Goal: Task Accomplishment & Management: Use online tool/utility

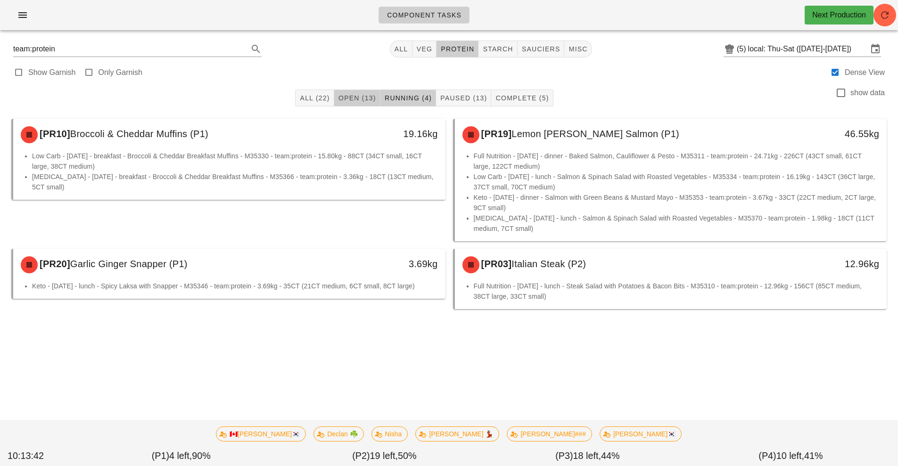
click at [372, 95] on span "Open (13)" at bounding box center [357, 98] width 38 height 8
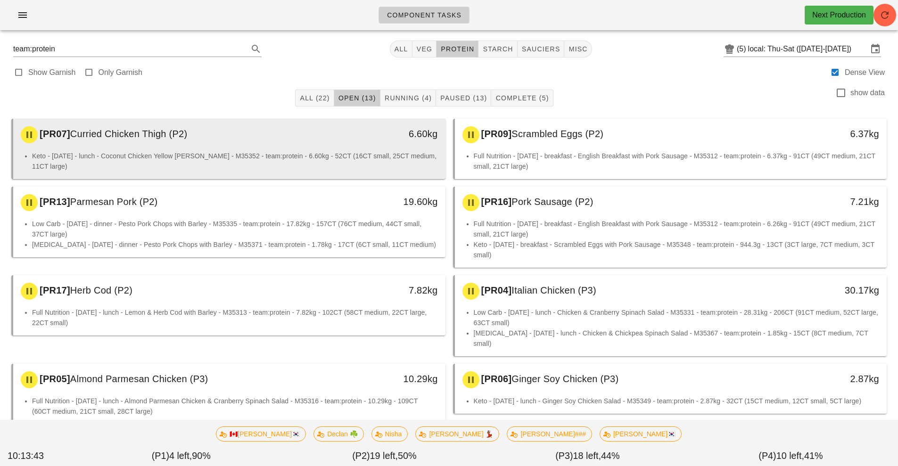
click at [359, 152] on li "Keto - [DATE] - lunch - Coconut Chicken Yellow [PERSON_NAME] - M35352 - team:pr…" at bounding box center [235, 161] width 406 height 21
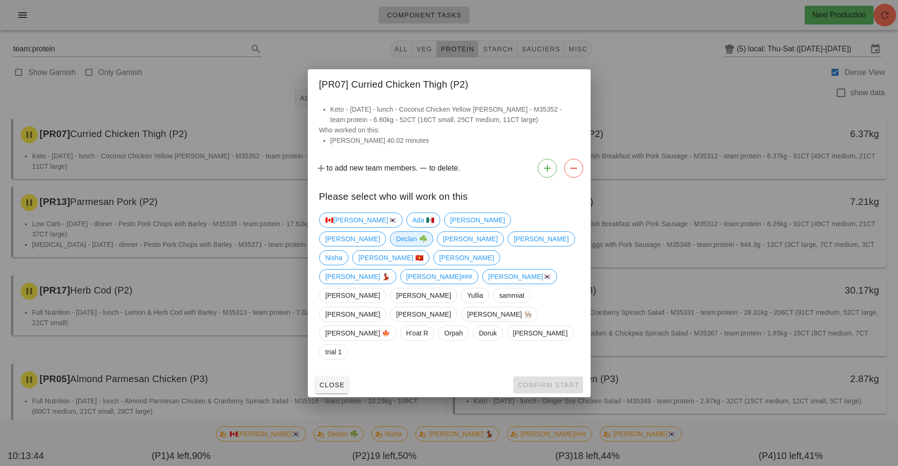
click at [427, 244] on span "Declan ☘️" at bounding box center [411, 239] width 31 height 14
click at [563, 381] on span "Confirm Start" at bounding box center [548, 385] width 62 height 8
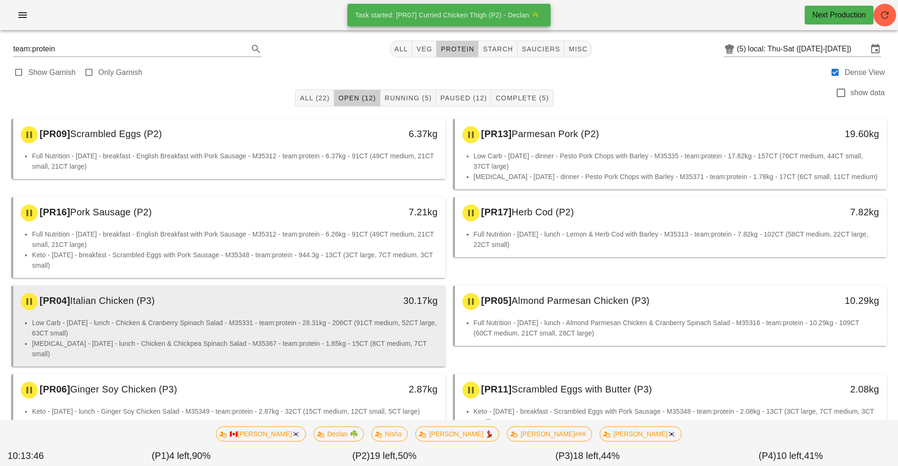
click at [342, 323] on li "Low Carb - [DATE] - lunch - Chicken & Cranberry Spinach Salad - M35331 - team:p…" at bounding box center [235, 328] width 406 height 21
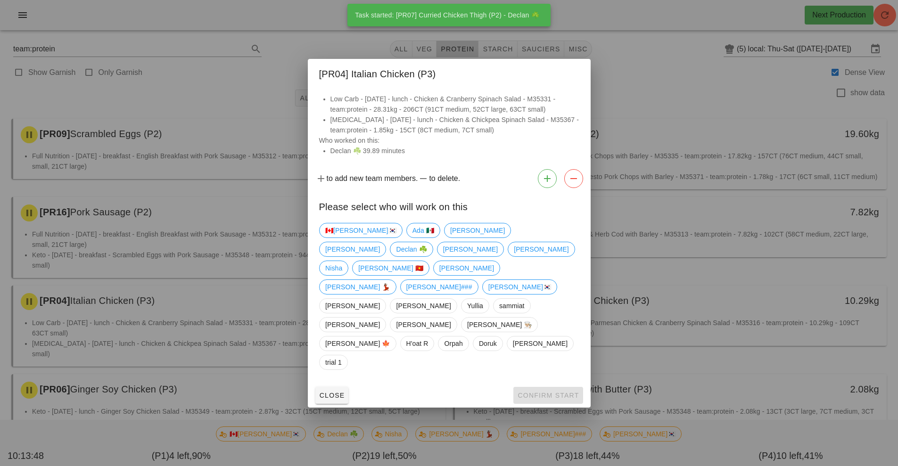
click at [748, 271] on div at bounding box center [449, 233] width 898 height 466
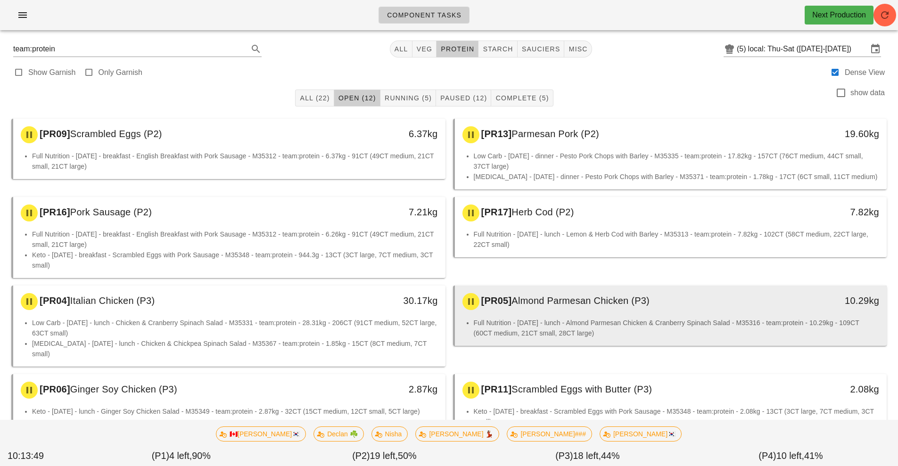
click at [593, 310] on div "[PR05] Almond Parmesan Chicken (P3)" at bounding box center [617, 302] width 321 height 28
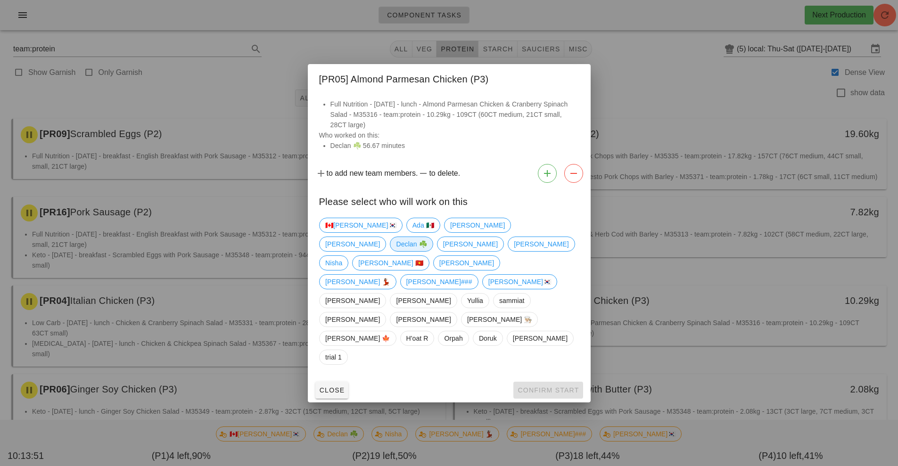
click at [427, 251] on span "Declan ☘️" at bounding box center [411, 244] width 31 height 14
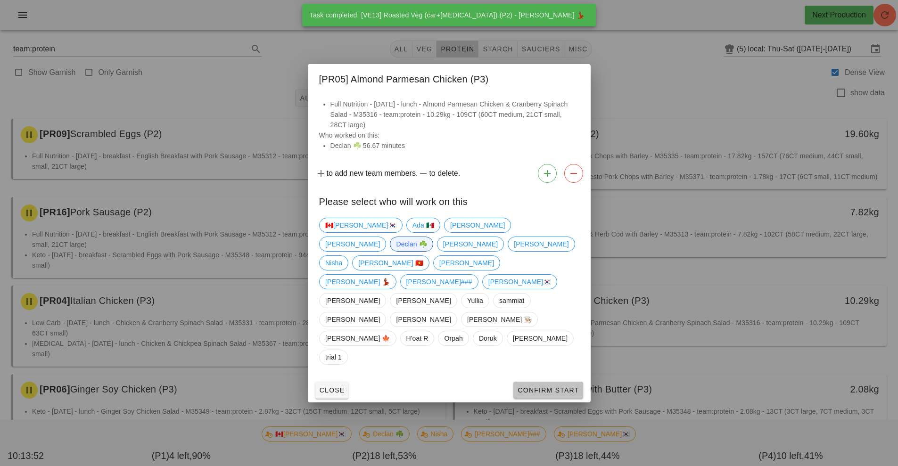
click at [555, 387] on span "Confirm Start" at bounding box center [548, 391] width 62 height 8
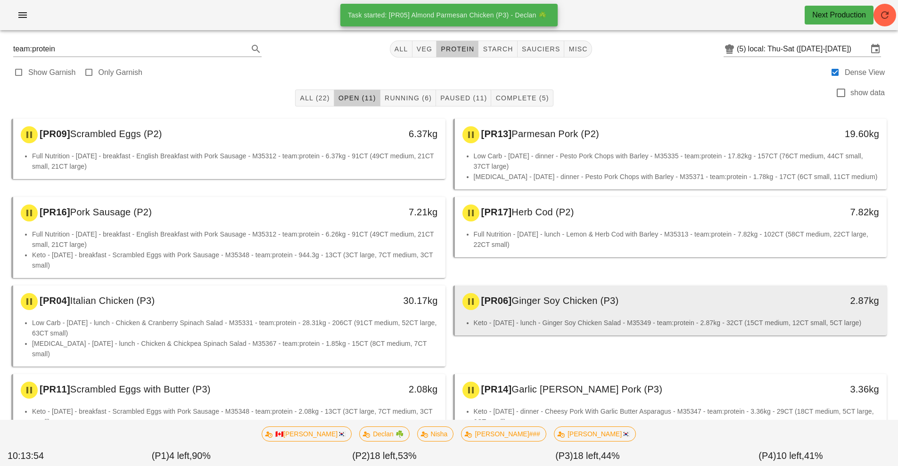
click at [585, 307] on div "[PR06] Ginger Soy Chicken (P3)" at bounding box center [617, 302] width 321 height 28
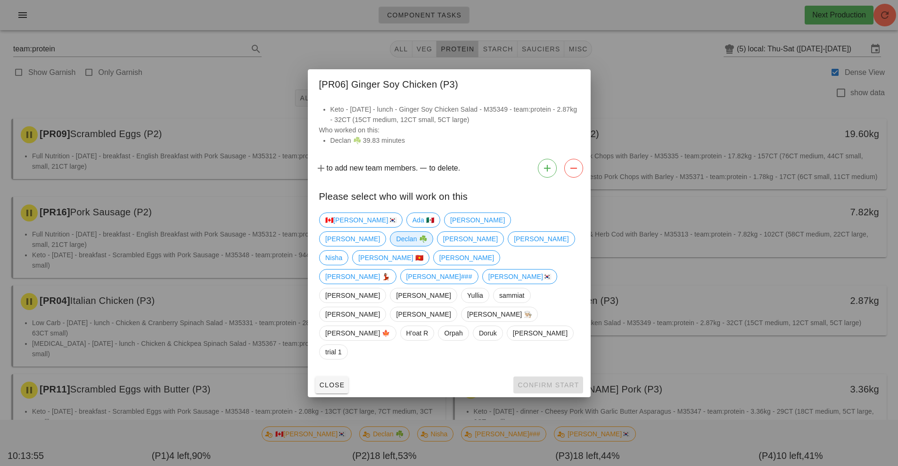
click at [427, 246] on span "Declan ☘️" at bounding box center [411, 239] width 31 height 14
click at [568, 381] on span "Confirm Start" at bounding box center [548, 385] width 62 height 8
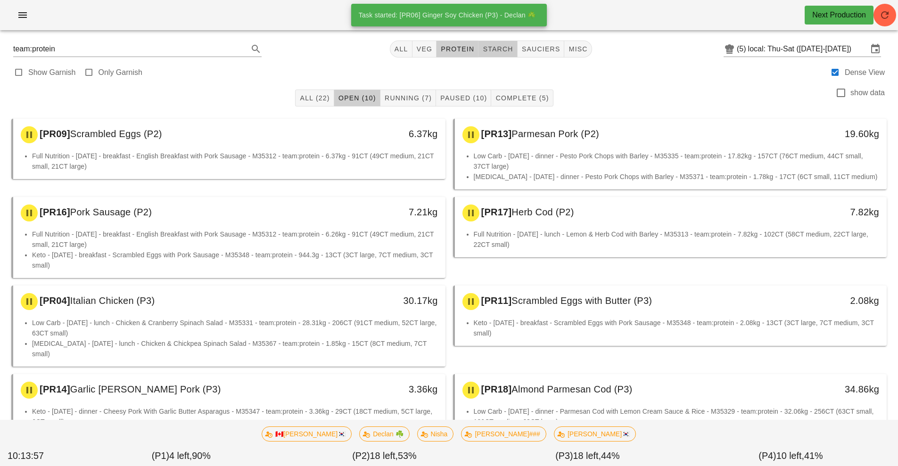
click at [500, 50] on span "starch" at bounding box center [497, 49] width 31 height 8
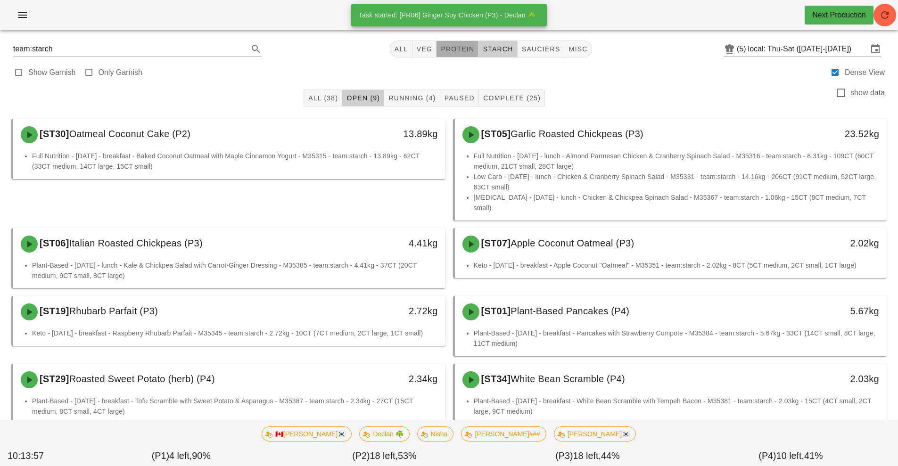
click at [461, 54] on button "protein" at bounding box center [458, 49] width 42 height 17
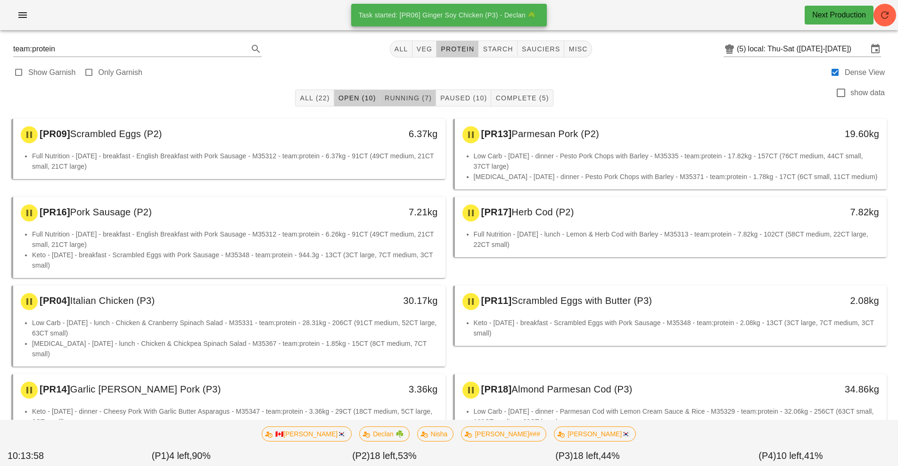
click at [420, 98] on span "Running (7)" at bounding box center [408, 98] width 48 height 8
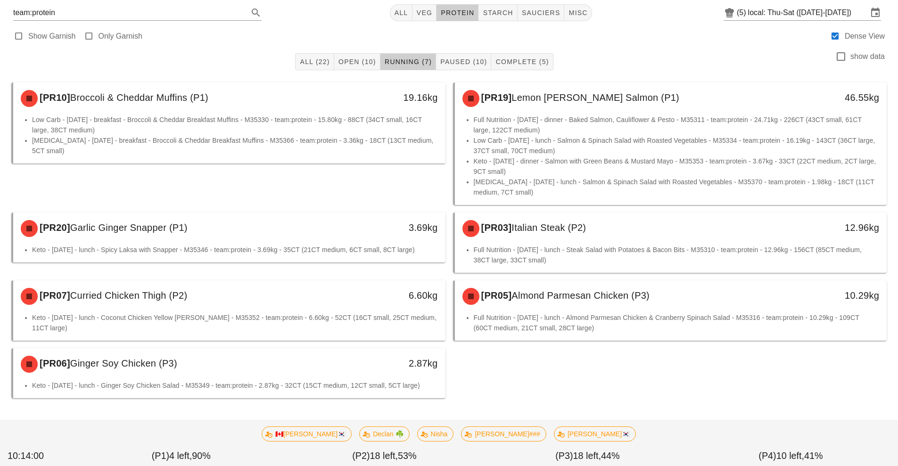
scroll to position [35, 0]
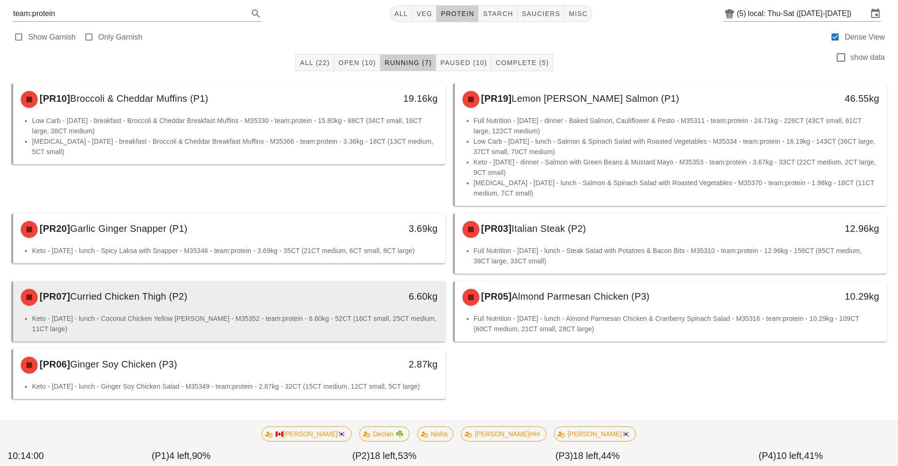
click at [207, 307] on div "[PR07] Curried Chicken Thigh (P2)" at bounding box center [175, 297] width 321 height 28
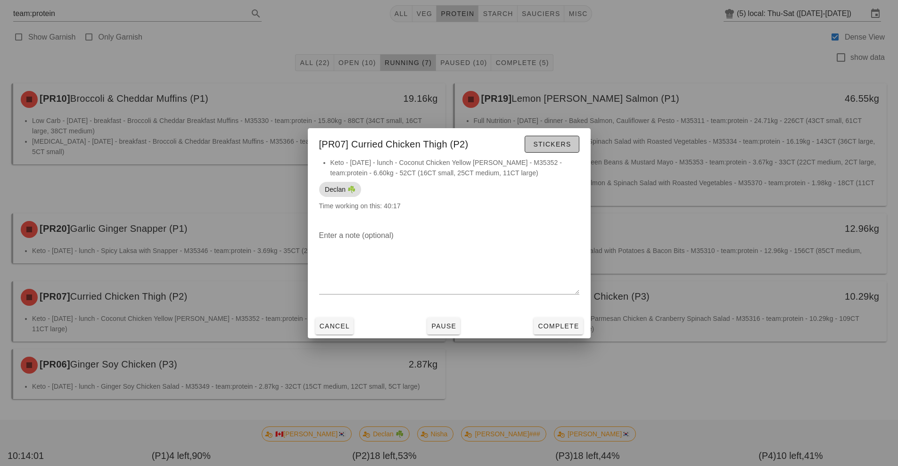
click at [572, 147] on button "Stickers" at bounding box center [552, 144] width 54 height 17
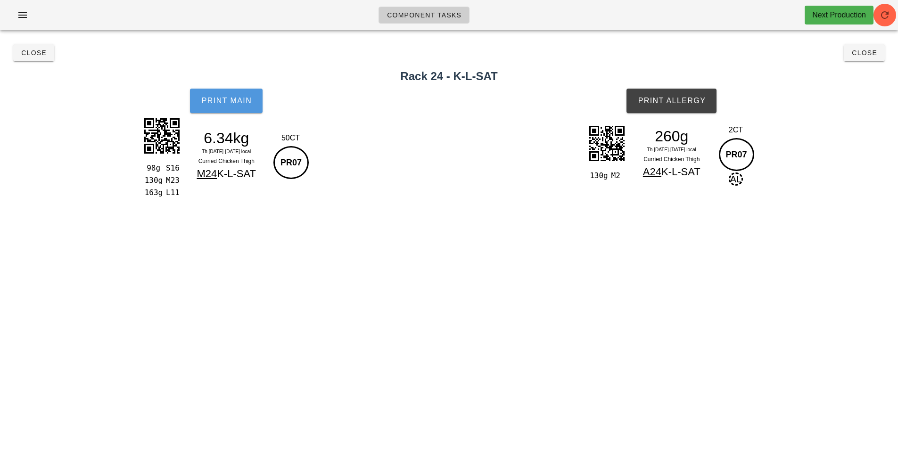
click at [256, 105] on button "Print Main" at bounding box center [226, 101] width 73 height 25
click at [690, 101] on span "Print Allergy" at bounding box center [671, 101] width 68 height 8
click at [874, 55] on span "Close" at bounding box center [865, 53] width 26 height 8
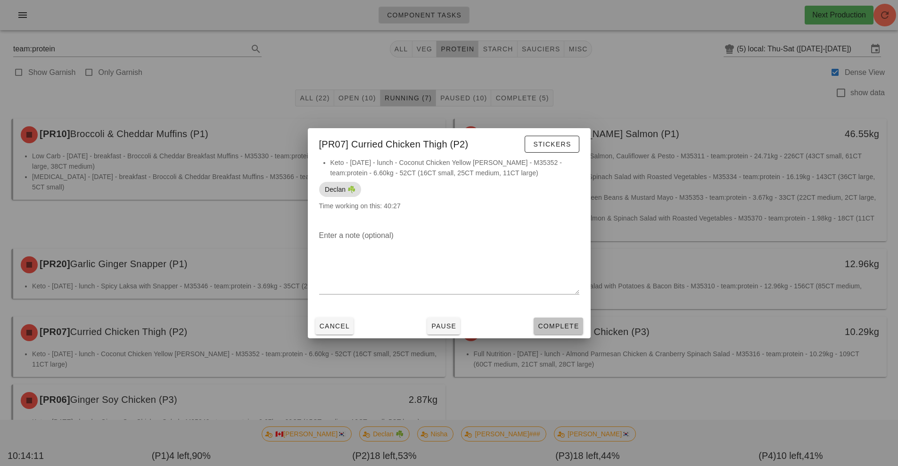
click at [581, 323] on button "Complete" at bounding box center [558, 326] width 49 height 17
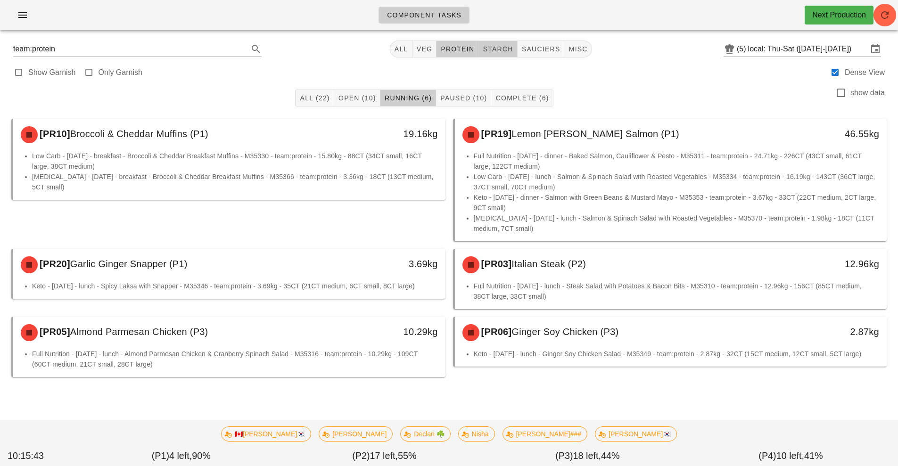
click at [513, 47] on span "starch" at bounding box center [497, 49] width 31 height 8
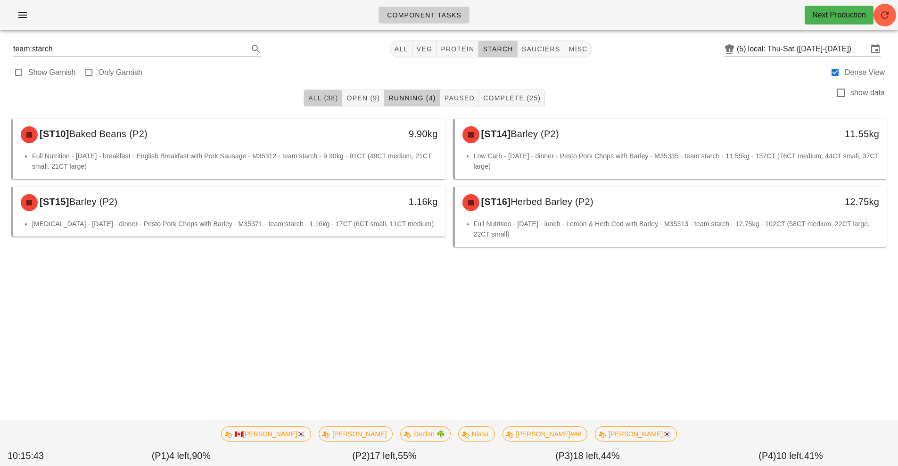
click at [315, 105] on button "All (38)" at bounding box center [323, 98] width 39 height 17
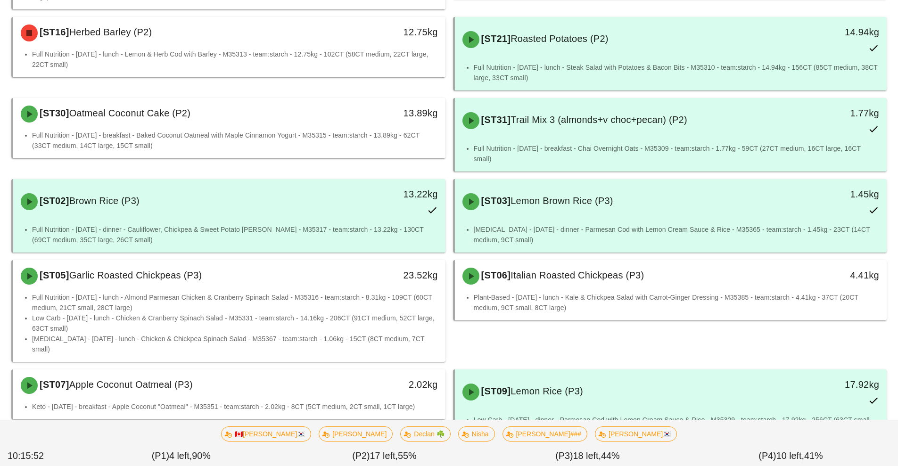
scroll to position [1102, 0]
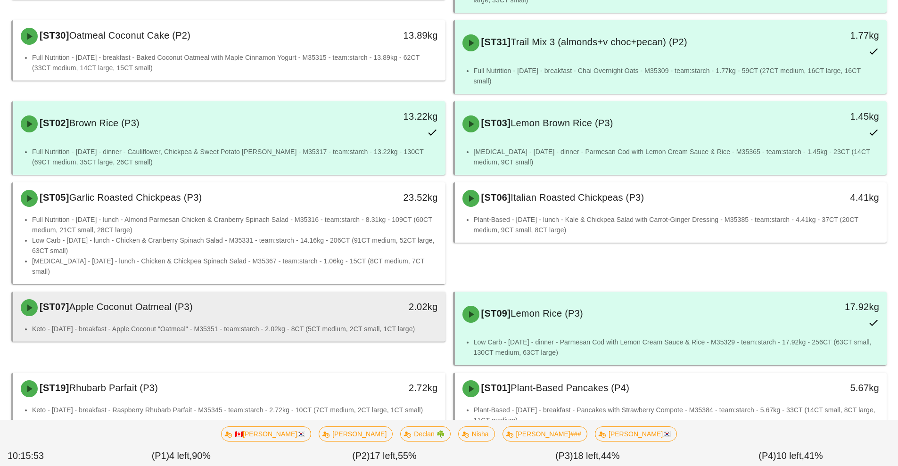
click at [261, 324] on li "Keto - [DATE] - breakfast - Apple Coconut "Oatmeal" - M35351 - team:starch - 2.…" at bounding box center [235, 329] width 406 height 10
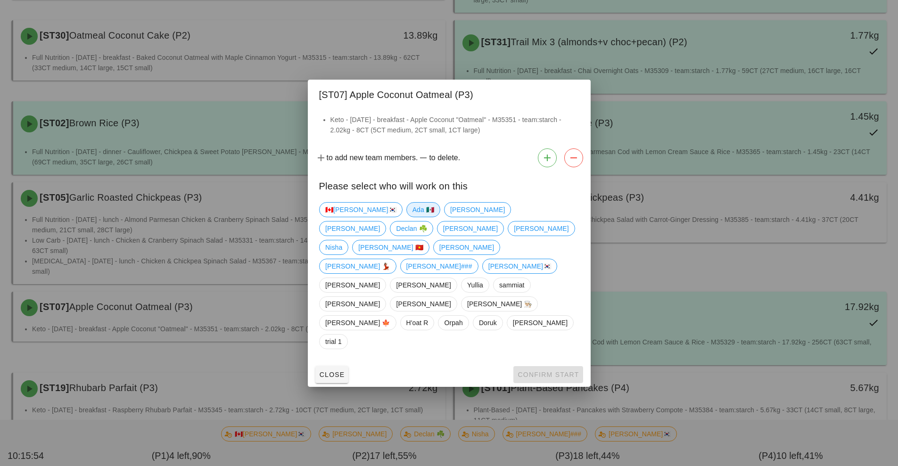
click at [412, 217] on span "Ada 🇲🇽" at bounding box center [423, 210] width 22 height 14
click at [538, 371] on span "Confirm Start" at bounding box center [548, 375] width 62 height 8
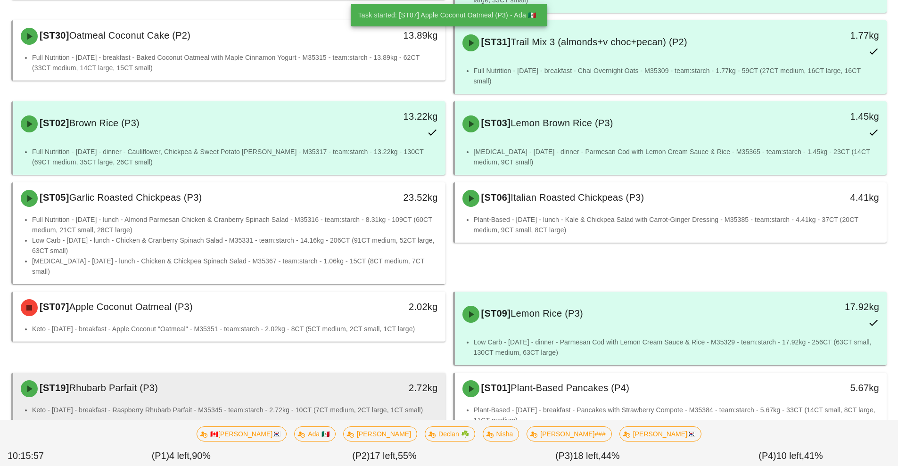
click at [256, 375] on div "[ST19] Rhubarb Parfait (P3)" at bounding box center [175, 389] width 321 height 28
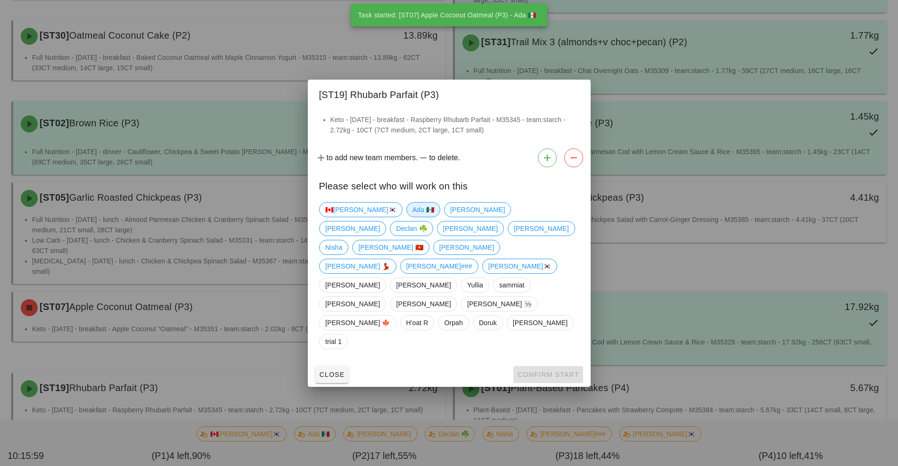
click at [412, 217] on span "Ada 🇲🇽" at bounding box center [423, 210] width 22 height 14
click at [543, 371] on span "Confirm Start" at bounding box center [548, 375] width 62 height 8
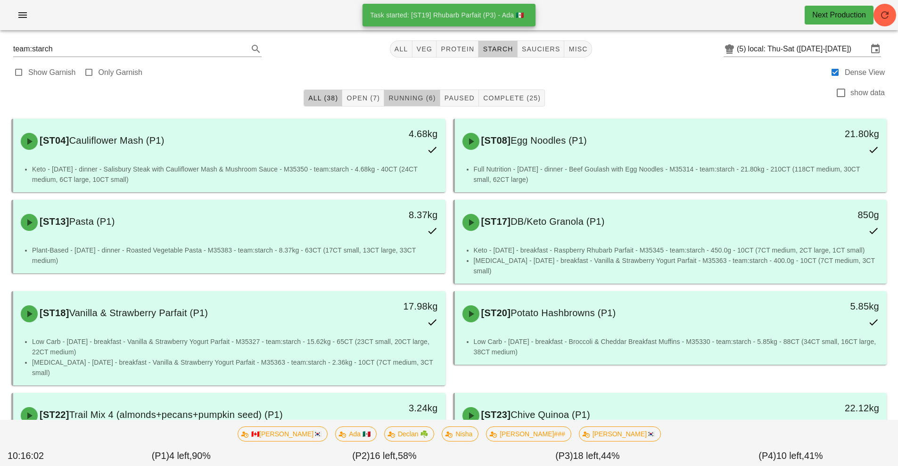
click at [422, 97] on span "Running (6)" at bounding box center [412, 98] width 48 height 8
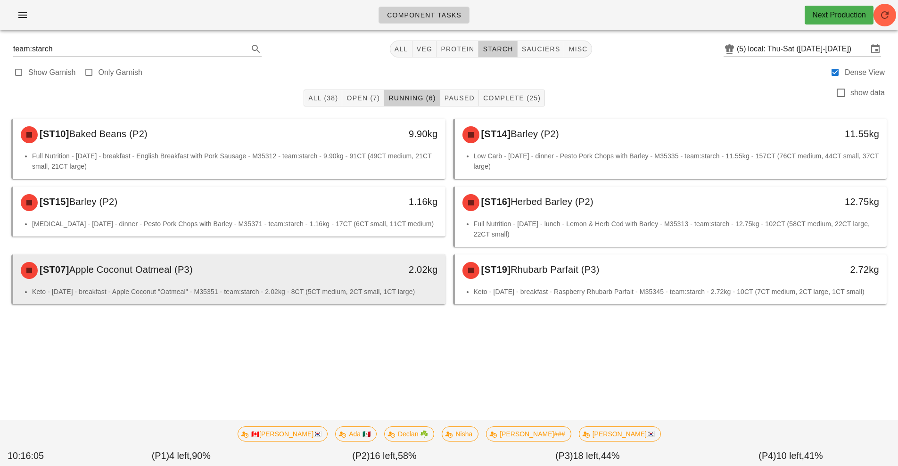
click at [252, 278] on div "[ST07] Apple Coconut Oatmeal (P3)" at bounding box center [175, 271] width 321 height 28
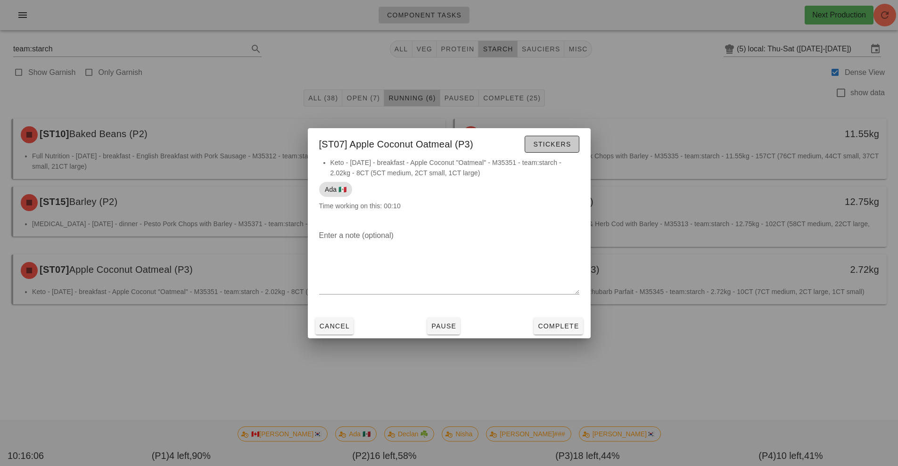
click at [559, 143] on span "Stickers" at bounding box center [552, 145] width 38 height 8
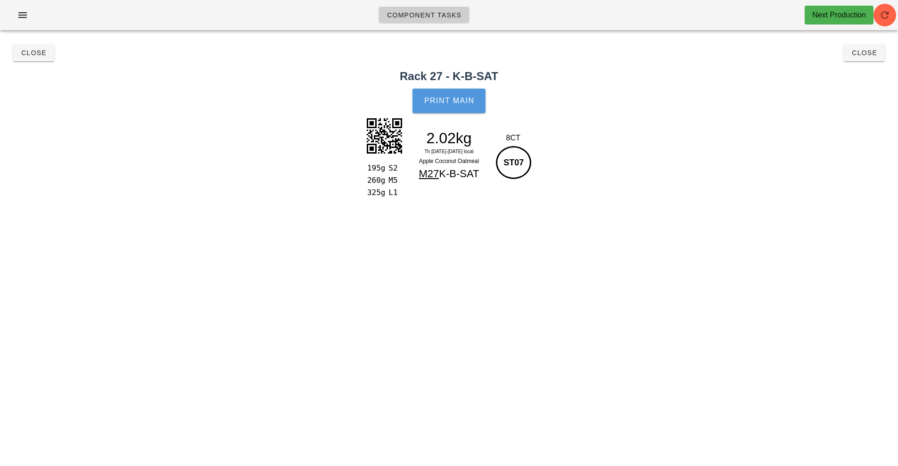
click at [453, 96] on button "Print Main" at bounding box center [449, 101] width 73 height 25
click at [866, 53] on span "Close" at bounding box center [865, 53] width 26 height 8
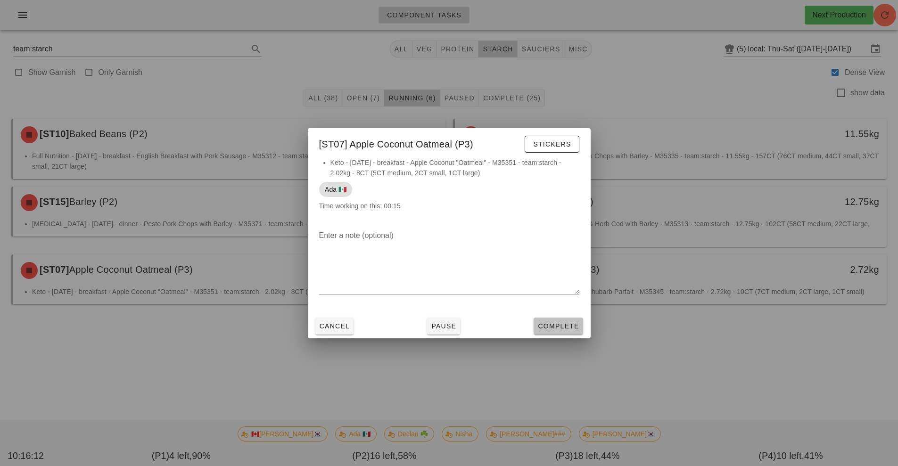
click at [565, 330] on span "Complete" at bounding box center [558, 327] width 41 height 8
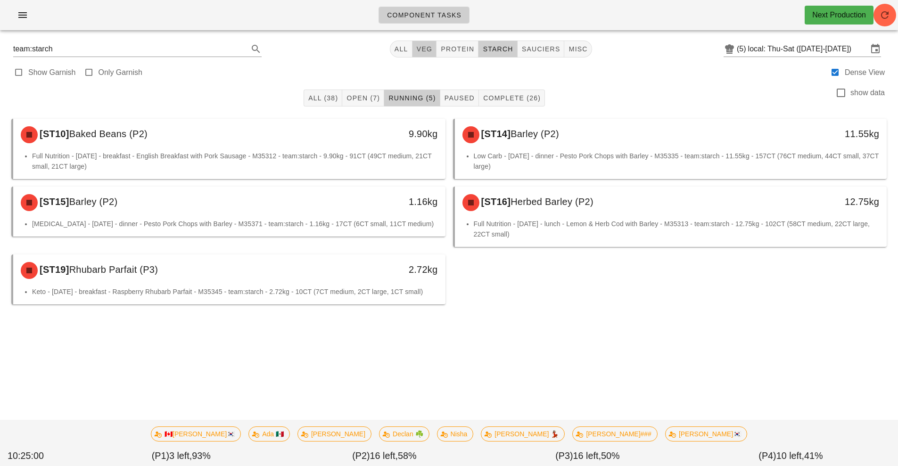
click at [426, 50] on span "veg" at bounding box center [424, 49] width 17 height 8
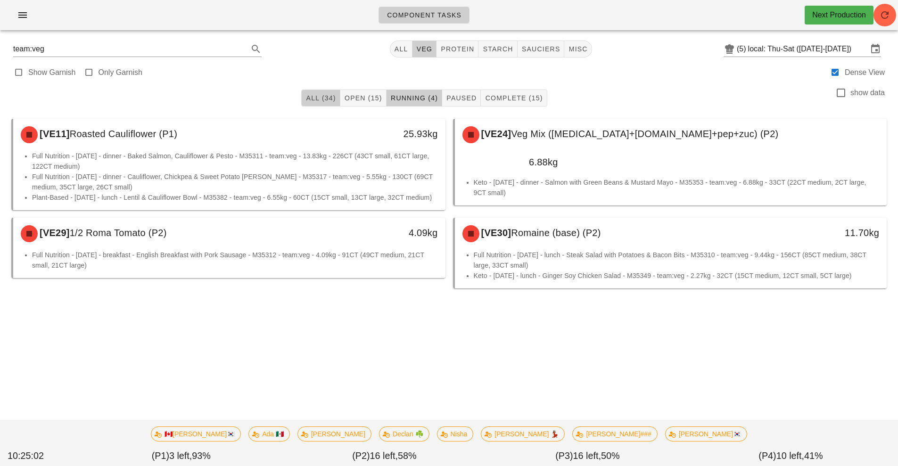
click at [326, 105] on button "All (34)" at bounding box center [320, 98] width 39 height 17
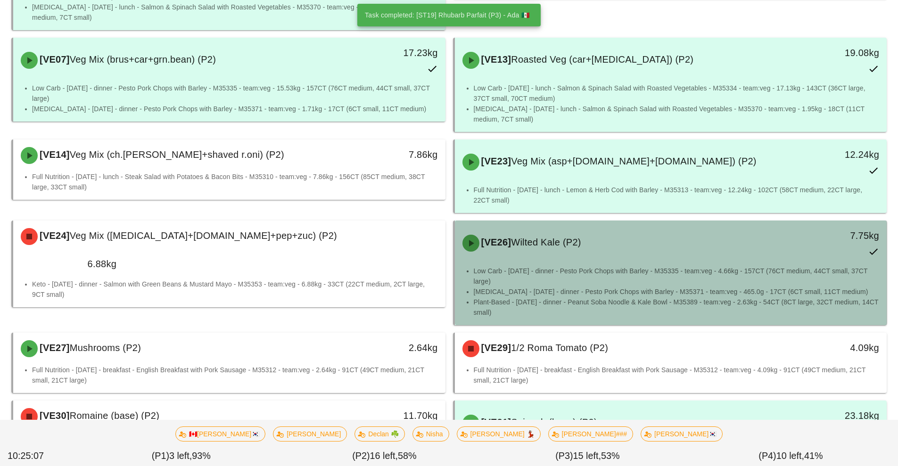
scroll to position [603, 0]
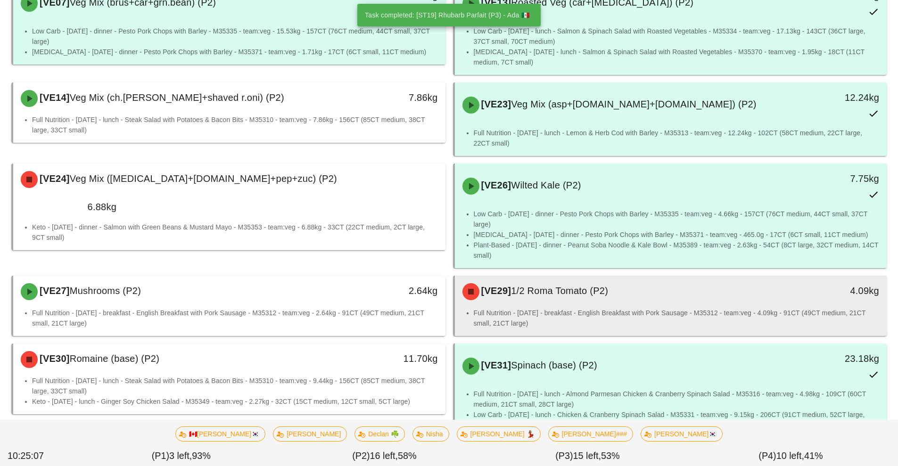
click at [660, 308] on li "Full Nutrition - [DATE] - breakfast - English Breakfast with Pork Sausage - M35…" at bounding box center [677, 318] width 406 height 21
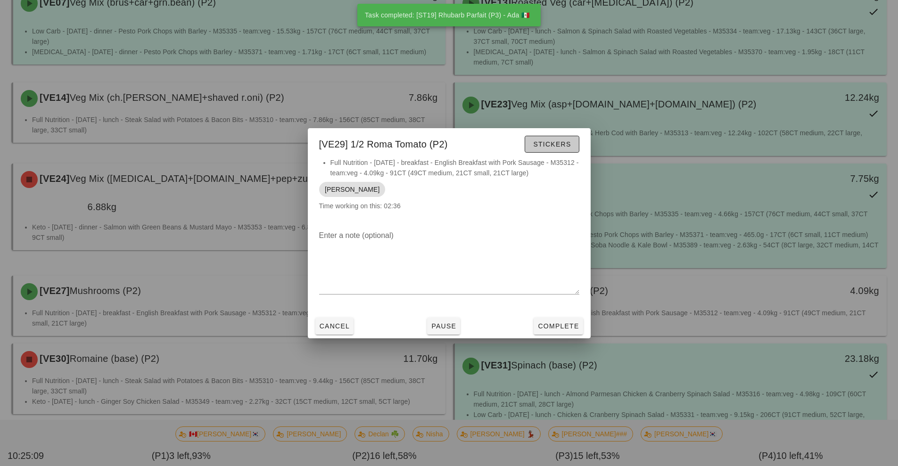
click at [552, 148] on span "Stickers" at bounding box center [552, 145] width 38 height 8
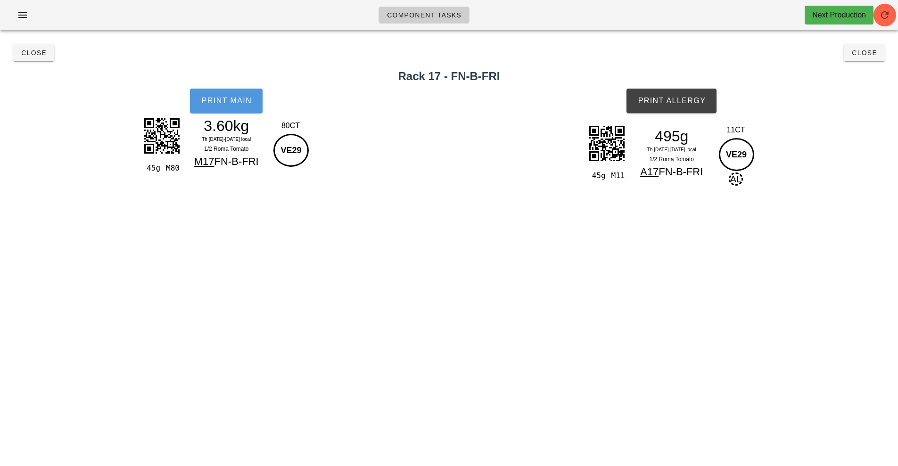
click at [232, 100] on span "Print Main" at bounding box center [226, 101] width 51 height 8
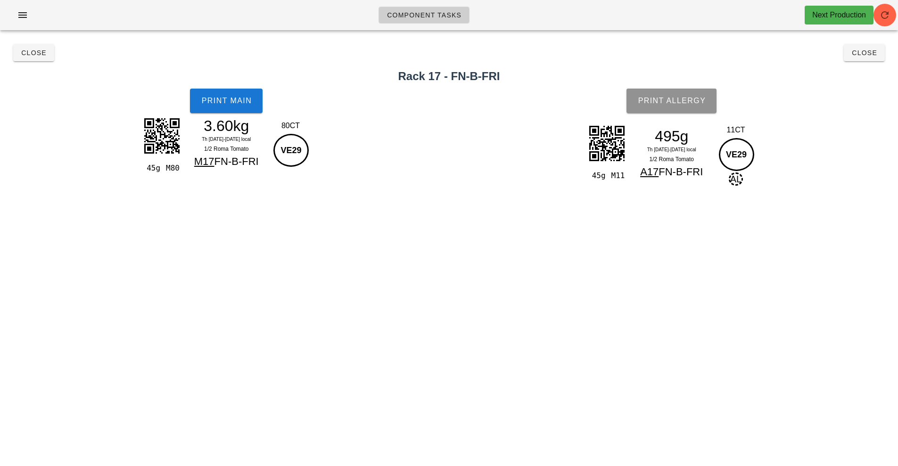
click at [648, 97] on span "Print Allergy" at bounding box center [671, 101] width 68 height 8
click at [29, 60] on button "Close" at bounding box center [33, 52] width 41 height 17
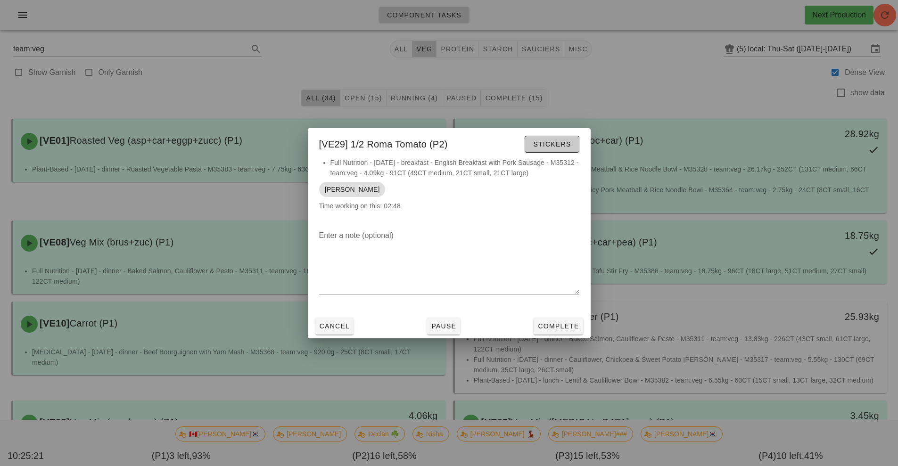
click at [557, 142] on span "Stickers" at bounding box center [552, 145] width 38 height 8
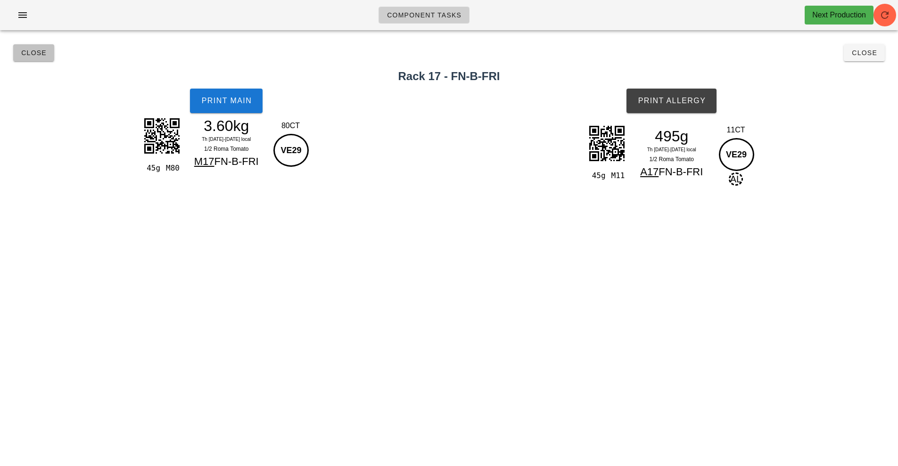
click at [39, 58] on button "Close" at bounding box center [33, 52] width 41 height 17
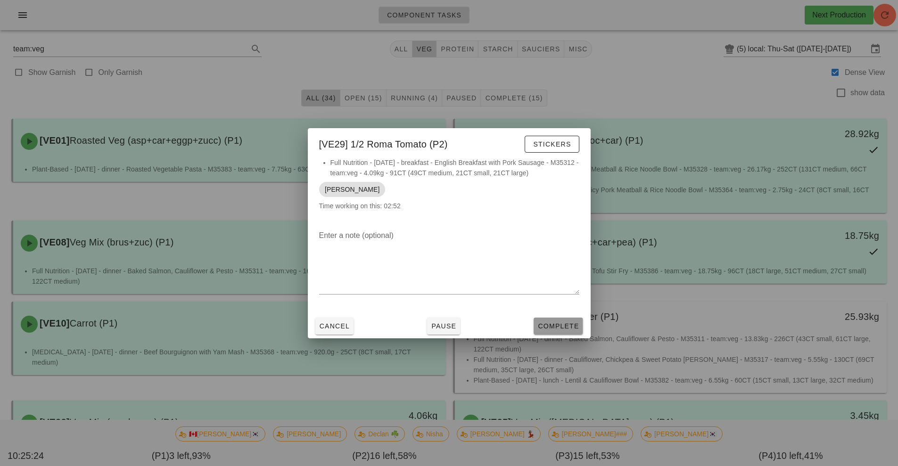
click at [543, 331] on button "Complete" at bounding box center [558, 326] width 49 height 17
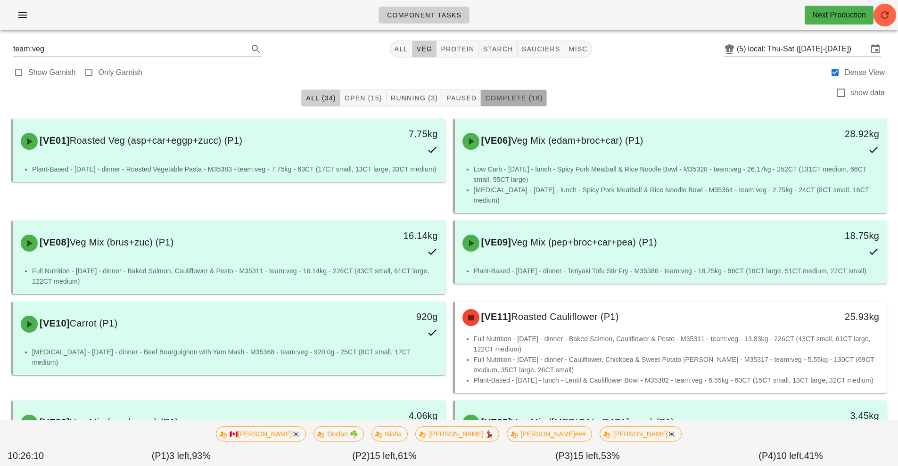
click at [533, 91] on button "Complete (16)" at bounding box center [514, 98] width 66 height 17
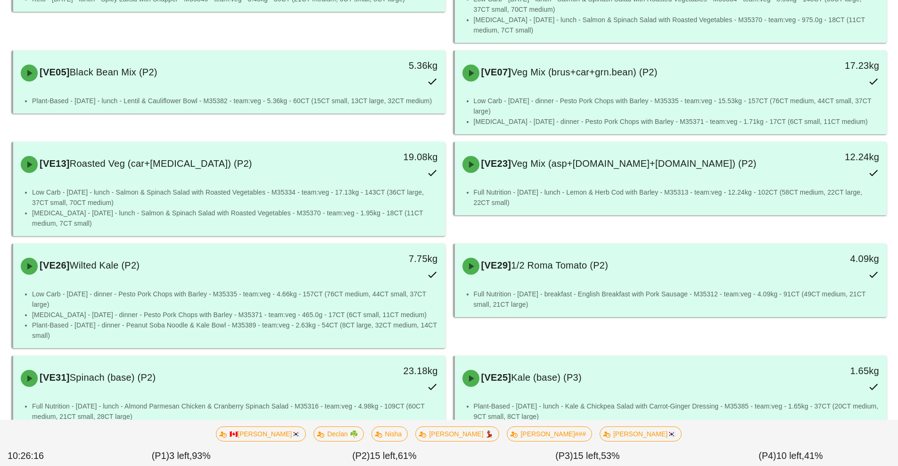
scroll to position [435, 0]
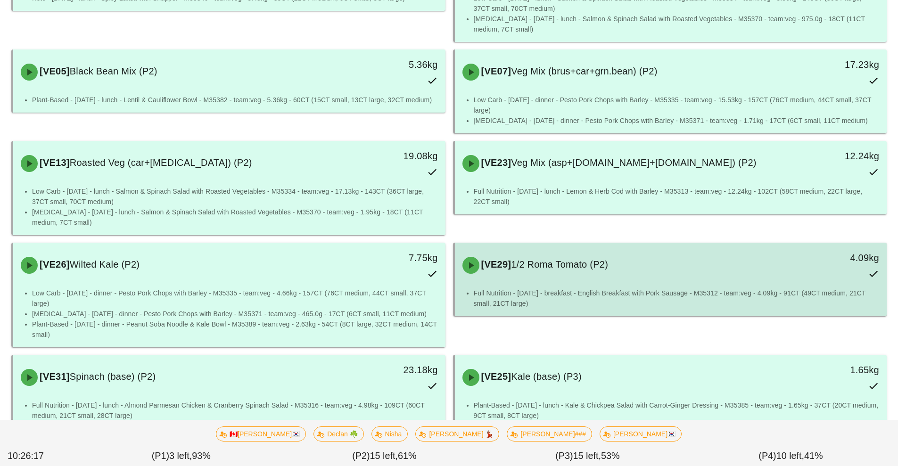
click at [648, 288] on li "Full Nutrition - [DATE] - breakfast - English Breakfast with Pork Sausage - M35…" at bounding box center [677, 298] width 406 height 21
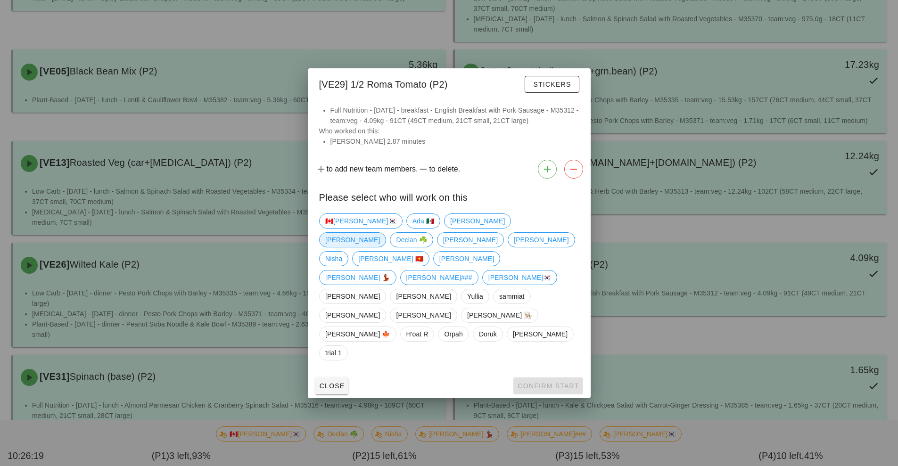
click at [380, 247] on span "[PERSON_NAME]" at bounding box center [352, 240] width 55 height 14
click at [562, 378] on button "Confirm Start" at bounding box center [547, 386] width 69 height 17
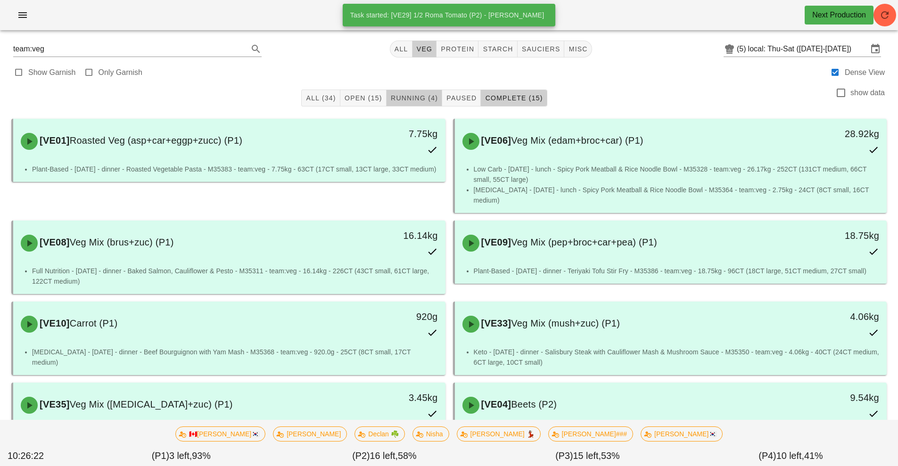
click at [422, 98] on span "Running (4)" at bounding box center [414, 98] width 48 height 8
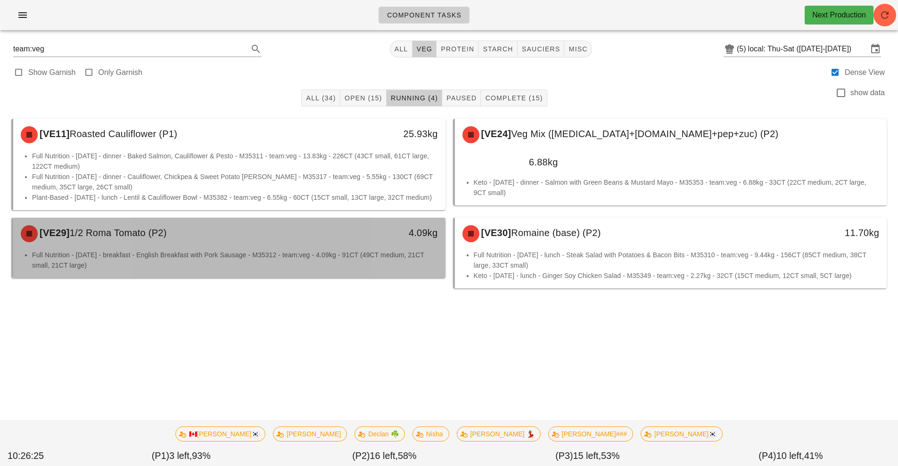
click at [333, 248] on div "[VE29] 1/2 Roma Tomato (P2)" at bounding box center [175, 234] width 321 height 28
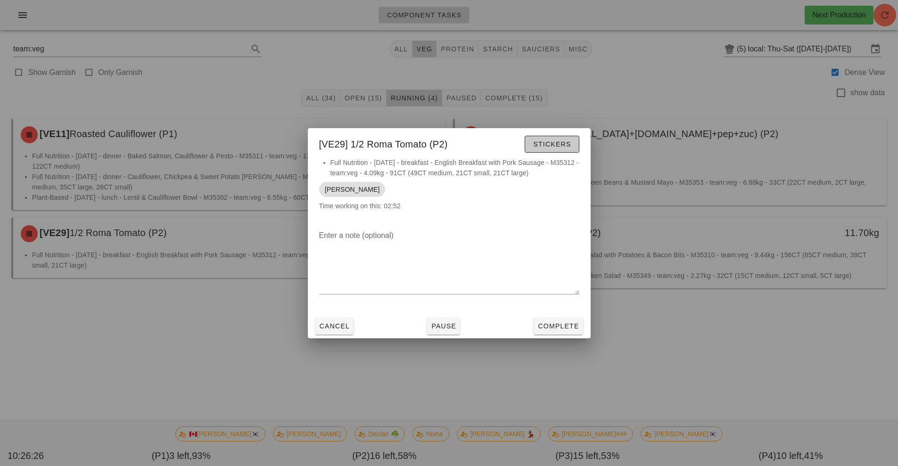
click at [556, 142] on span "Stickers" at bounding box center [552, 145] width 38 height 8
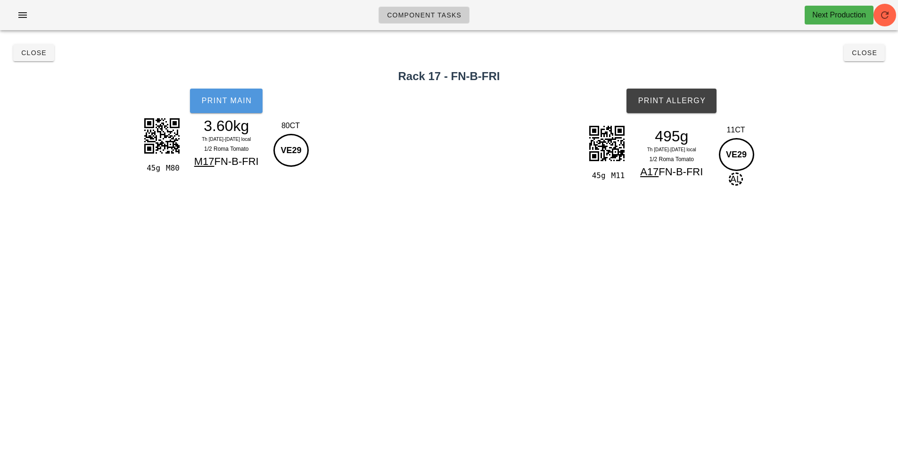
click at [233, 102] on span "Print Main" at bounding box center [226, 101] width 51 height 8
click at [42, 58] on button "Close" at bounding box center [33, 52] width 41 height 17
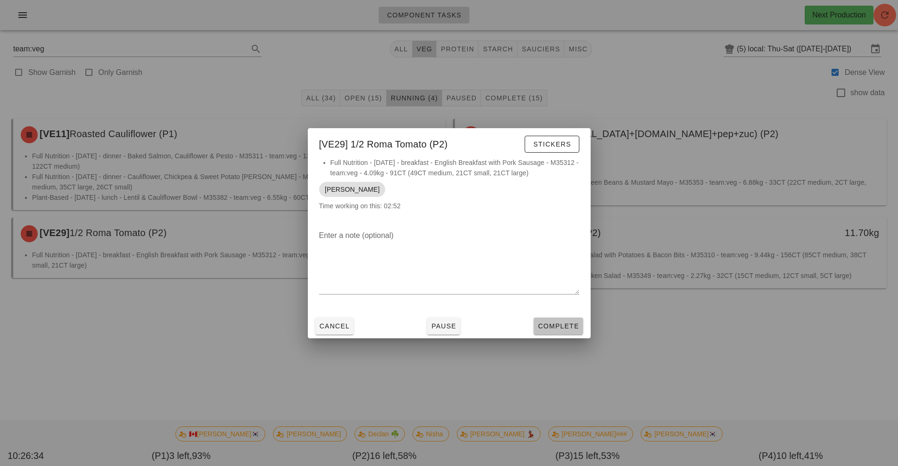
click at [553, 334] on button "Complete" at bounding box center [558, 326] width 49 height 17
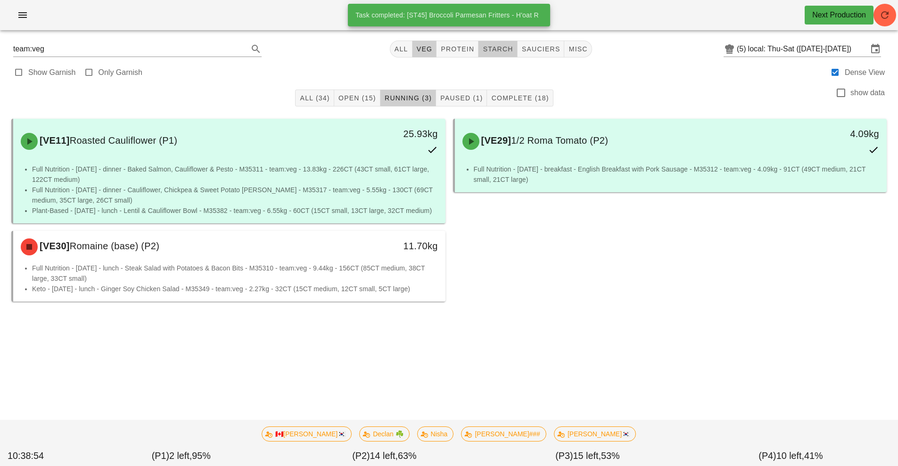
click at [504, 55] on button "starch" at bounding box center [498, 49] width 39 height 17
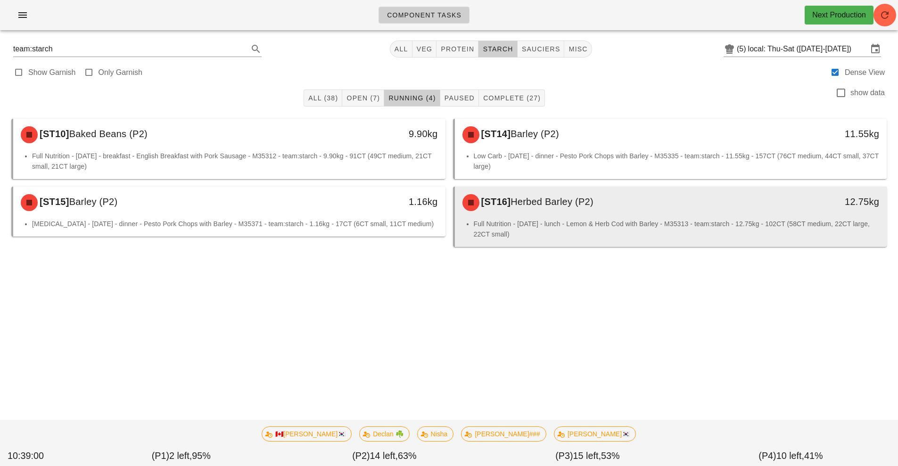
click at [555, 221] on li "Full Nutrition - [DATE] - lunch - Lemon & Herb Cod with Barley - M35313 - team:…" at bounding box center [677, 229] width 406 height 21
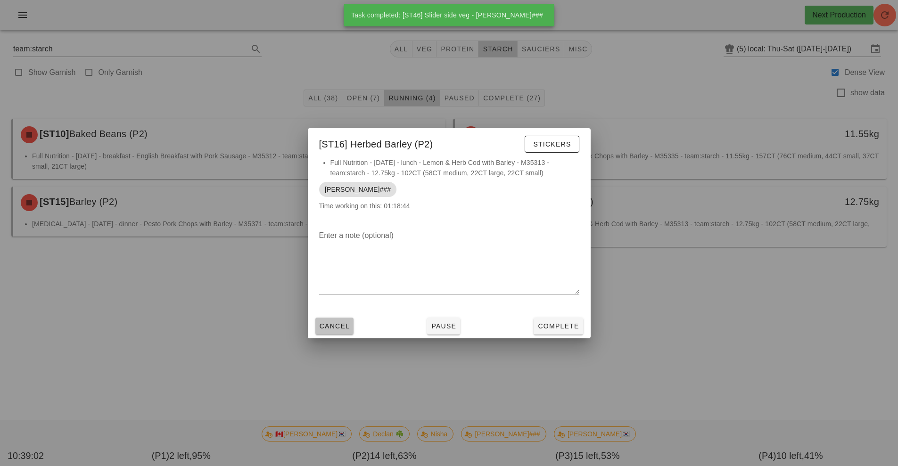
click at [330, 325] on span "Cancel" at bounding box center [334, 327] width 31 height 8
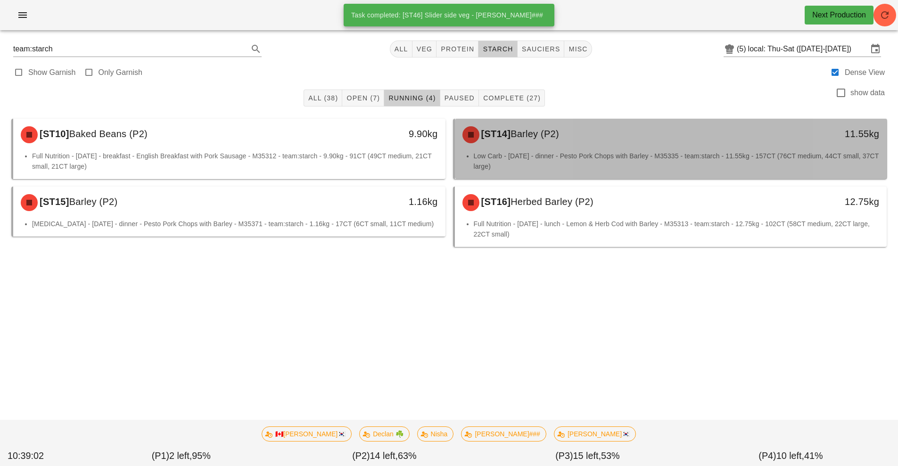
click at [603, 151] on li "Low Carb - [DATE] - dinner - Pesto Pork Chops with Barley - M35335 - team:starc…" at bounding box center [677, 161] width 406 height 21
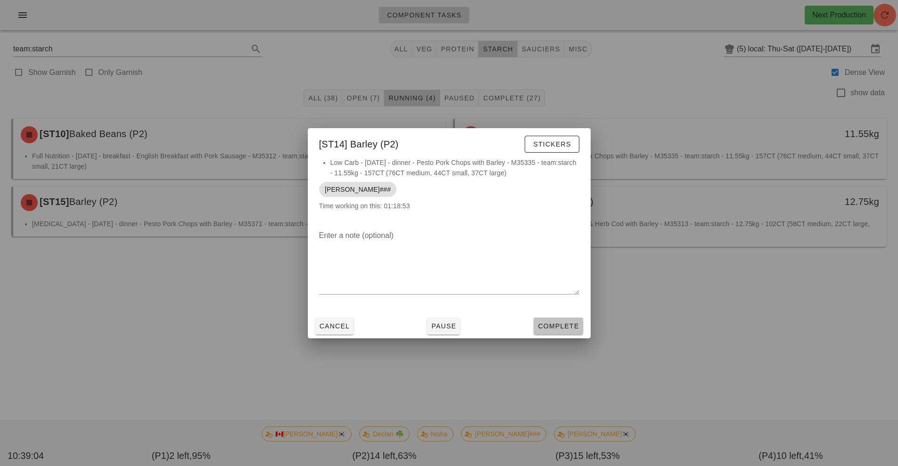
click at [558, 325] on span "Complete" at bounding box center [558, 327] width 41 height 8
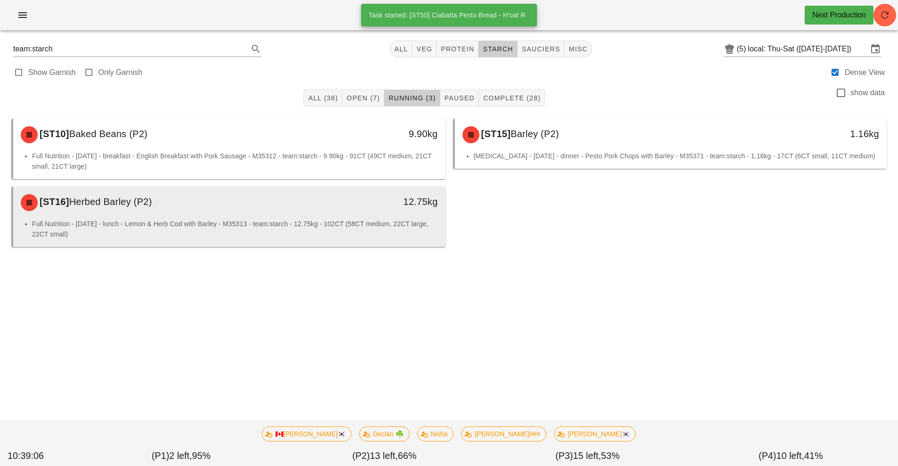
click at [375, 229] on li "Full Nutrition - [DATE] - lunch - Lemon & Herb Cod with Barley - M35313 - team:…" at bounding box center [235, 229] width 406 height 21
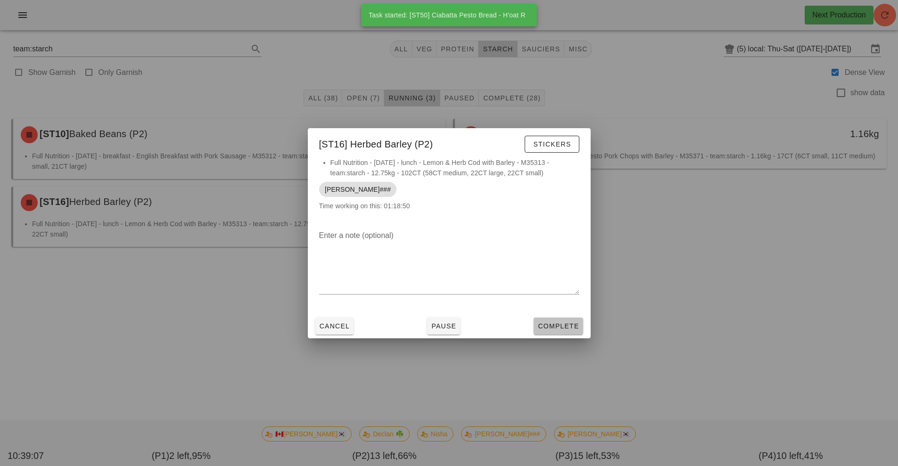
click at [560, 327] on span "Complete" at bounding box center [558, 327] width 41 height 8
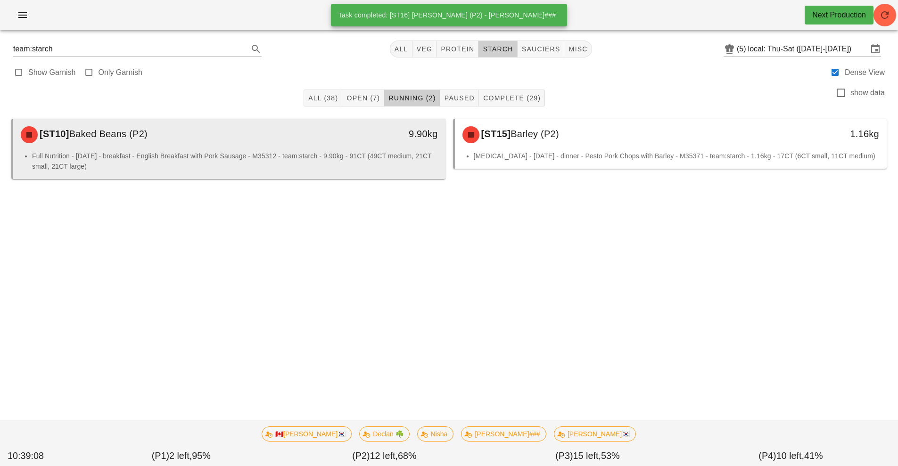
click at [378, 148] on div "9.90kg" at bounding box center [389, 135] width 107 height 28
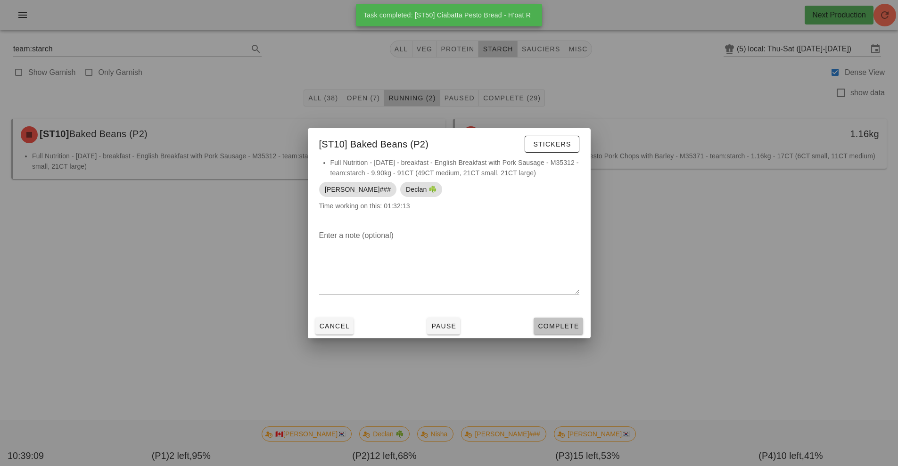
click at [548, 323] on span "Complete" at bounding box center [558, 327] width 41 height 8
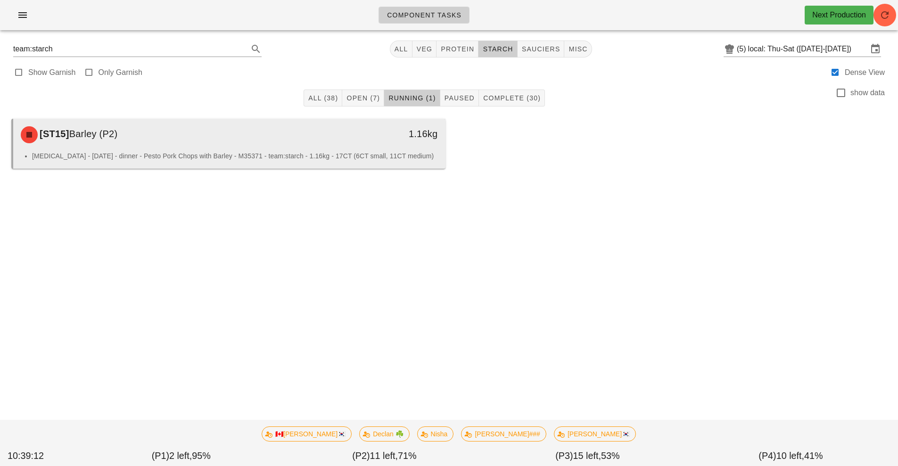
click at [330, 147] on div "[ST15] Barley (P2)" at bounding box center [175, 135] width 321 height 28
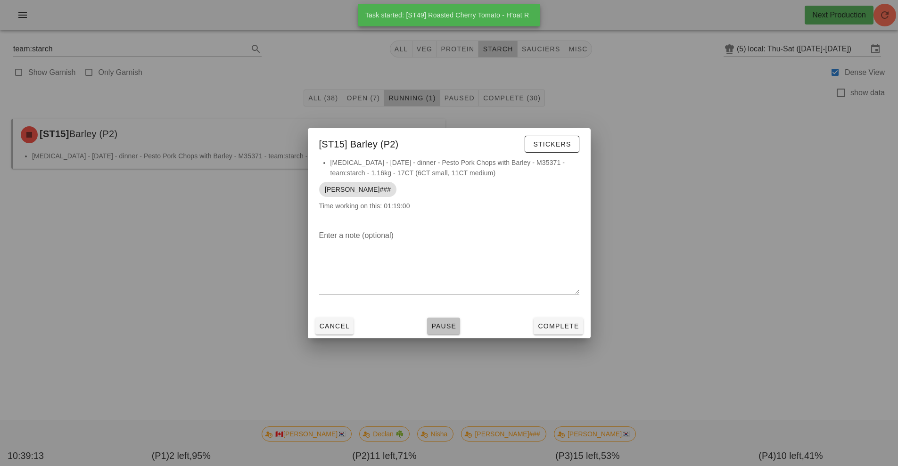
click at [447, 325] on span "Pause" at bounding box center [443, 327] width 25 height 8
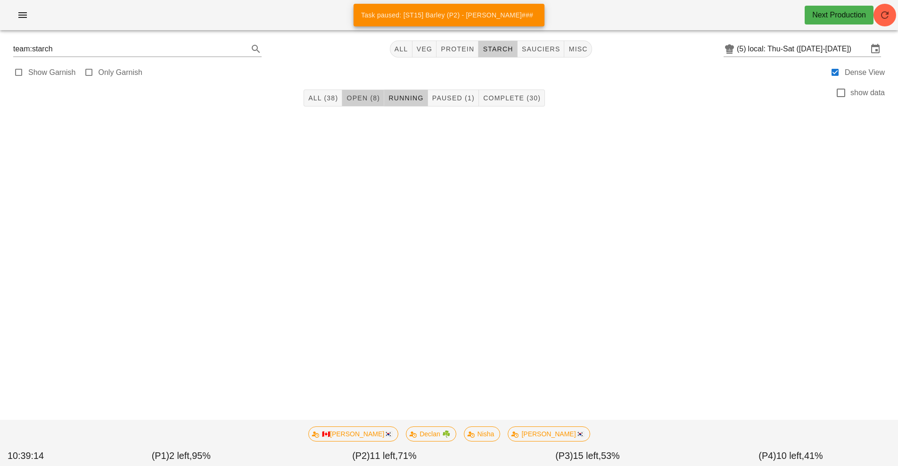
click at [373, 96] on span "Open (8)" at bounding box center [363, 98] width 34 height 8
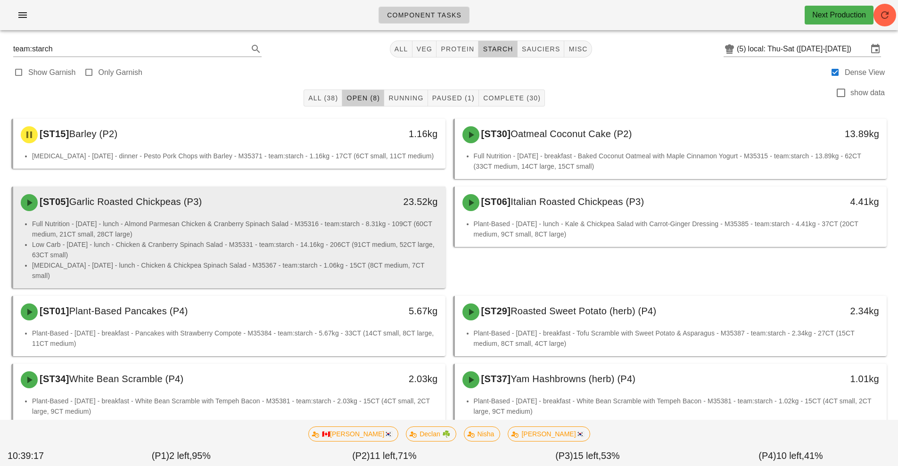
click at [314, 230] on li "Full Nutrition - [DATE] - lunch - Almond Parmesan Chicken & Cranberry Spinach S…" at bounding box center [235, 229] width 406 height 21
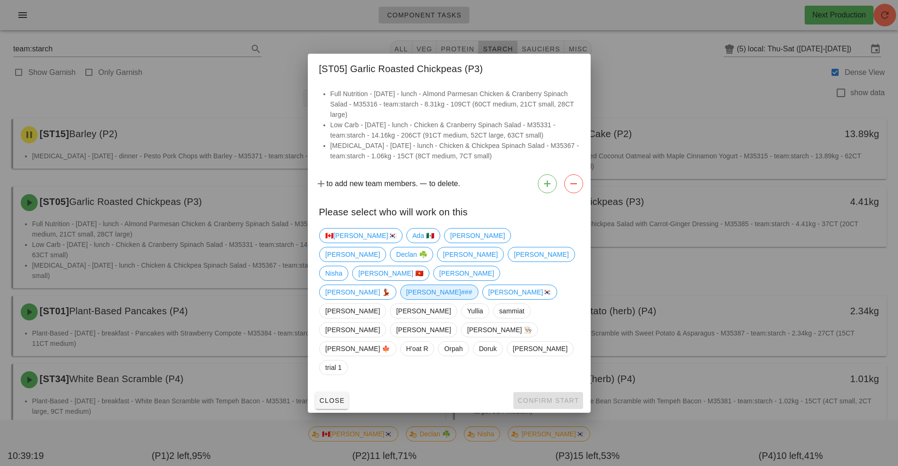
click at [472, 285] on span "[PERSON_NAME]###" at bounding box center [439, 292] width 66 height 14
click at [545, 397] on span "Confirm Start" at bounding box center [548, 401] width 62 height 8
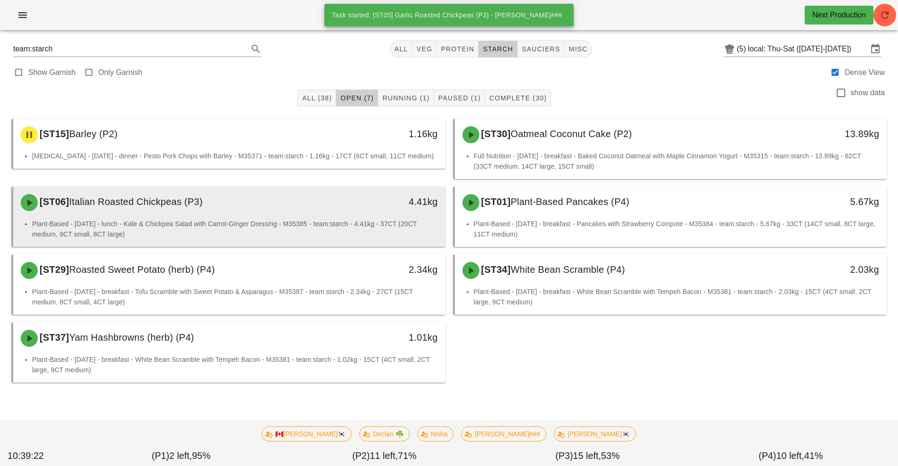
click at [357, 221] on li "Plant-Based - [DATE] - lunch - Kale & Chickpea Salad with Carrot-Ginger Dressin…" at bounding box center [235, 229] width 406 height 21
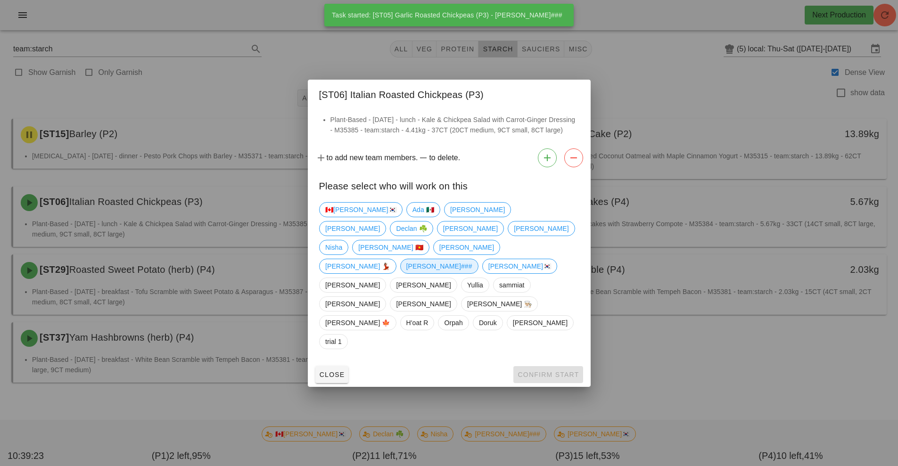
click at [472, 259] on span "[PERSON_NAME]###" at bounding box center [439, 266] width 66 height 14
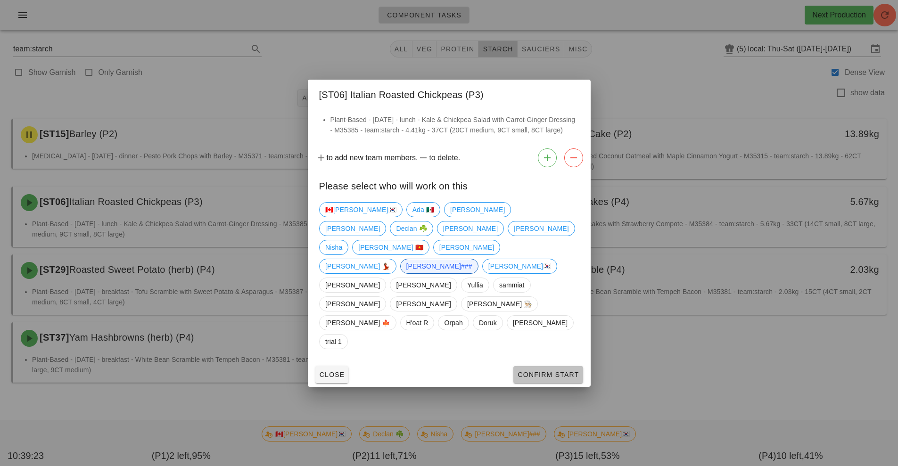
click at [543, 371] on span "Confirm Start" at bounding box center [548, 375] width 62 height 8
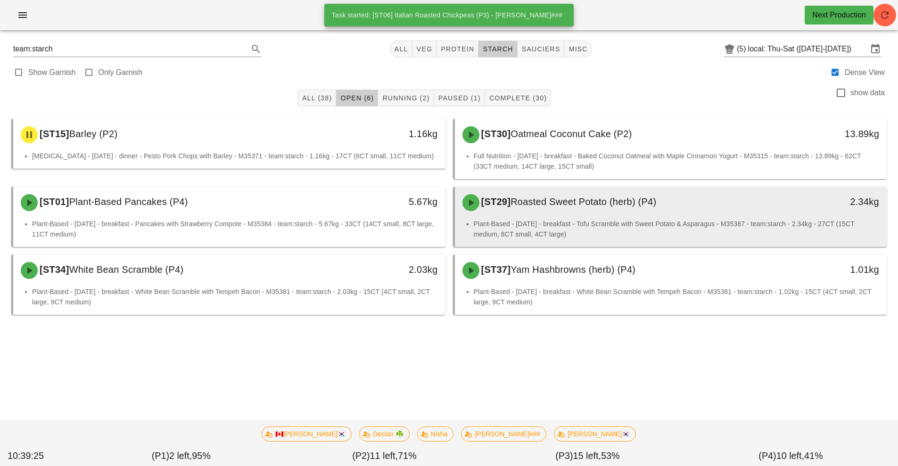
click at [554, 209] on div "[ST29] Roasted Sweet Potato (herb) (P4)" at bounding box center [617, 203] width 321 height 28
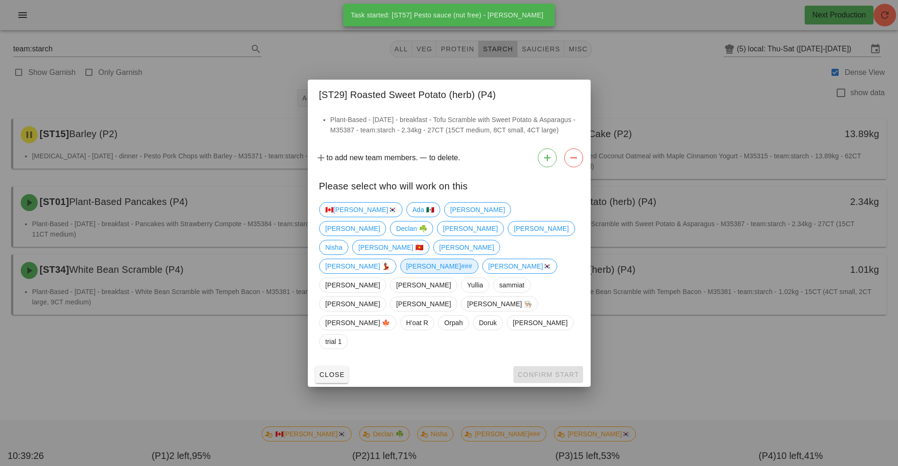
click at [472, 260] on span "[PERSON_NAME]###" at bounding box center [439, 266] width 66 height 14
click at [536, 371] on span "Confirm Start" at bounding box center [548, 375] width 62 height 8
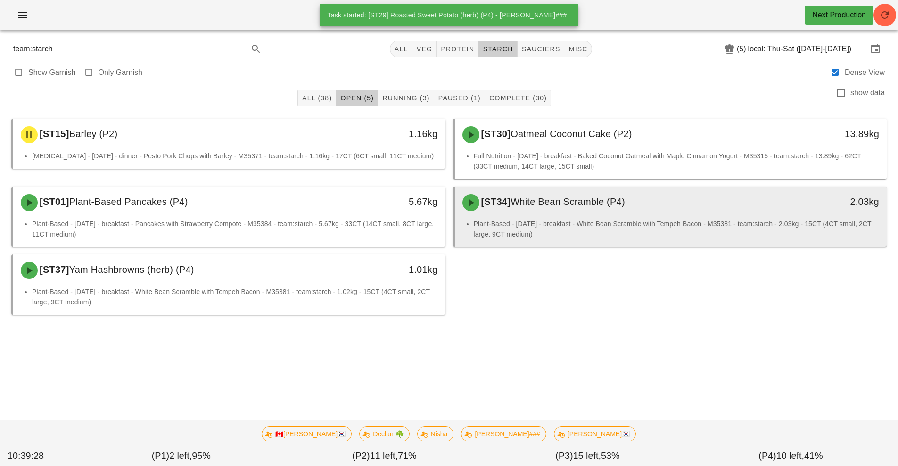
click at [549, 211] on div "[ST34] White Bean Scramble (P4)" at bounding box center [617, 203] width 321 height 28
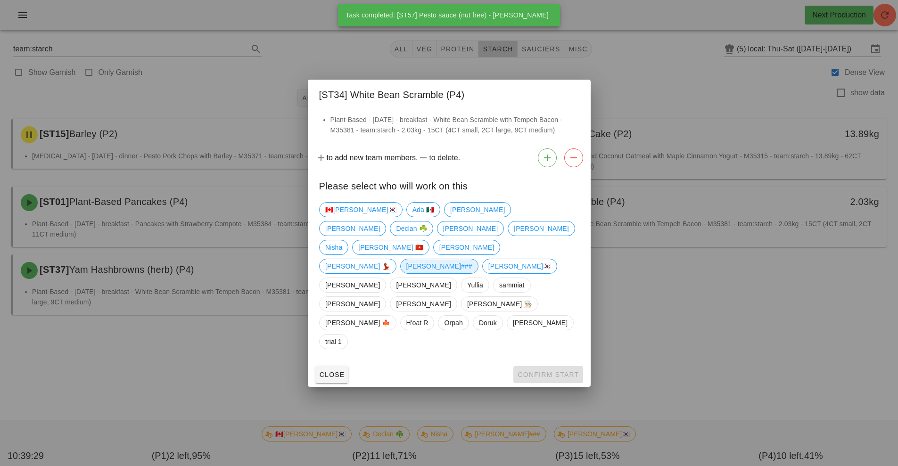
click at [472, 259] on span "[PERSON_NAME]###" at bounding box center [439, 266] width 66 height 14
click at [547, 371] on span "Confirm Start" at bounding box center [548, 375] width 62 height 8
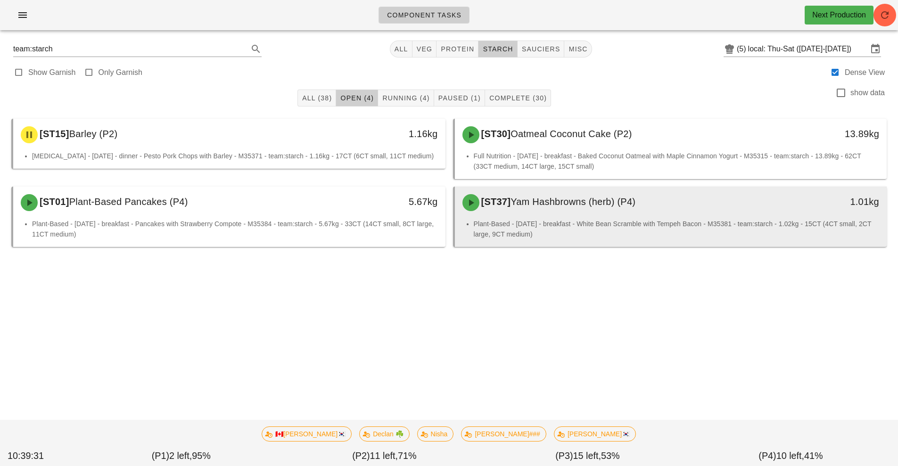
click at [556, 222] on li "Plant-Based - [DATE] - breakfast - White Bean Scramble with Tempeh Bacon - M353…" at bounding box center [677, 229] width 406 height 21
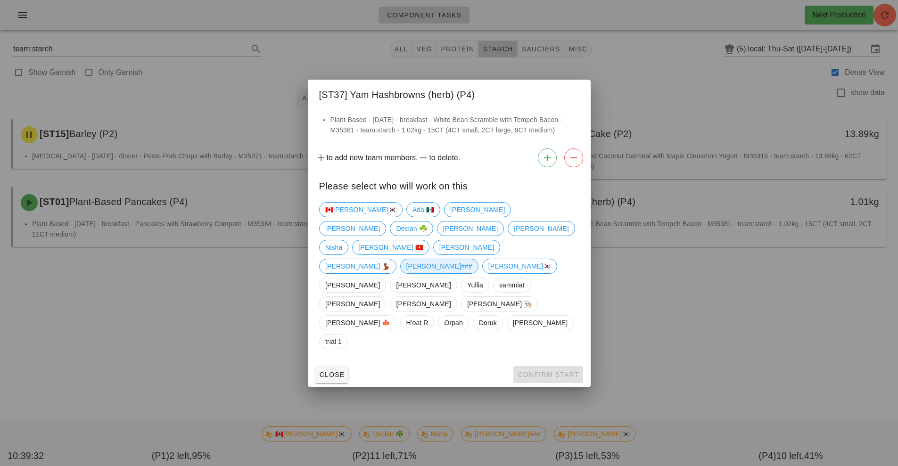
click at [472, 260] on span "[PERSON_NAME]###" at bounding box center [439, 266] width 66 height 14
click at [558, 366] on button "Confirm Start" at bounding box center [547, 374] width 69 height 17
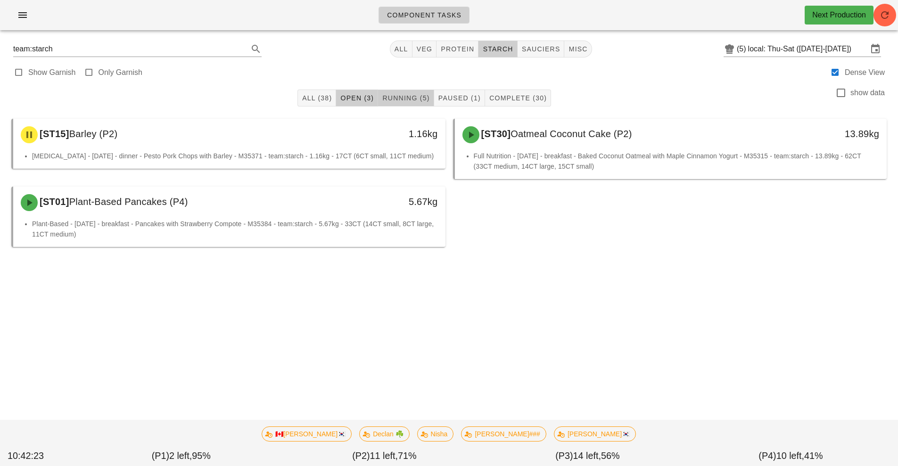
click at [418, 97] on span "Running (5)" at bounding box center [406, 98] width 48 height 8
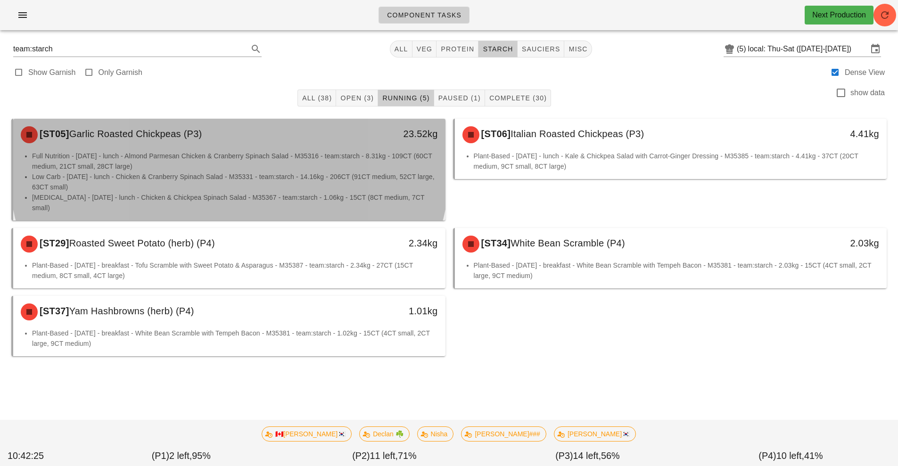
click at [362, 166] on li "Full Nutrition - [DATE] - lunch - Almond Parmesan Chicken & Cranberry Spinach S…" at bounding box center [235, 161] width 406 height 21
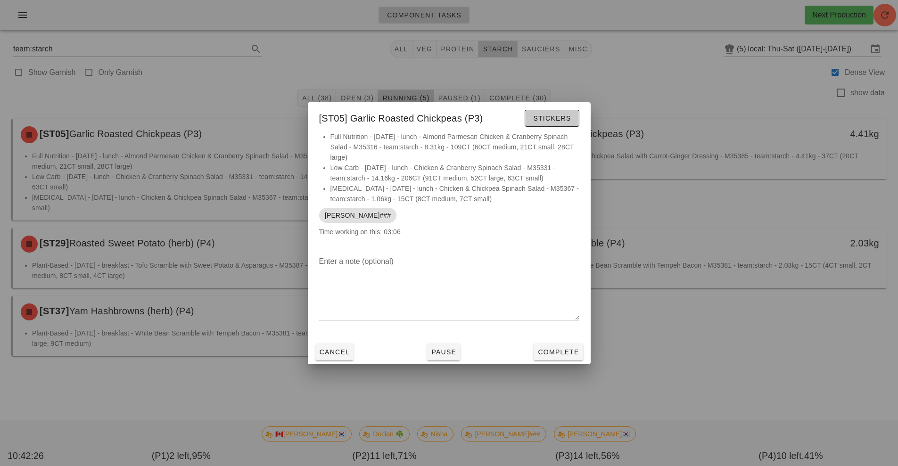
click at [549, 112] on button "Stickers" at bounding box center [552, 118] width 54 height 17
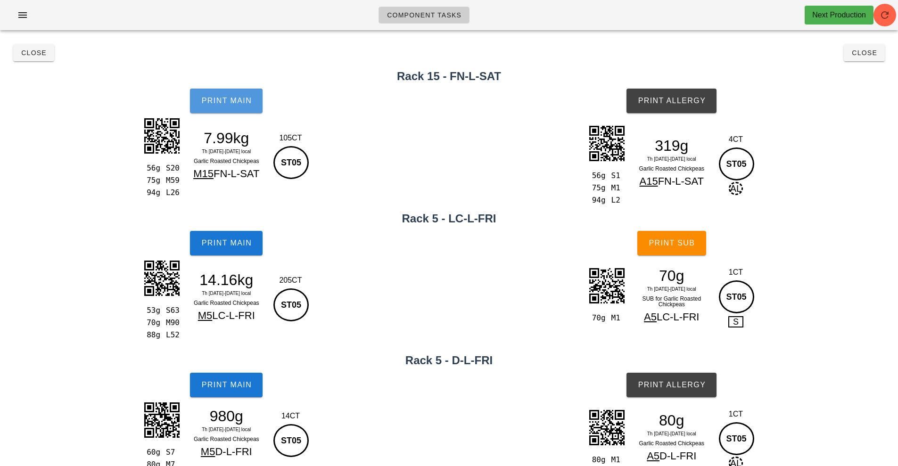
click at [227, 97] on span "Print Main" at bounding box center [226, 101] width 51 height 8
click at [238, 243] on span "Print Main" at bounding box center [226, 243] width 51 height 8
click at [232, 239] on span "Print Main" at bounding box center [226, 243] width 51 height 8
click at [231, 377] on button "Print Main" at bounding box center [226, 385] width 73 height 25
click at [674, 102] on span "Print Allergy" at bounding box center [671, 101] width 68 height 8
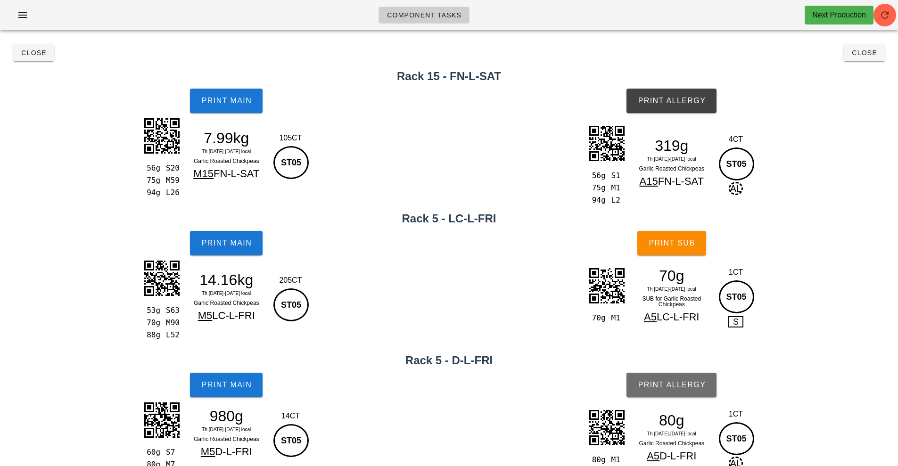
click at [679, 381] on span "Print Allergy" at bounding box center [671, 385] width 68 height 8
click at [679, 241] on span "Print Sub" at bounding box center [671, 243] width 47 height 8
click at [26, 52] on span "Close" at bounding box center [34, 53] width 26 height 8
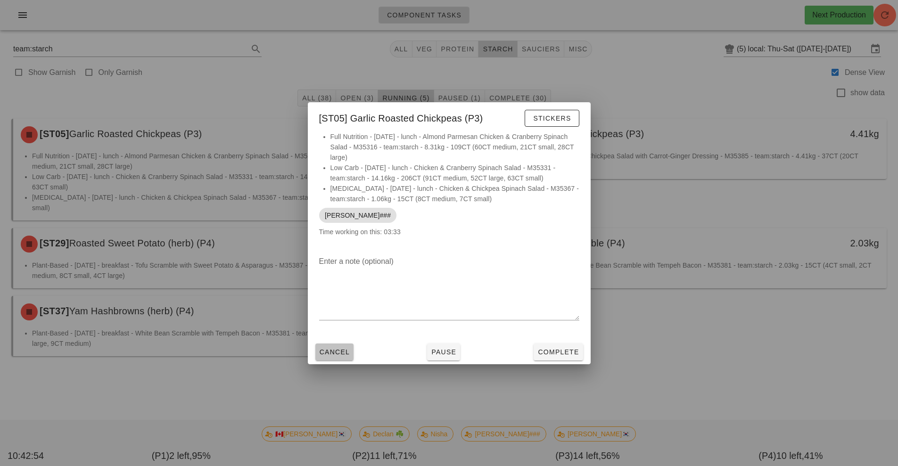
click at [339, 354] on span "Cancel" at bounding box center [334, 352] width 31 height 8
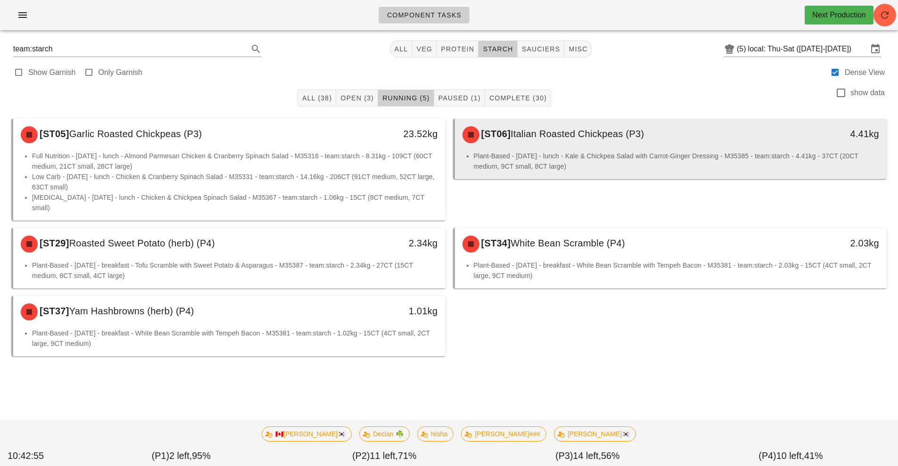
click at [574, 142] on div "[ST06] Italian Roasted Chickpeas (P3)" at bounding box center [617, 135] width 321 height 28
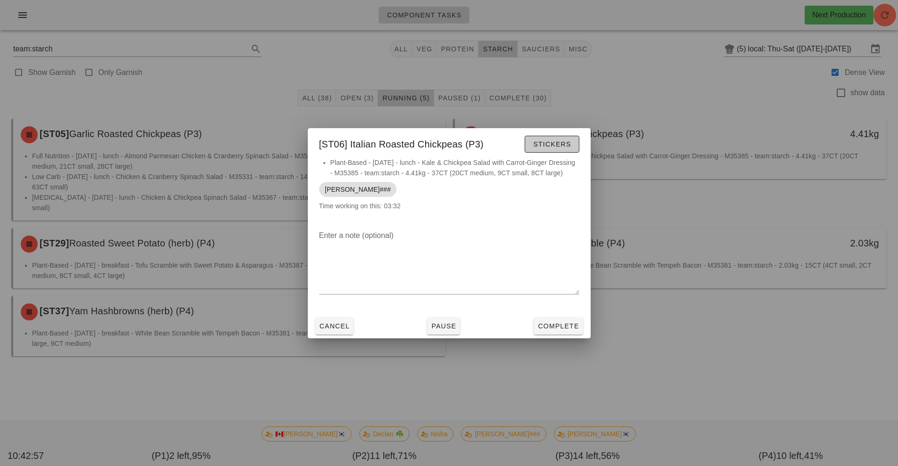
click at [554, 146] on span "Stickers" at bounding box center [552, 145] width 38 height 8
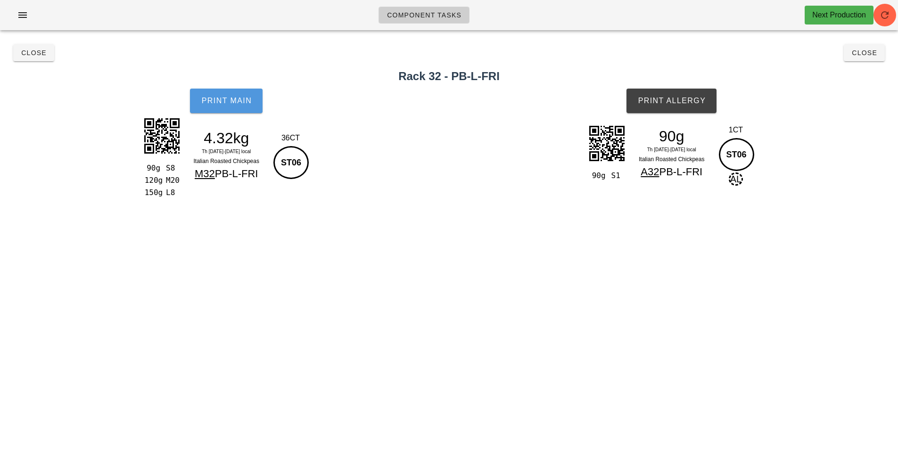
click at [227, 106] on button "Print Main" at bounding box center [226, 101] width 73 height 25
click at [672, 97] on span "Print Allergy" at bounding box center [671, 101] width 68 height 8
click at [33, 53] on span "Close" at bounding box center [34, 53] width 26 height 8
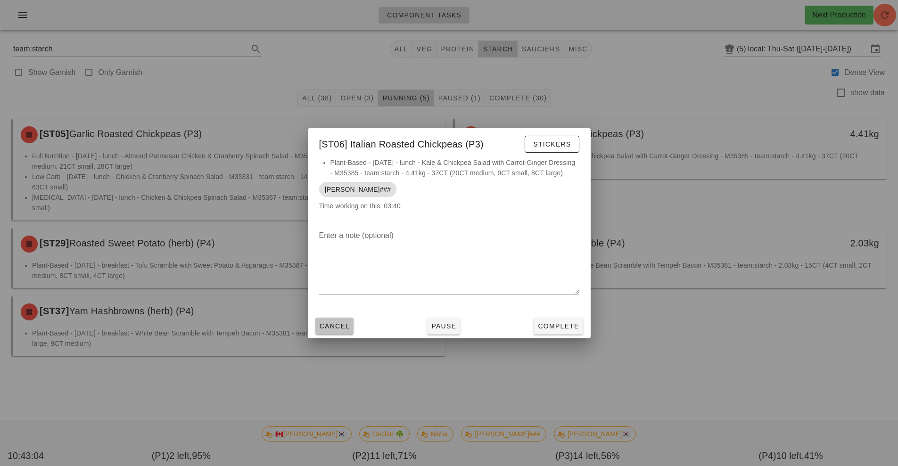
click at [330, 332] on button "Cancel" at bounding box center [334, 326] width 39 height 17
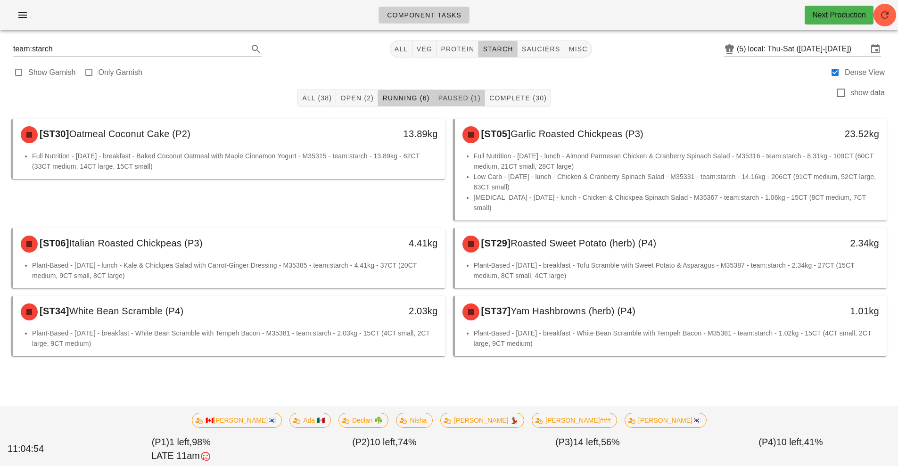
click at [473, 101] on span "Paused (1)" at bounding box center [459, 98] width 43 height 8
click at [469, 94] on span "Paused (1)" at bounding box center [459, 98] width 43 height 8
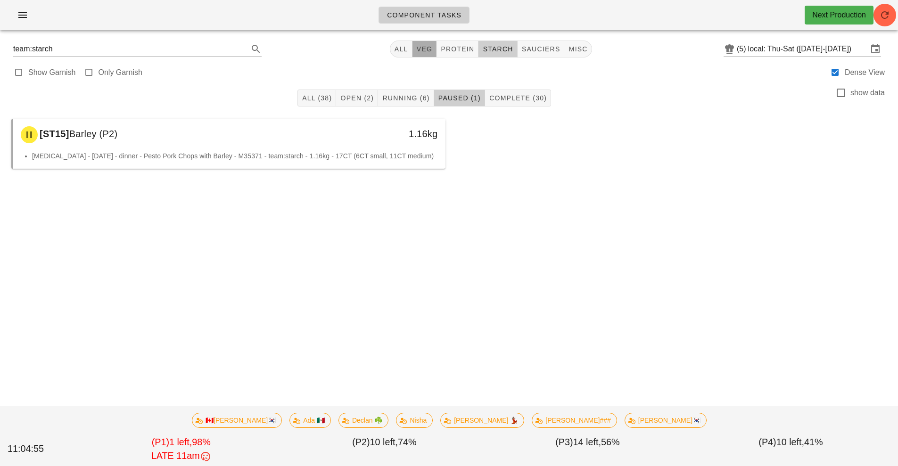
click at [424, 46] on span "veg" at bounding box center [424, 49] width 17 height 8
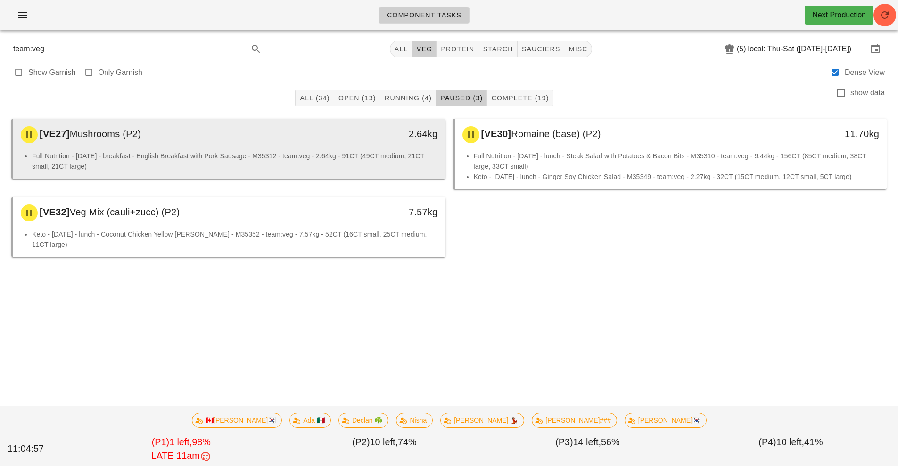
click at [263, 149] on div "[VE27] Mushrooms (P2) 2.64kg" at bounding box center [229, 135] width 432 height 32
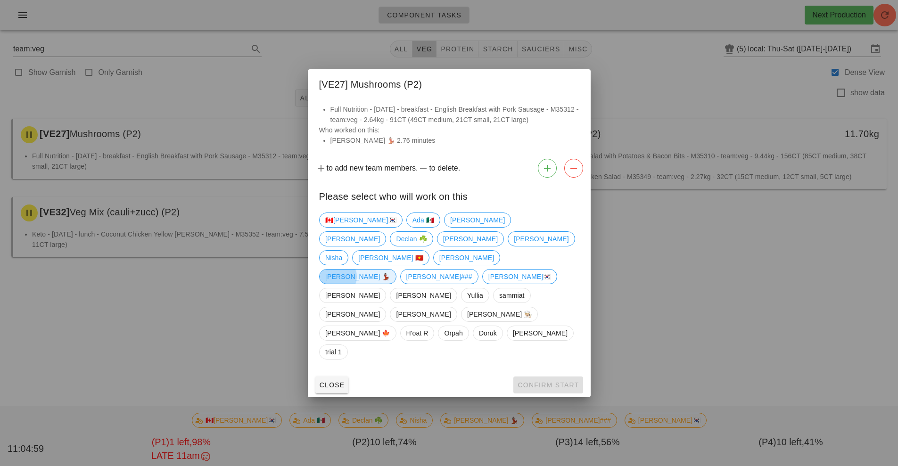
click at [390, 270] on span "[PERSON_NAME] 💃🏽" at bounding box center [357, 277] width 65 height 14
click at [561, 377] on button "Confirm Start" at bounding box center [547, 385] width 69 height 17
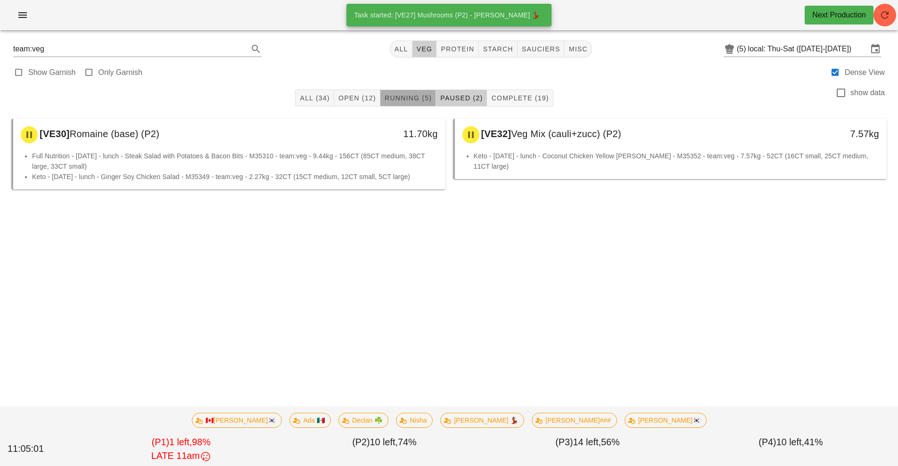
click at [408, 98] on span "Running (5)" at bounding box center [408, 98] width 48 height 8
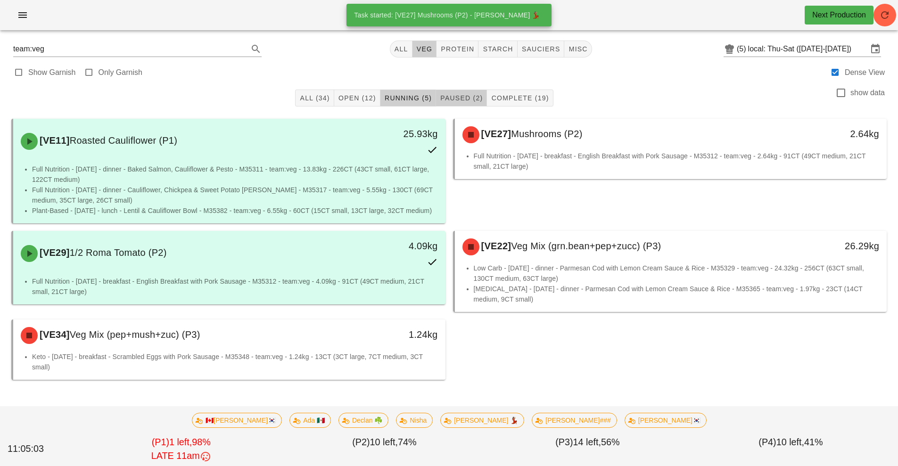
click at [453, 98] on span "Paused (2)" at bounding box center [461, 98] width 43 height 8
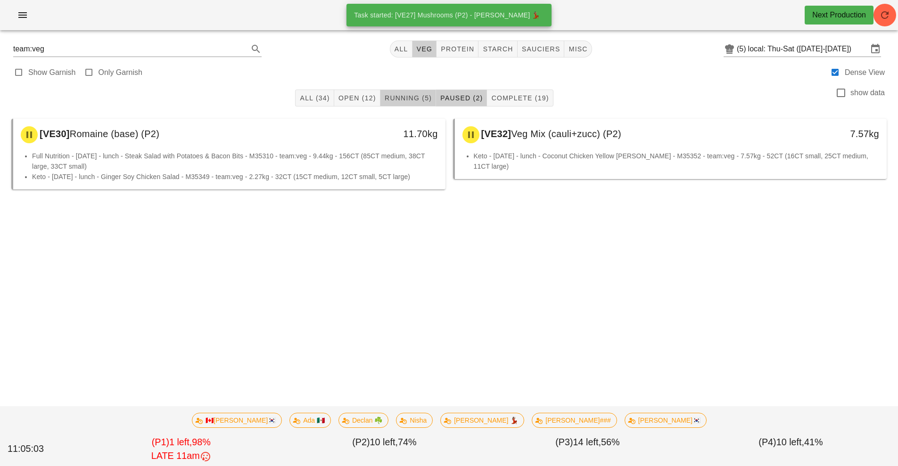
click at [405, 98] on span "Running (5)" at bounding box center [408, 98] width 48 height 8
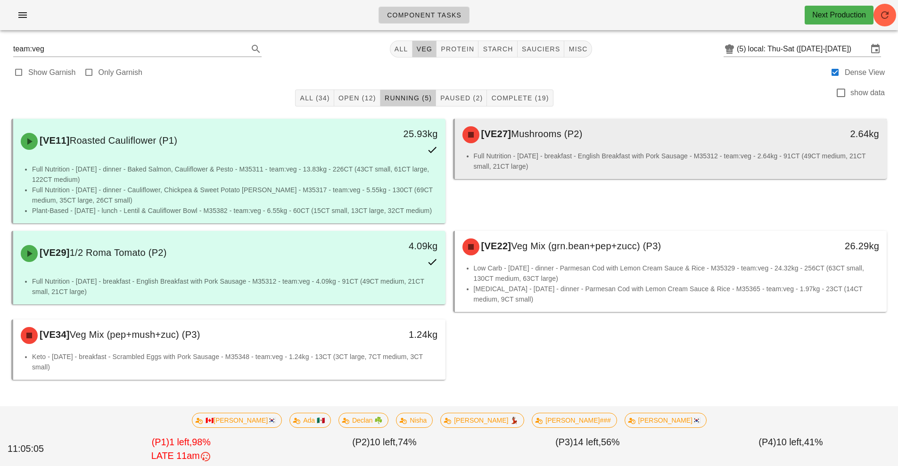
click at [621, 136] on div "[VE27] Mushrooms (P2)" at bounding box center [617, 135] width 321 height 28
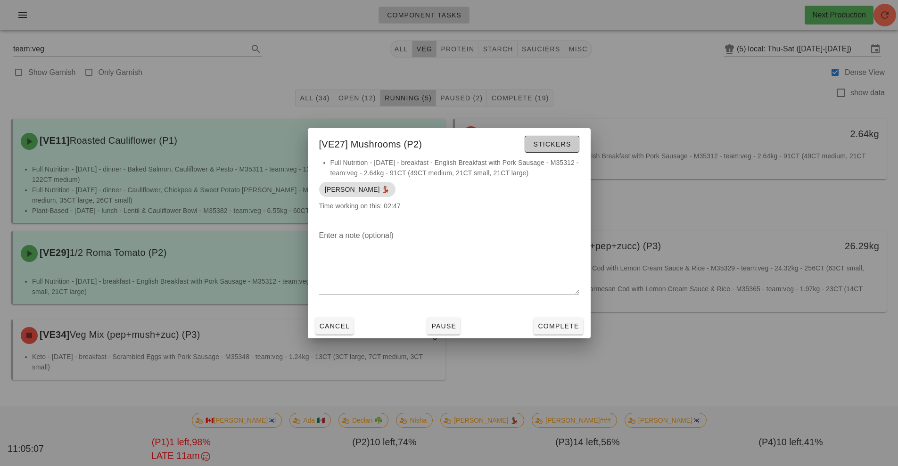
click at [554, 141] on span "Stickers" at bounding box center [552, 145] width 38 height 8
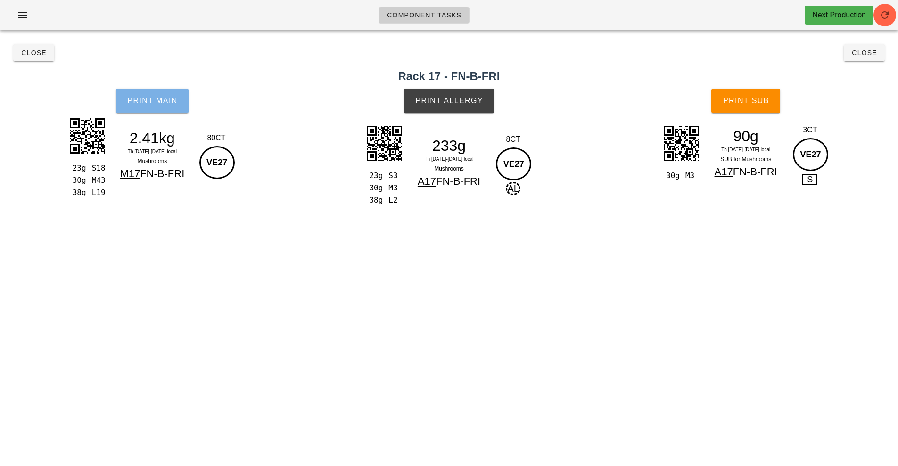
click at [137, 110] on button "Print Main" at bounding box center [152, 101] width 73 height 25
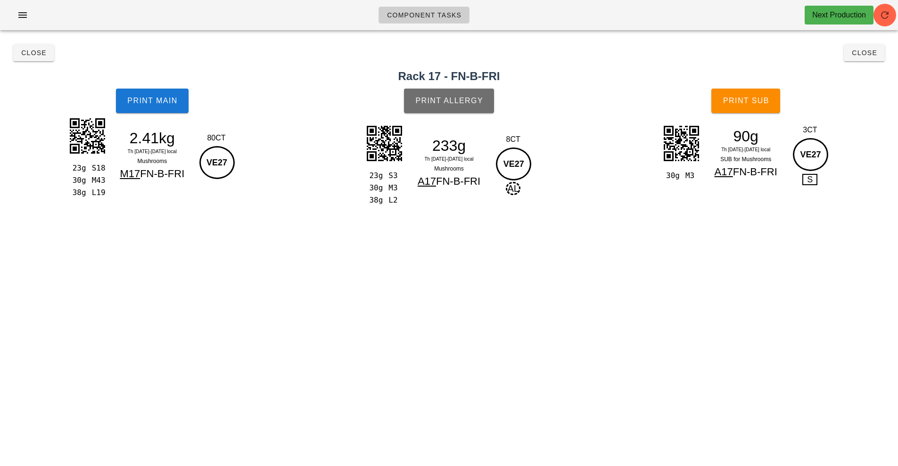
click at [436, 106] on button "Print Allergy" at bounding box center [449, 101] width 90 height 25
click at [738, 98] on span "Print Sub" at bounding box center [746, 101] width 47 height 8
click at [869, 53] on span "Close" at bounding box center [865, 53] width 26 height 8
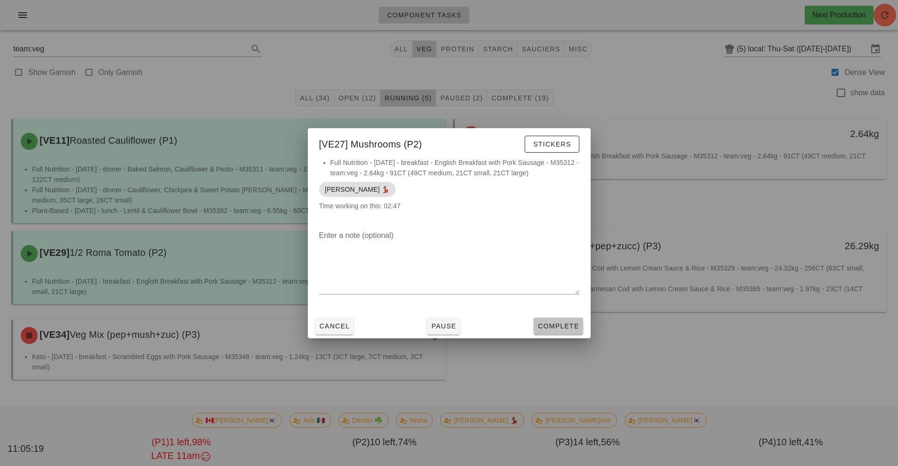
click at [563, 327] on span "Complete" at bounding box center [558, 327] width 41 height 8
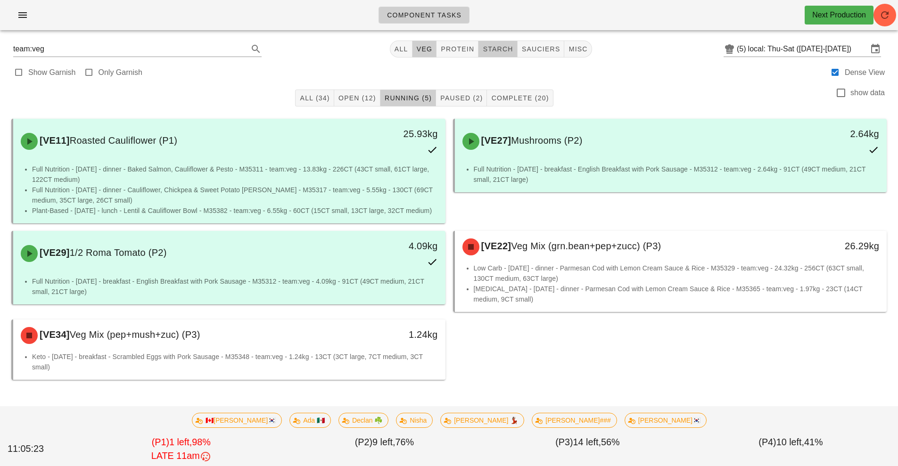
click at [504, 46] on span "starch" at bounding box center [497, 49] width 31 height 8
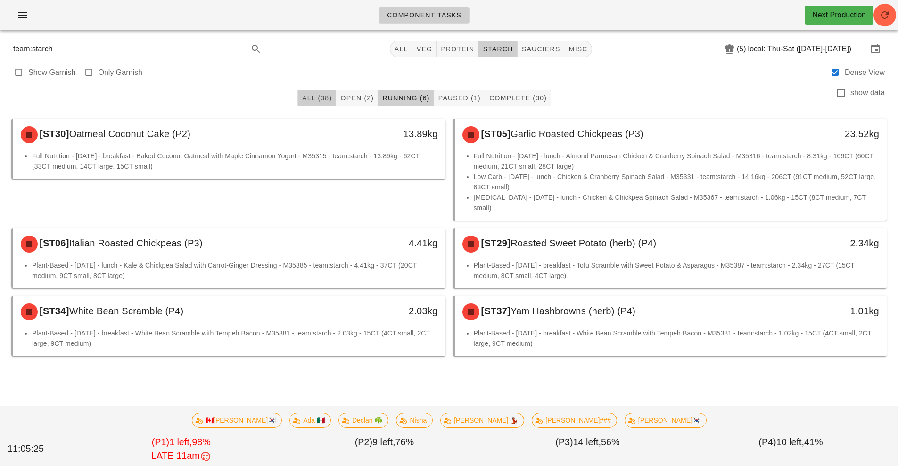
click at [320, 103] on button "All (38)" at bounding box center [317, 98] width 39 height 17
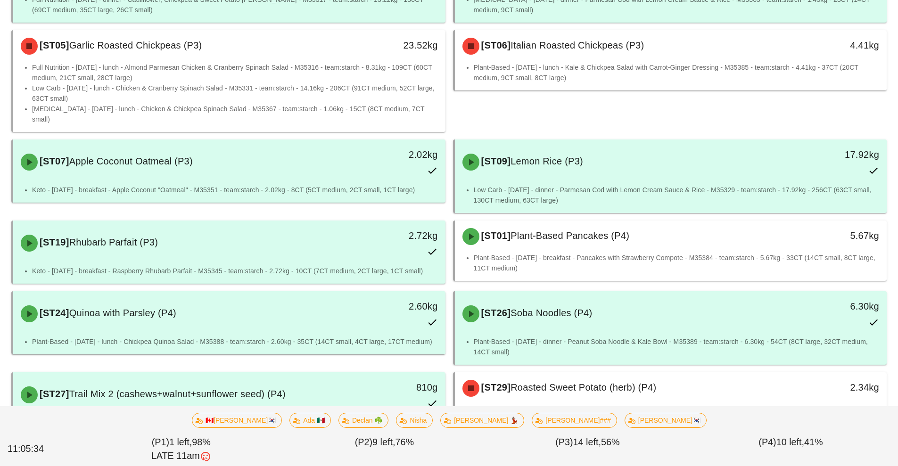
scroll to position [1272, 0]
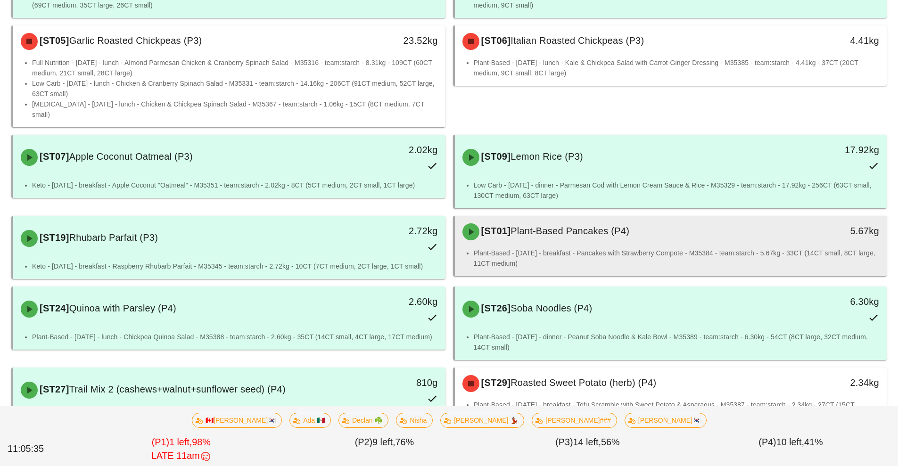
click at [627, 218] on div "[ST01] Plant-Based Pancakes (P4)" at bounding box center [617, 232] width 321 height 28
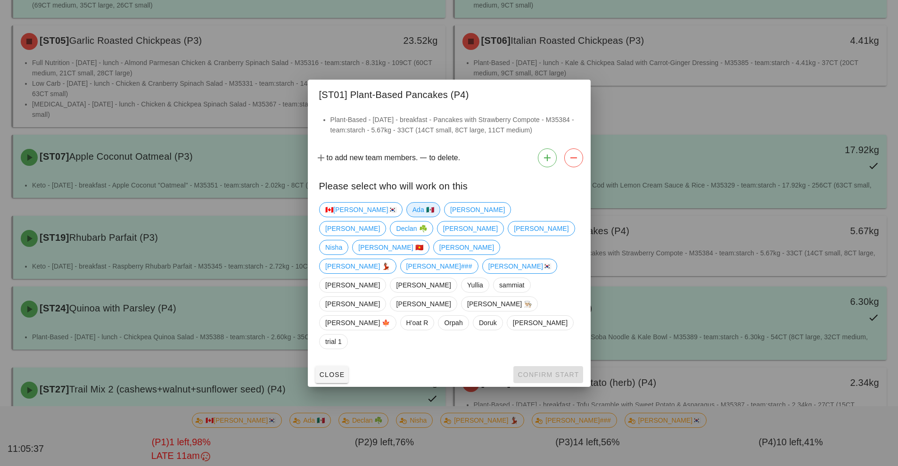
click at [412, 217] on span "Ada 🇲🇽" at bounding box center [423, 210] width 22 height 14
click at [534, 371] on span "Confirm Start" at bounding box center [548, 375] width 62 height 8
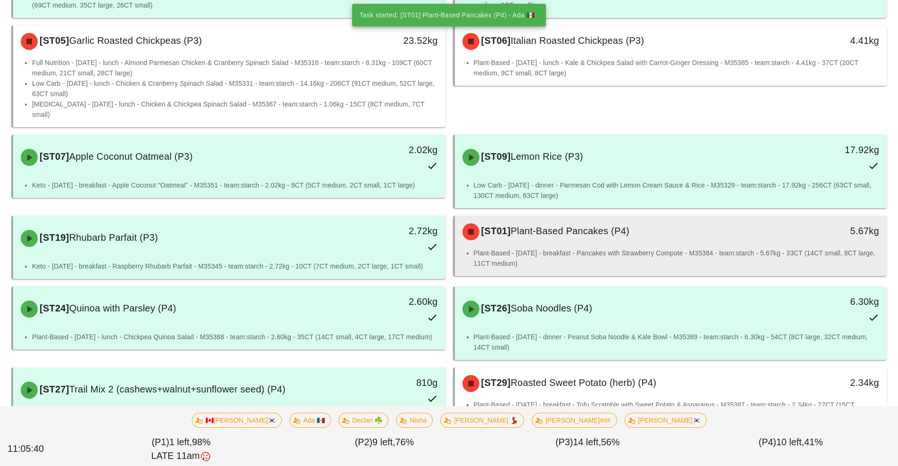
click at [660, 248] on li "Plant-Based - [DATE] - breakfast - Pancakes with Strawberry Compote - M35384 - …" at bounding box center [677, 258] width 406 height 21
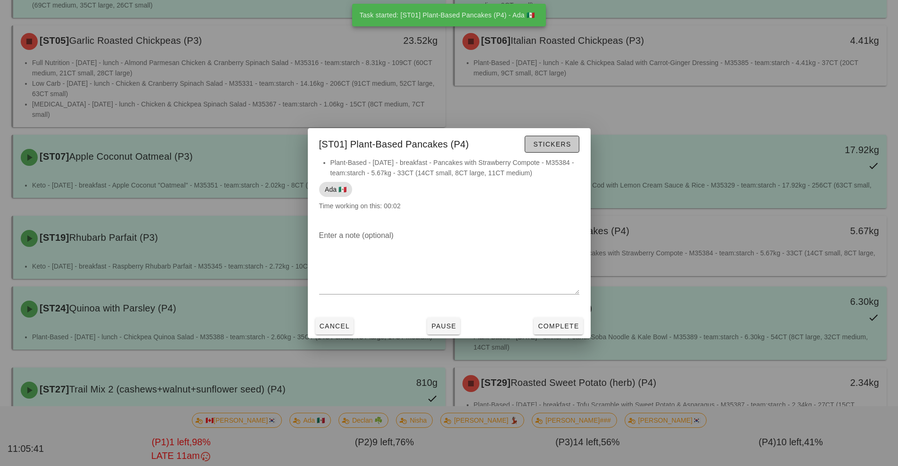
click at [564, 146] on span "Stickers" at bounding box center [552, 145] width 38 height 8
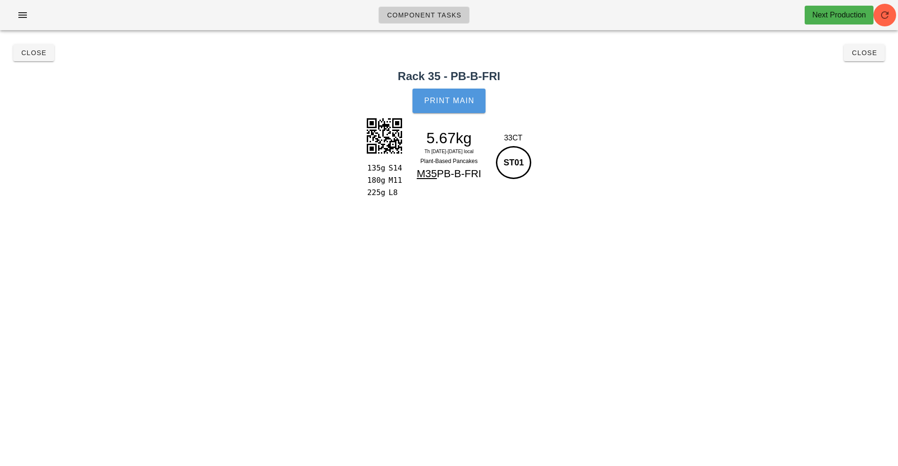
click at [454, 106] on button "Print Main" at bounding box center [449, 101] width 73 height 25
click at [466, 100] on span "Print Main" at bounding box center [449, 101] width 51 height 8
click at [473, 101] on span "Print Main" at bounding box center [449, 101] width 51 height 8
click at [863, 51] on span "Close" at bounding box center [865, 53] width 26 height 8
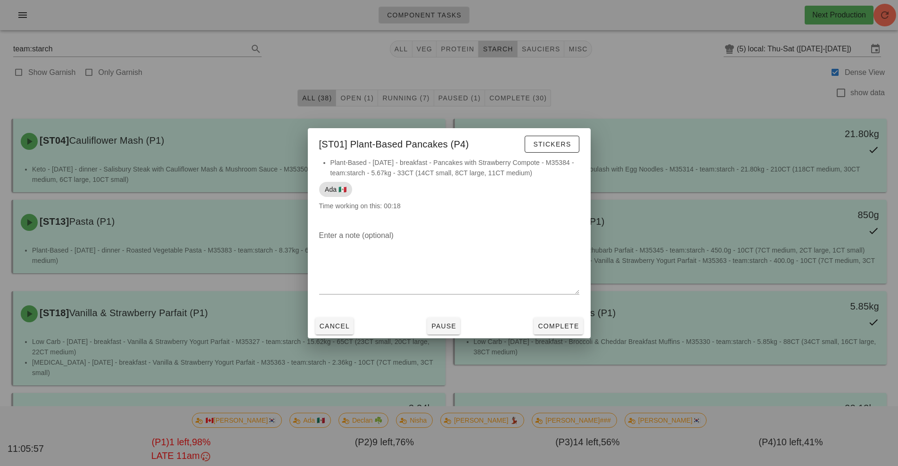
click at [721, 82] on div at bounding box center [449, 233] width 898 height 466
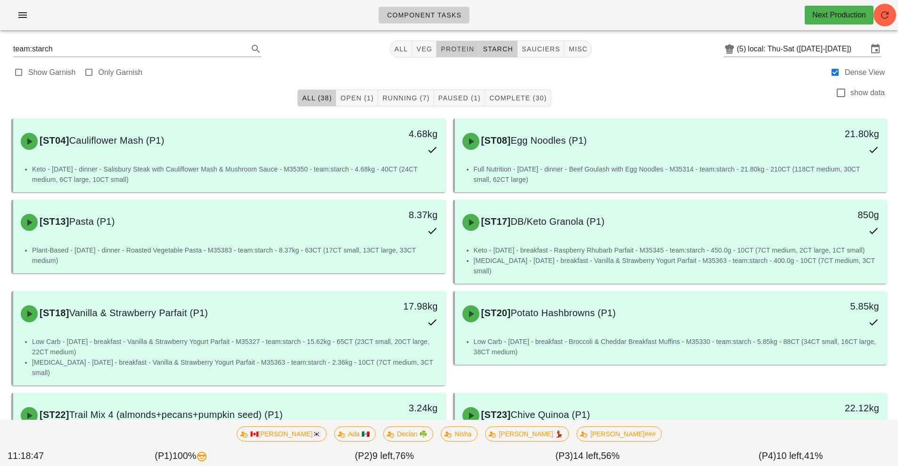
click at [460, 49] on span "protein" at bounding box center [457, 49] width 34 height 8
type input "team:protein"
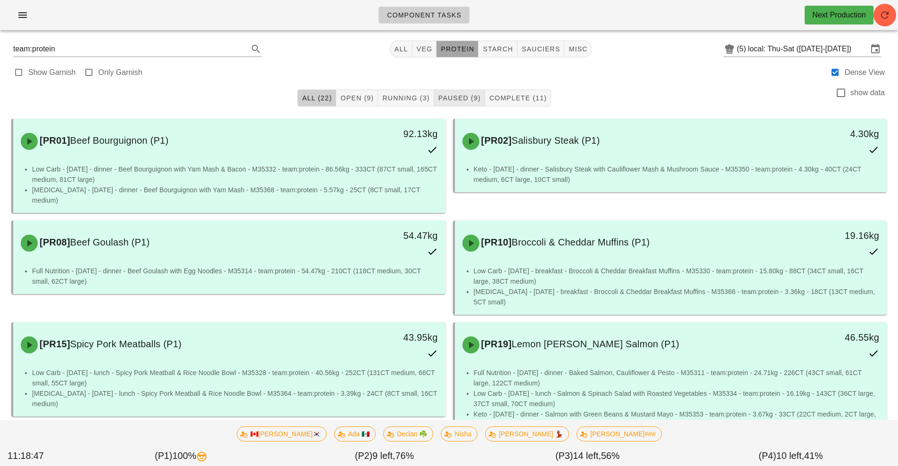
click at [469, 43] on button "protein" at bounding box center [458, 49] width 42 height 17
click at [456, 99] on span "Paused (9)" at bounding box center [459, 98] width 43 height 8
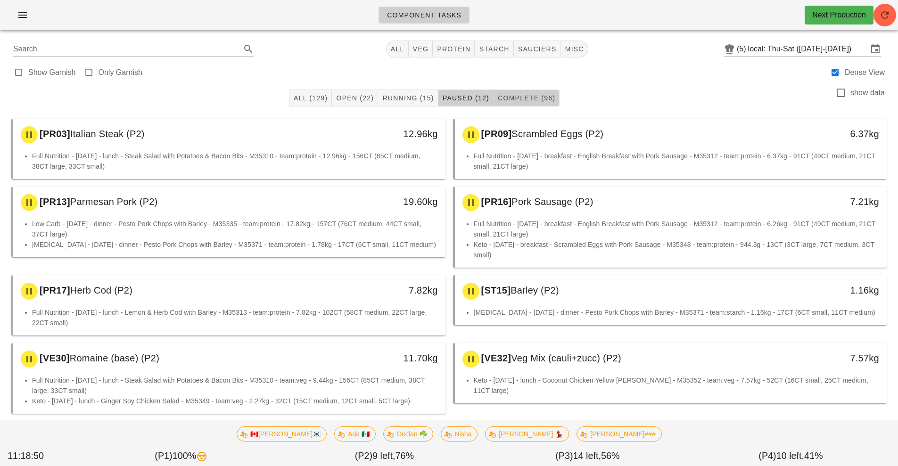
click at [537, 91] on button "Complete (96)" at bounding box center [527, 98] width 66 height 17
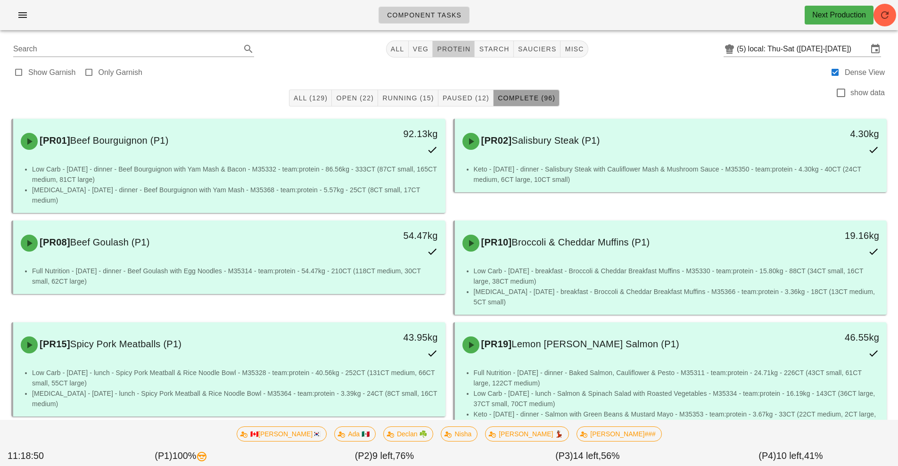
click at [453, 48] on span "protein" at bounding box center [454, 49] width 34 height 8
type input "team:protein"
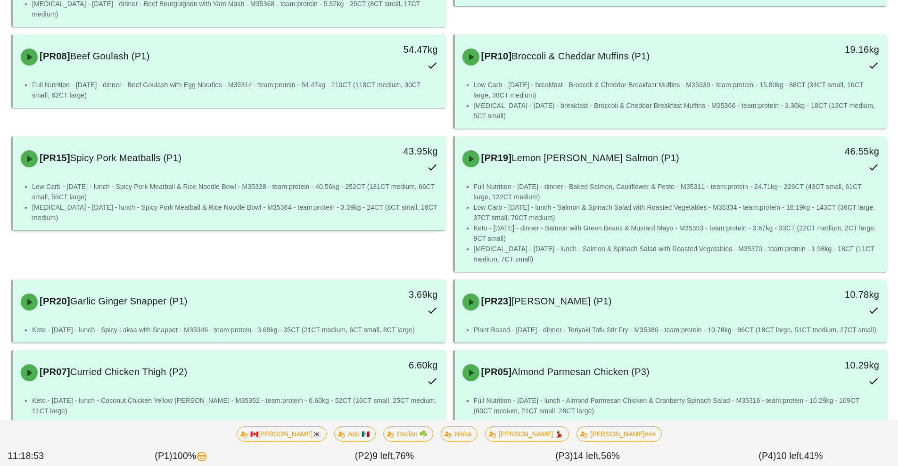
scroll to position [240, 0]
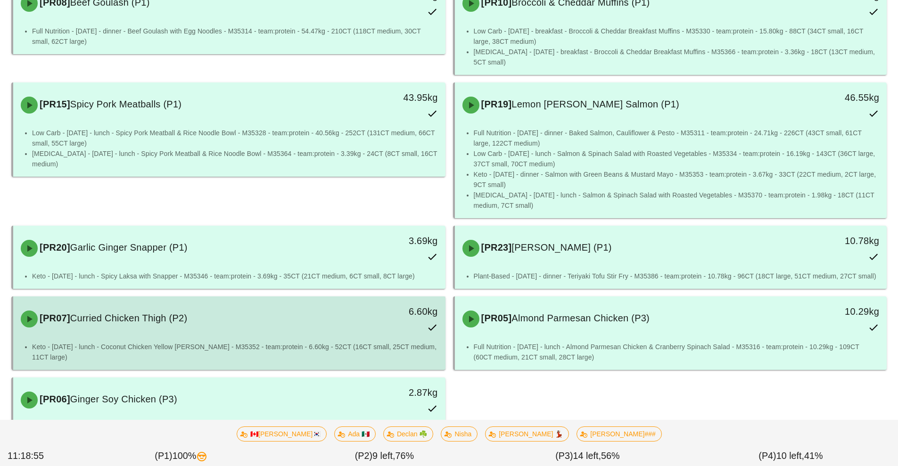
click at [291, 305] on div "[PR07] Curried Chicken Thigh (P2)" at bounding box center [175, 319] width 321 height 28
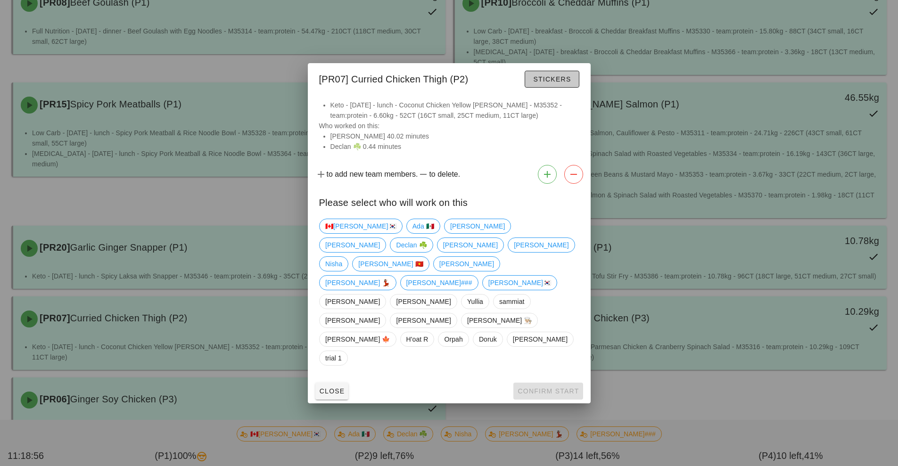
click at [555, 83] on span "Stickers" at bounding box center [552, 79] width 38 height 8
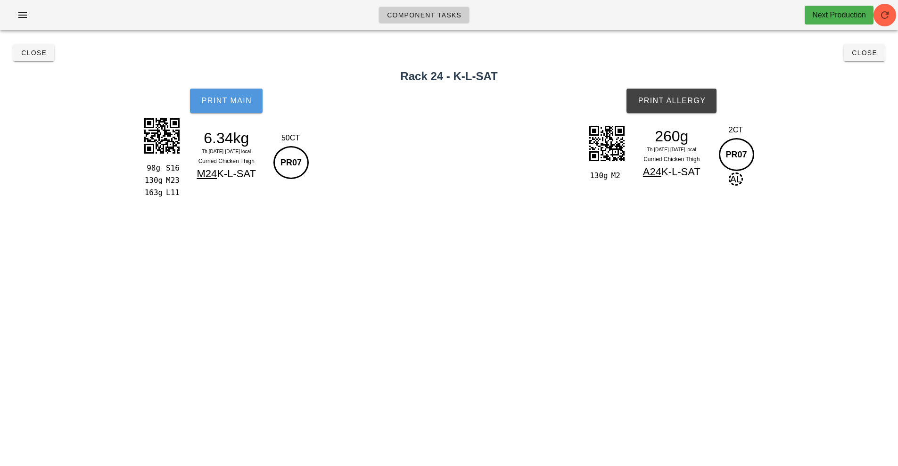
click at [251, 101] on span "Print Main" at bounding box center [226, 101] width 51 height 8
click at [882, 52] on button "Close" at bounding box center [864, 52] width 41 height 17
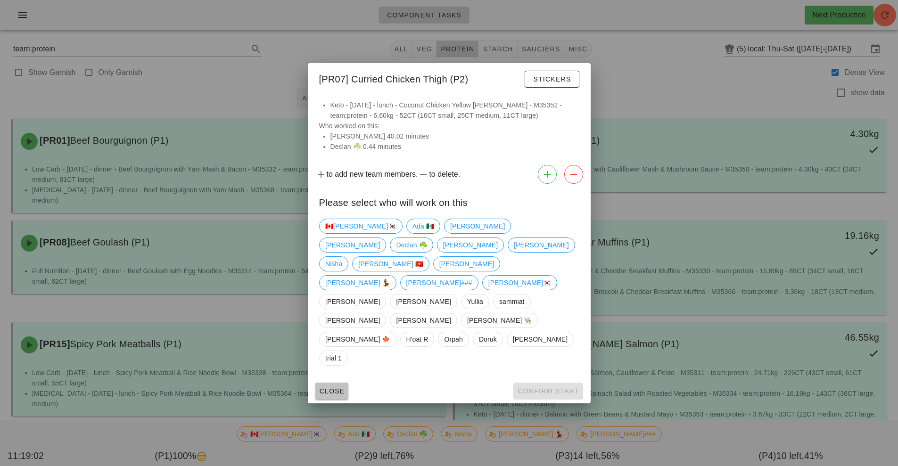
click at [334, 388] on span "Close" at bounding box center [332, 392] width 26 height 8
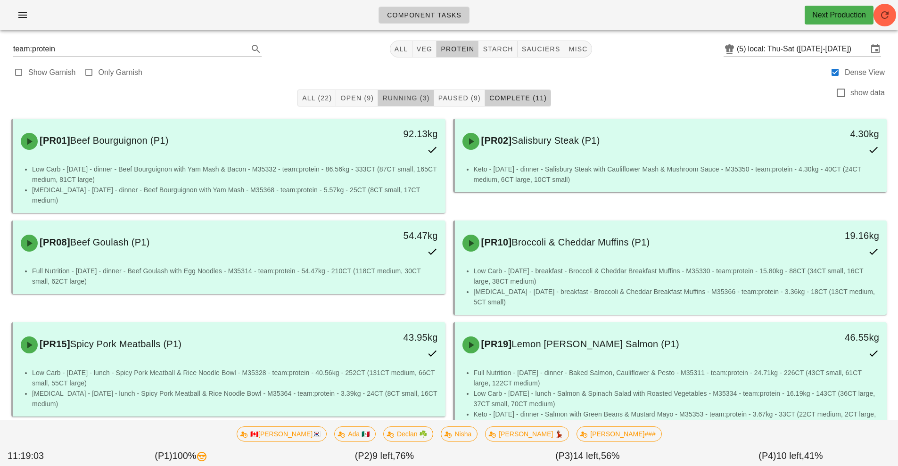
click at [416, 99] on span "Running (3)" at bounding box center [406, 98] width 48 height 8
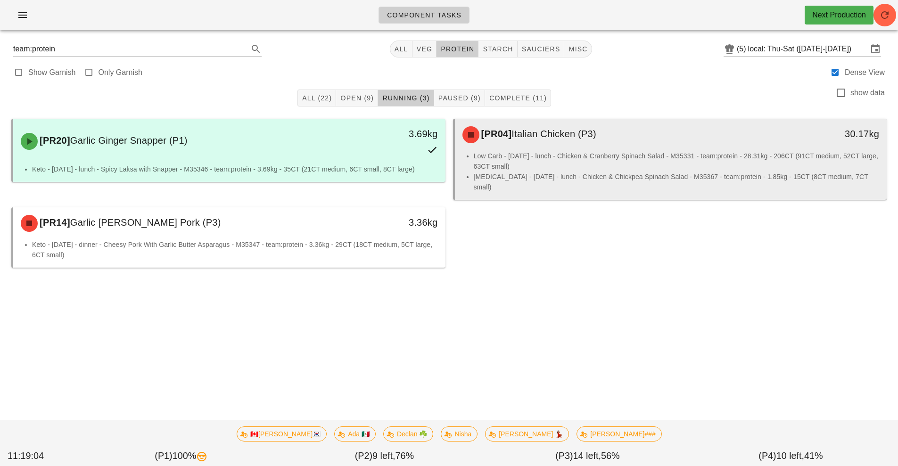
click at [552, 147] on div "[PR04] Italian Chicken (P3)" at bounding box center [617, 135] width 321 height 28
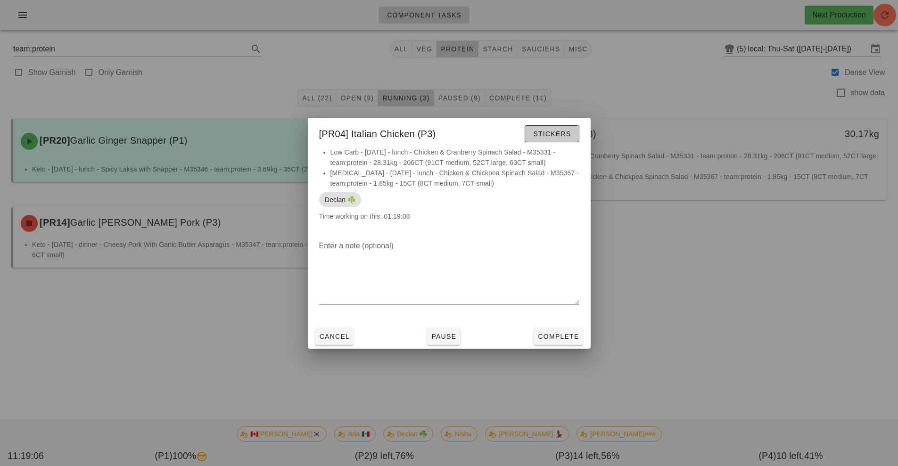
click at [552, 134] on span "Stickers" at bounding box center [552, 134] width 38 height 8
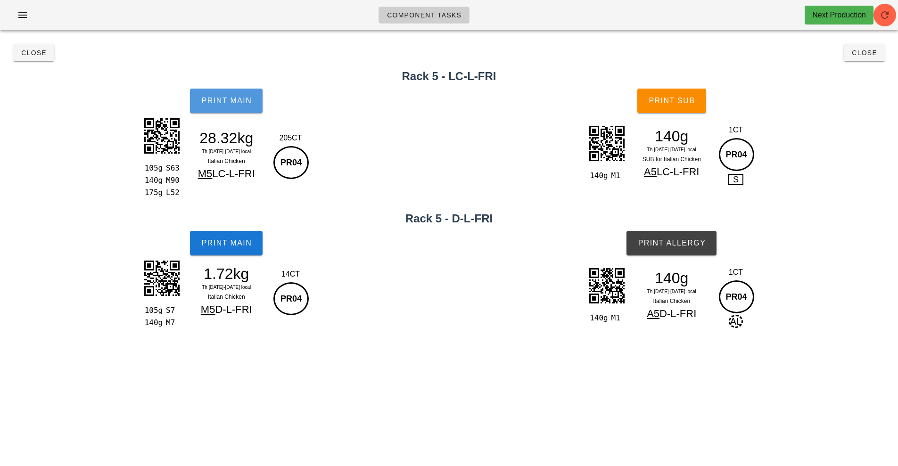
click at [240, 103] on span "Print Main" at bounding box center [226, 101] width 51 height 8
click at [232, 108] on button "Print Main" at bounding box center [226, 101] width 73 height 25
click at [252, 246] on button "Print Main" at bounding box center [226, 243] width 73 height 25
click at [691, 100] on span "Print Sub" at bounding box center [671, 101] width 47 height 8
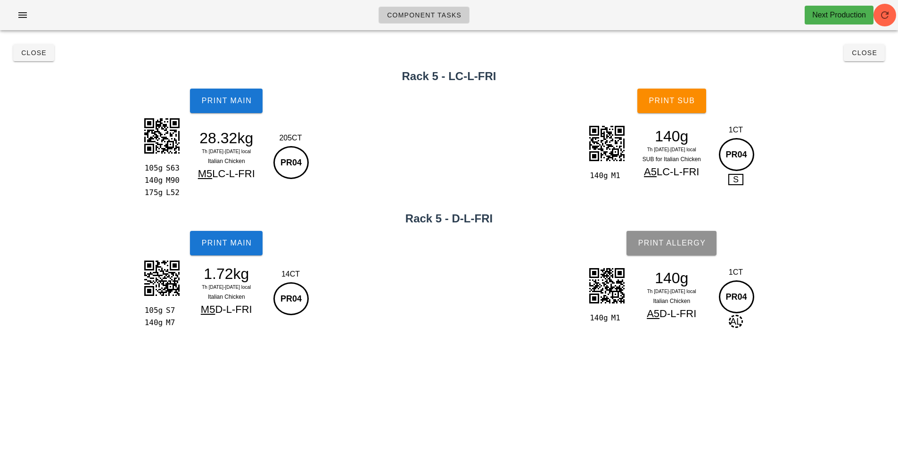
click at [684, 238] on button "Print Allergy" at bounding box center [672, 243] width 90 height 25
click at [862, 53] on span "Close" at bounding box center [865, 53] width 26 height 8
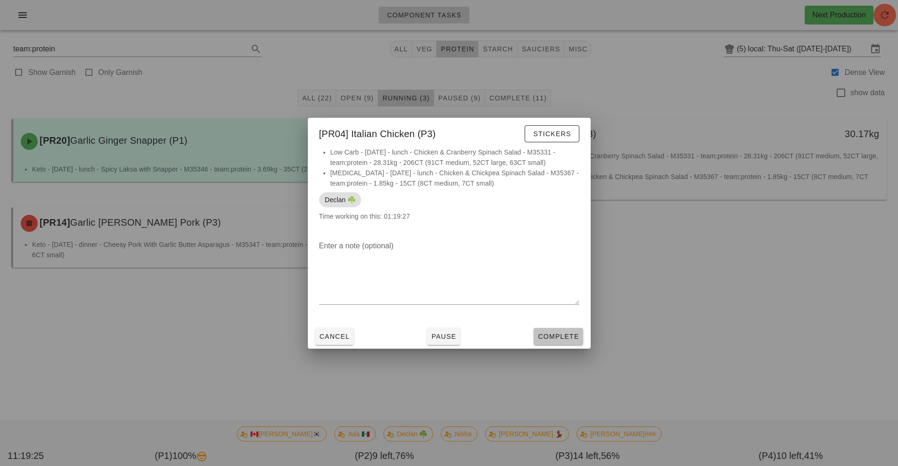
click at [569, 333] on span "Complete" at bounding box center [558, 337] width 41 height 8
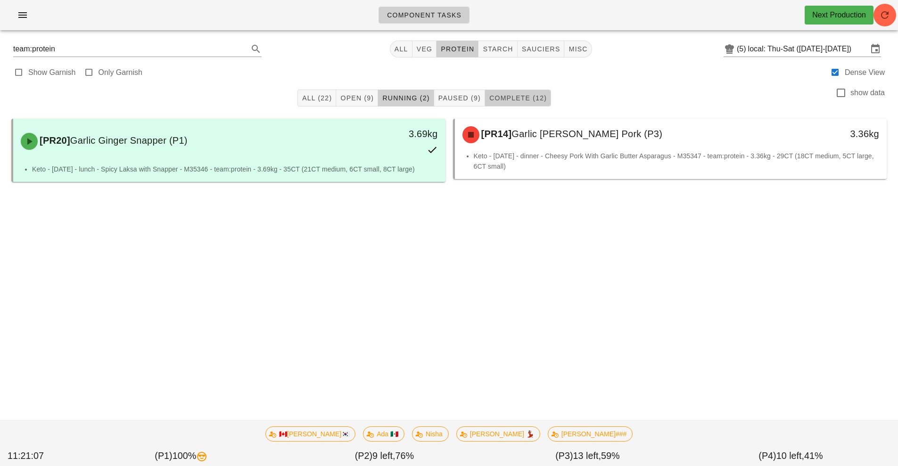
click at [531, 99] on span "Complete (12)" at bounding box center [518, 98] width 58 height 8
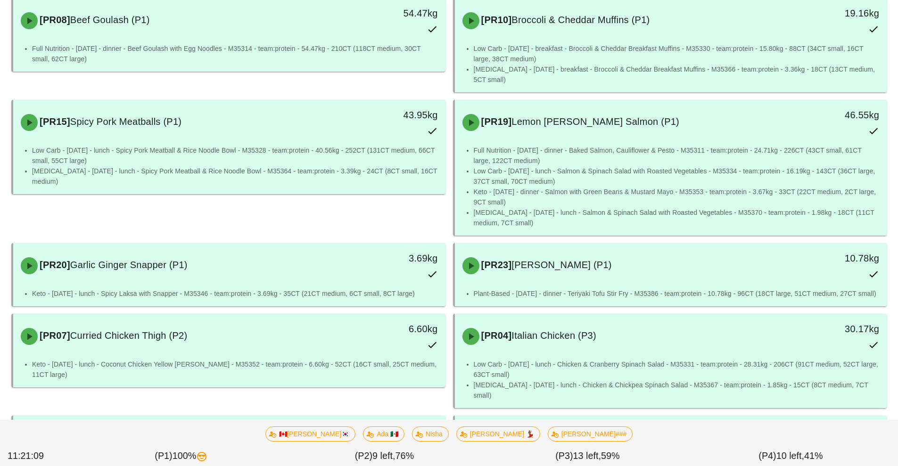
scroll to position [282, 0]
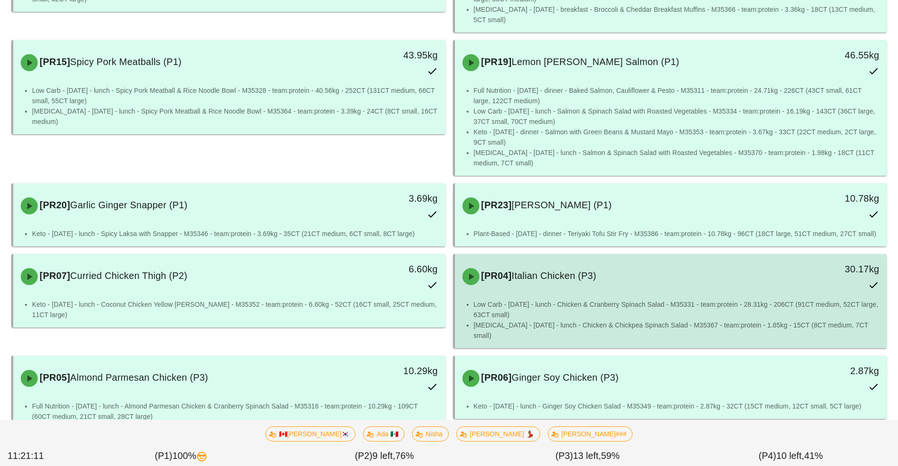
click at [604, 273] on div "[PR04] Italian Chicken (P3) 30.17kg" at bounding box center [671, 276] width 429 height 41
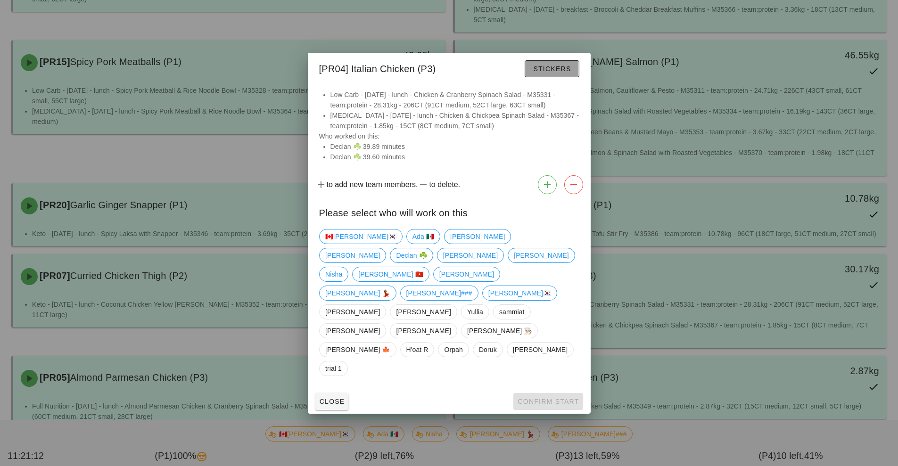
click at [558, 73] on span "Stickers" at bounding box center [552, 69] width 38 height 8
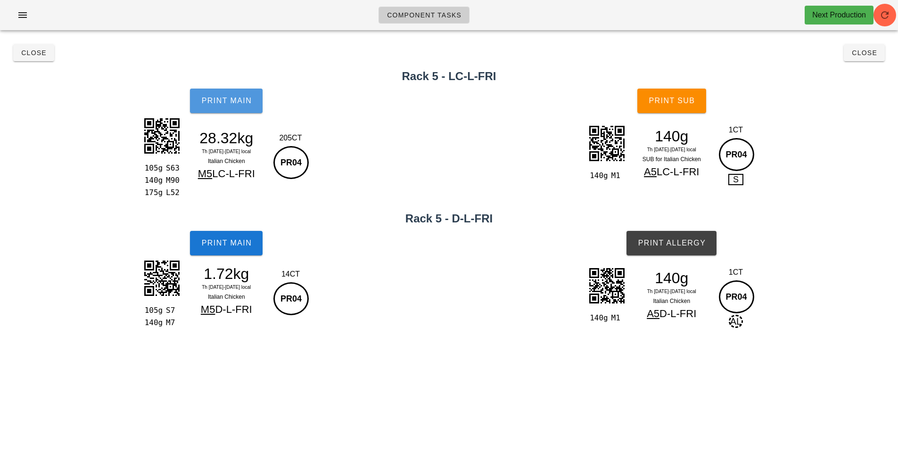
click at [238, 112] on button "Print Main" at bounding box center [226, 101] width 73 height 25
click at [872, 56] on span "Close" at bounding box center [865, 53] width 26 height 8
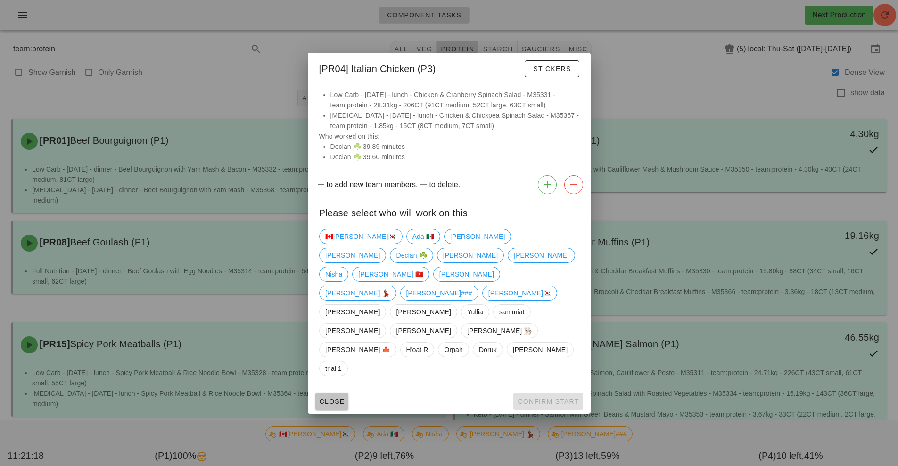
click at [345, 393] on button "Close" at bounding box center [331, 401] width 33 height 17
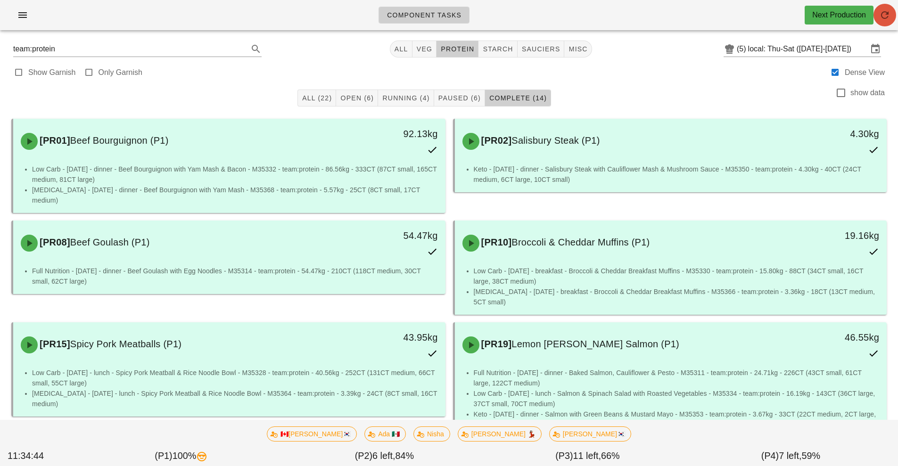
click at [884, 16] on icon "button" at bounding box center [884, 14] width 11 height 11
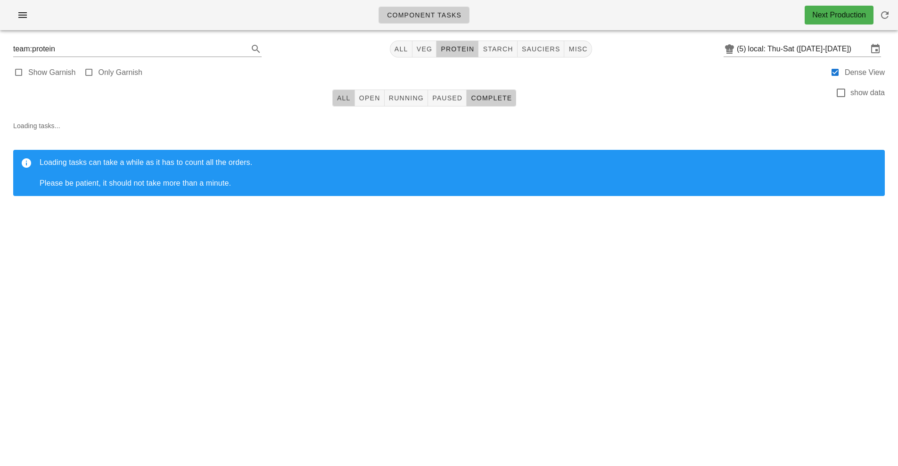
click at [334, 99] on button "All" at bounding box center [343, 98] width 23 height 17
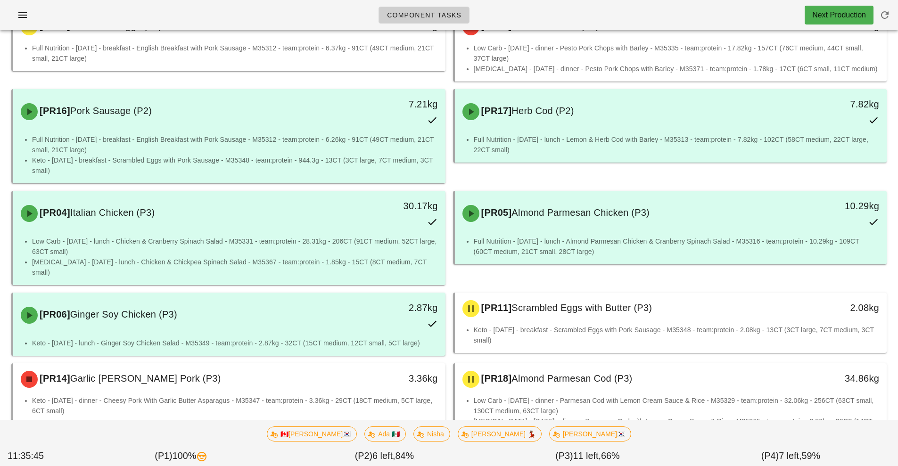
scroll to position [606, 0]
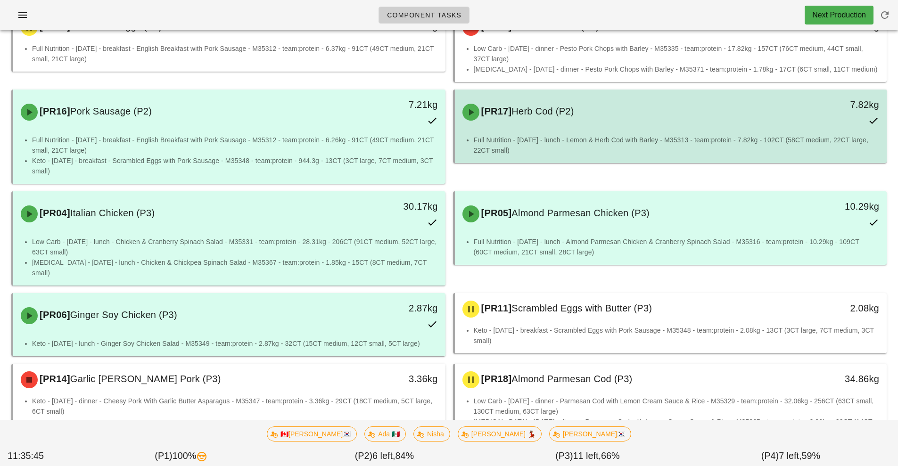
click at [545, 135] on li "Full Nutrition - [DATE] - lunch - Lemon & Herb Cod with Barley - M35313 - team:…" at bounding box center [677, 145] width 406 height 21
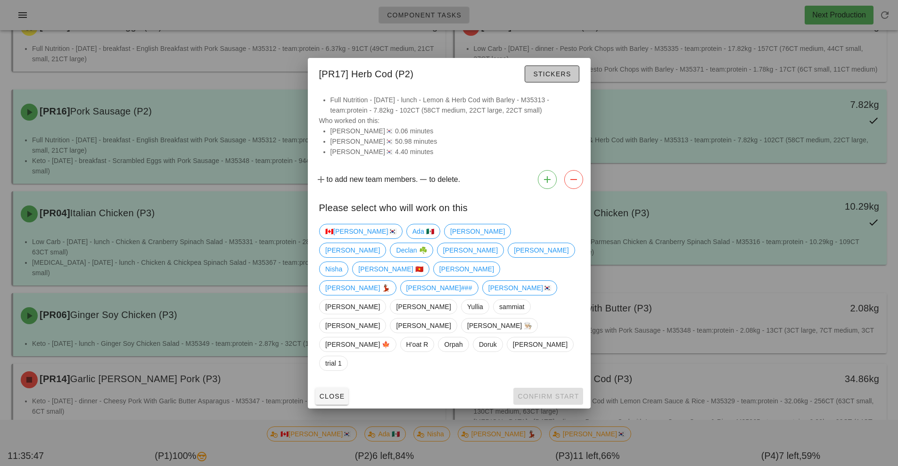
click at [560, 83] on button "Stickers" at bounding box center [552, 74] width 54 height 17
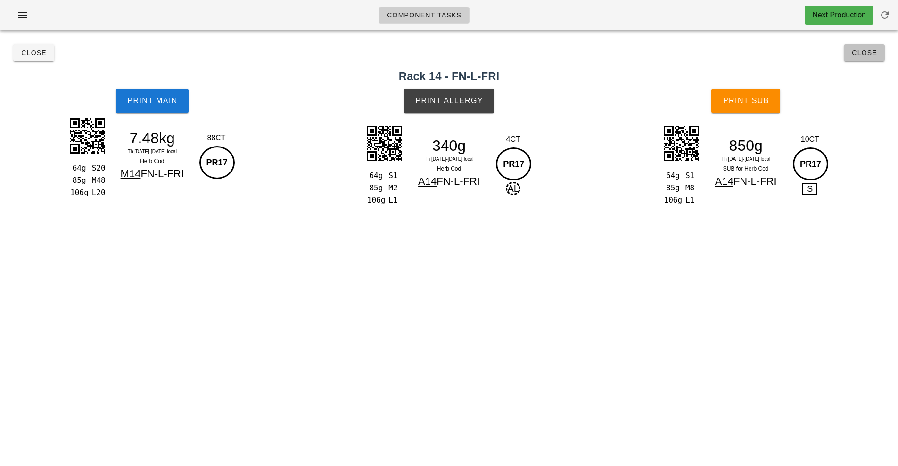
click at [857, 59] on button "Close" at bounding box center [864, 52] width 41 height 17
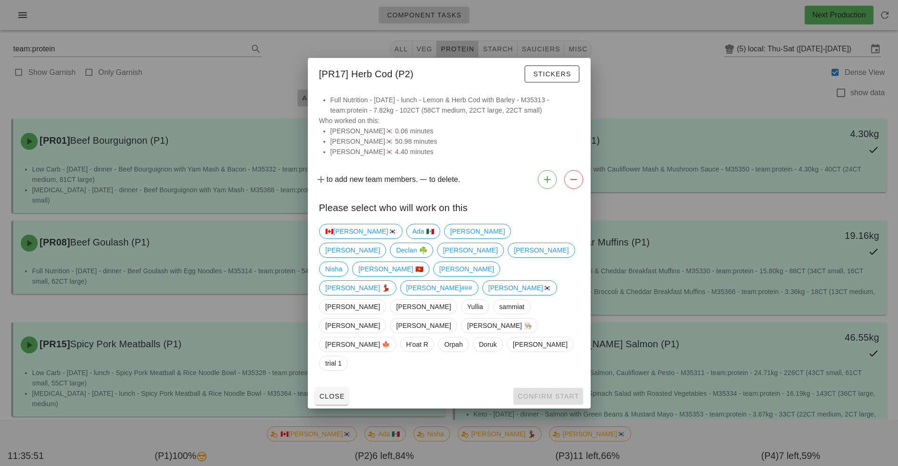
click at [671, 93] on div at bounding box center [449, 233] width 898 height 466
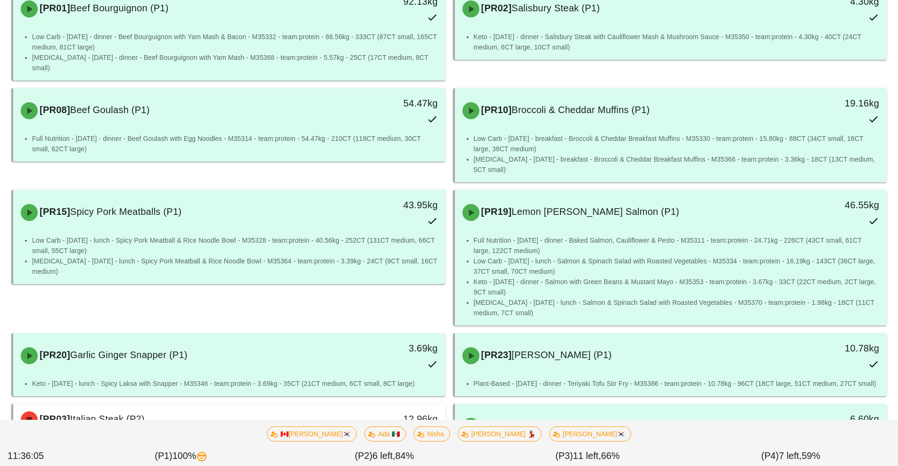
scroll to position [140, 0]
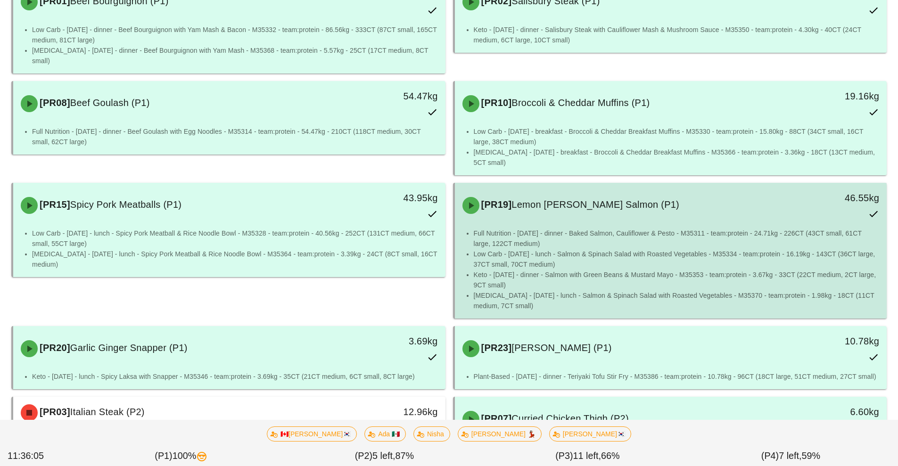
click at [617, 249] on li "Low Carb - [DATE] - lunch - Salmon & Spinach Salad with Roasted Vegetables - M3…" at bounding box center [677, 259] width 406 height 21
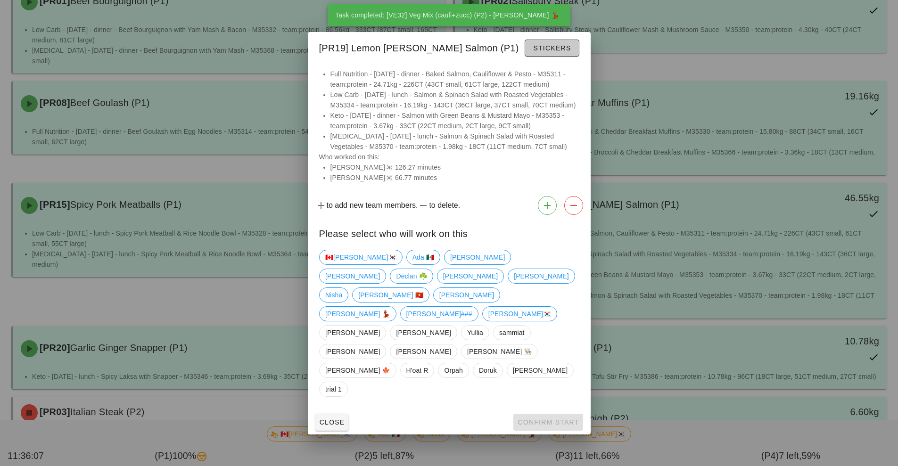
click at [560, 57] on button "Stickers" at bounding box center [552, 48] width 54 height 17
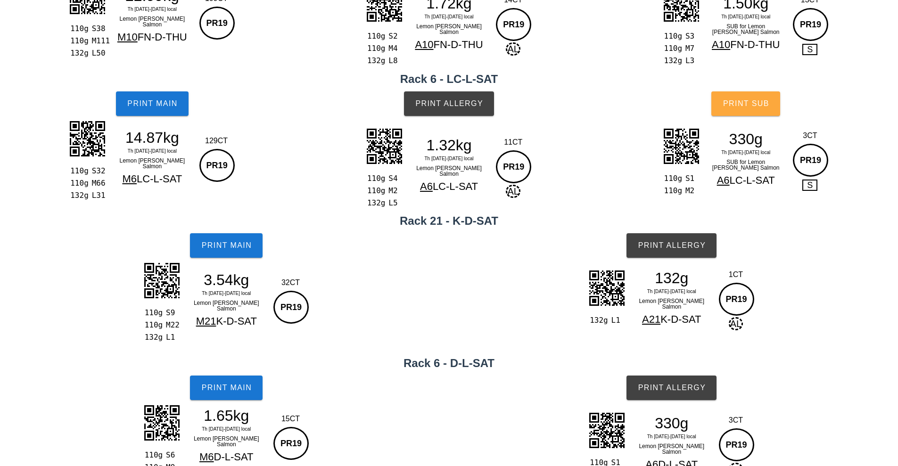
click at [753, 113] on button "Print Sub" at bounding box center [746, 103] width 69 height 25
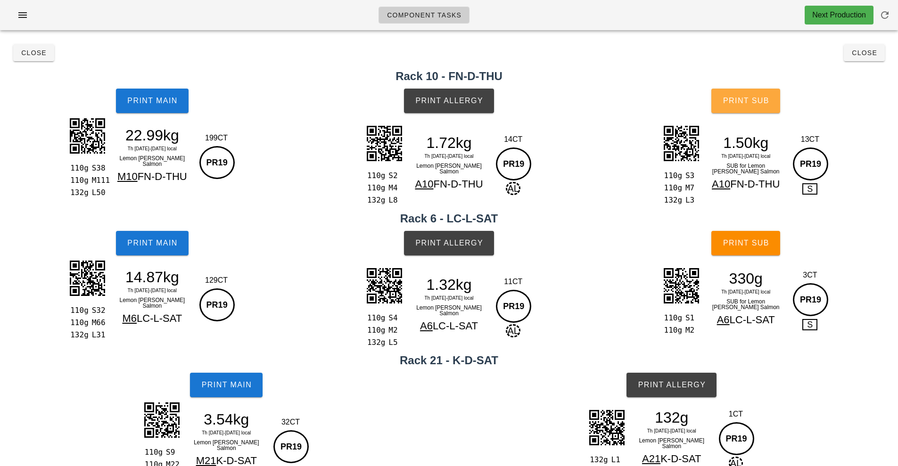
click at [757, 104] on span "Print Sub" at bounding box center [746, 101] width 47 height 8
click at [33, 58] on button "Close" at bounding box center [33, 52] width 41 height 17
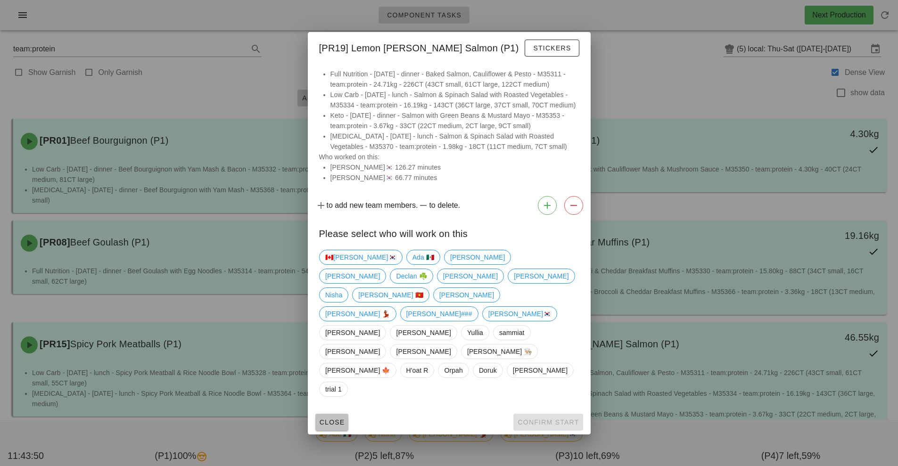
click at [331, 419] on span "Close" at bounding box center [332, 423] width 26 height 8
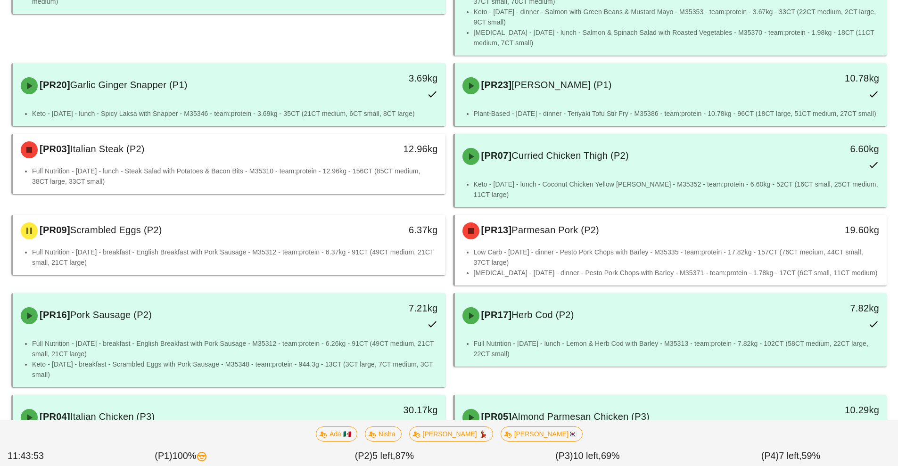
scroll to position [404, 0]
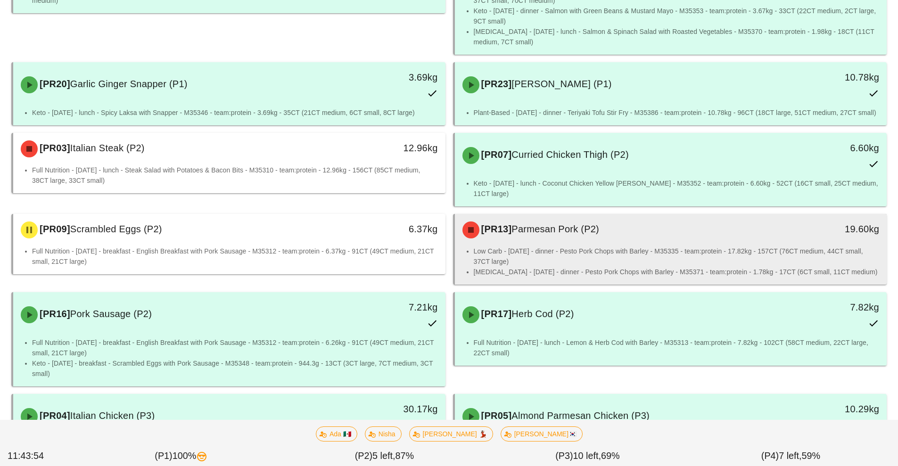
click at [617, 246] on li "Low Carb - [DATE] - dinner - Pesto Pork Chops with Barley - M35335 - team:prote…" at bounding box center [677, 256] width 406 height 21
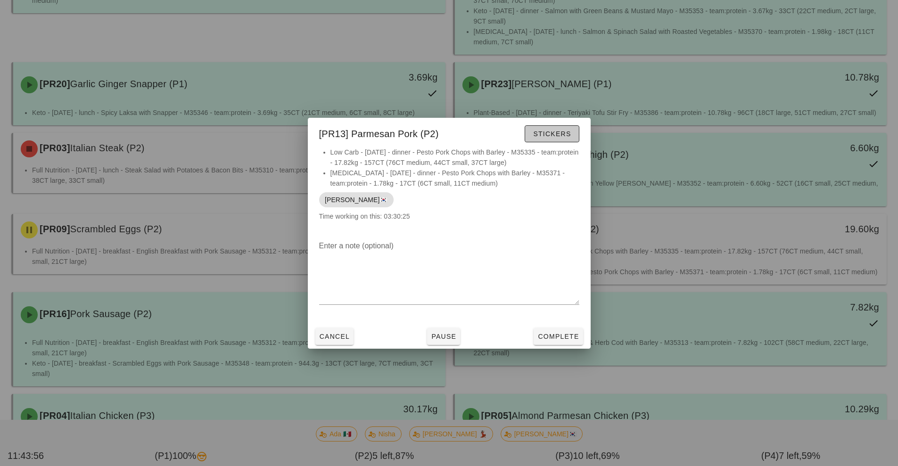
click at [562, 135] on span "Stickers" at bounding box center [552, 134] width 38 height 8
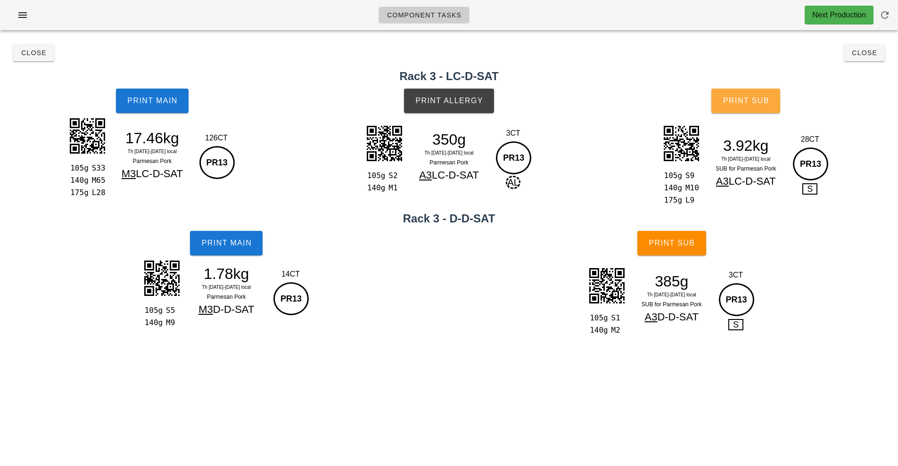
click at [752, 98] on span "Print Sub" at bounding box center [746, 101] width 47 height 8
click at [870, 59] on button "Close" at bounding box center [864, 52] width 41 height 17
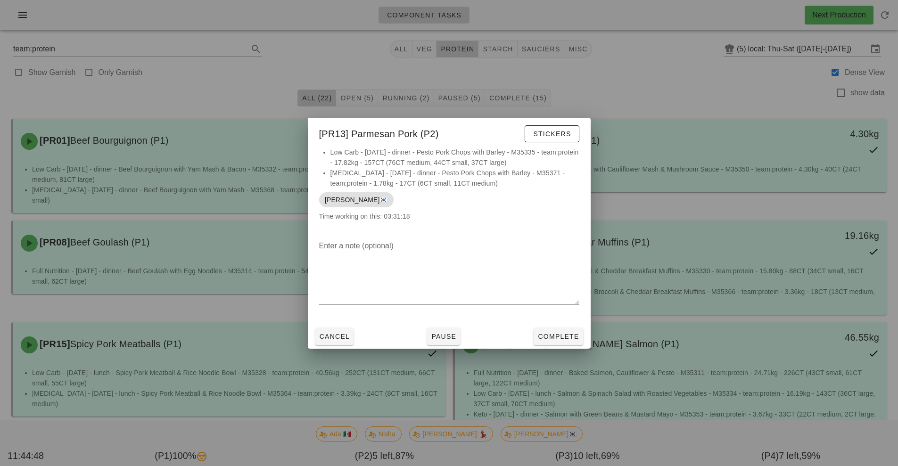
click at [430, 44] on div at bounding box center [449, 233] width 898 height 466
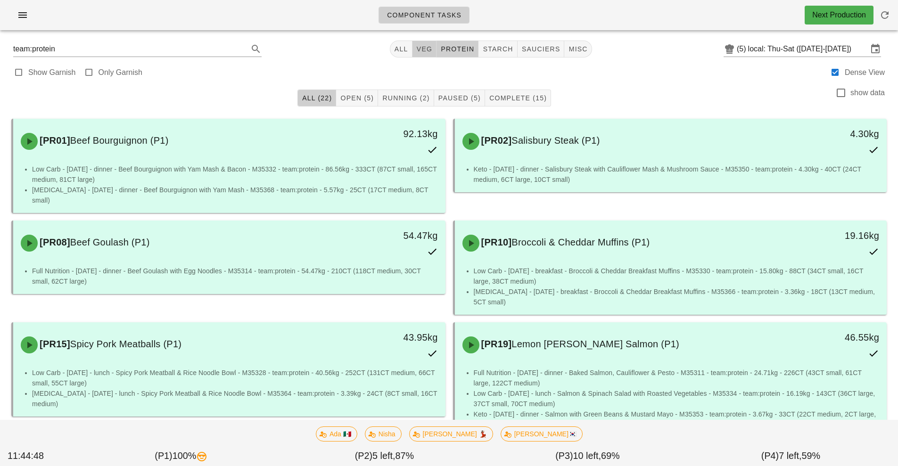
click at [430, 53] on button "veg" at bounding box center [425, 49] width 25 height 17
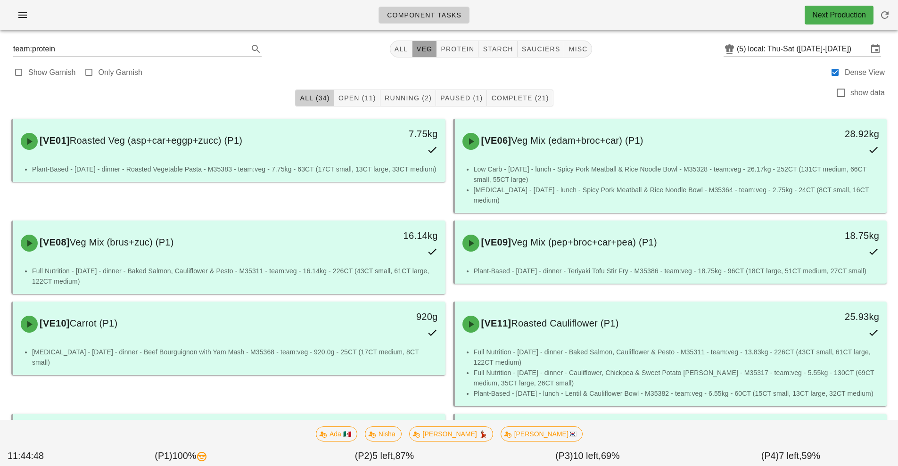
type input "team:veg"
click at [430, 53] on button "veg" at bounding box center [425, 49] width 25 height 17
click at [416, 101] on span "Running (2)" at bounding box center [408, 98] width 48 height 8
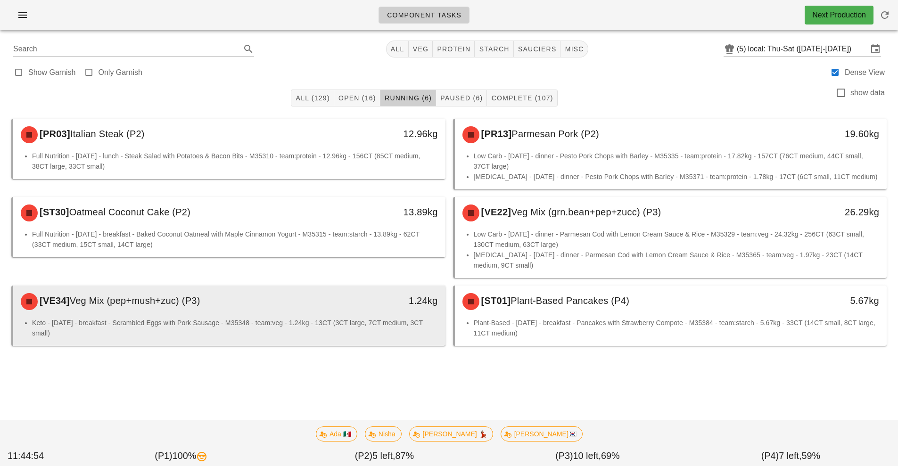
click at [266, 309] on div "[VE34] Veg Mix (pep+mush+zuc) (P3)" at bounding box center [175, 302] width 321 height 28
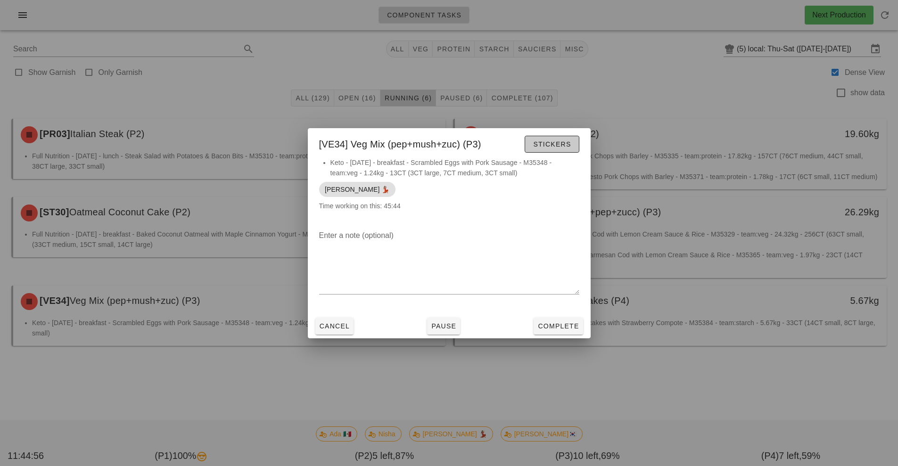
click at [559, 144] on span "Stickers" at bounding box center [552, 145] width 38 height 8
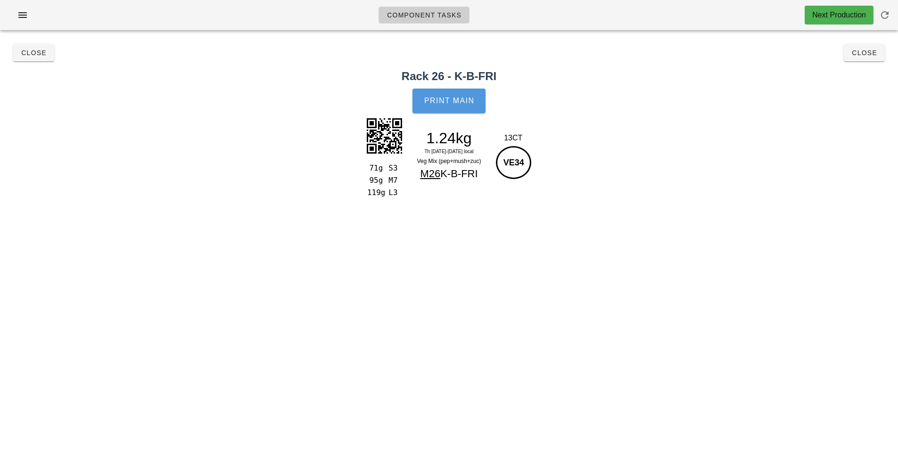
click at [450, 91] on button "Print Main" at bounding box center [449, 101] width 73 height 25
click at [873, 57] on button "Close" at bounding box center [864, 52] width 41 height 17
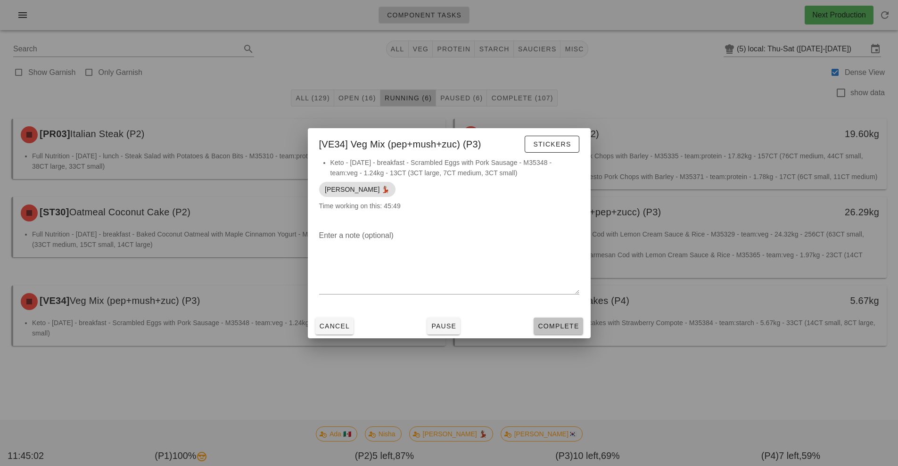
click at [568, 328] on span "Complete" at bounding box center [558, 327] width 41 height 8
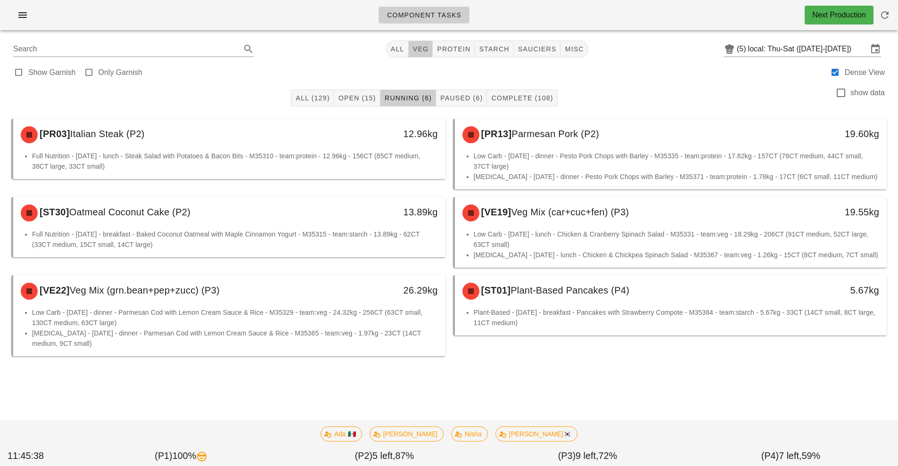
click at [417, 56] on button "veg" at bounding box center [421, 49] width 25 height 17
type input "team:veg"
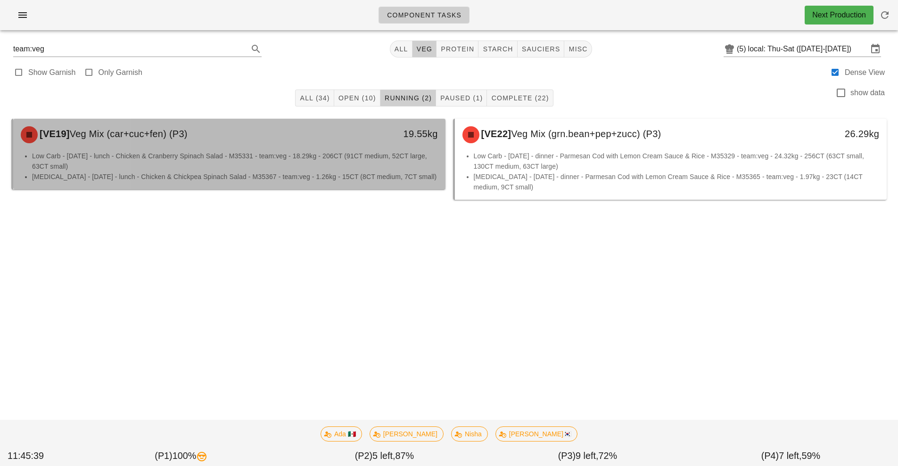
click at [362, 139] on div "19.55kg" at bounding box center [390, 133] width 96 height 15
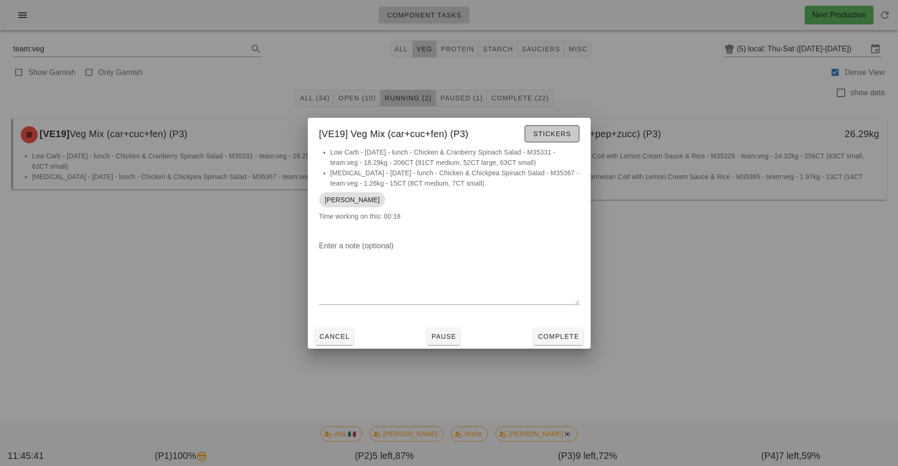
click at [540, 134] on span "Stickers" at bounding box center [552, 134] width 38 height 8
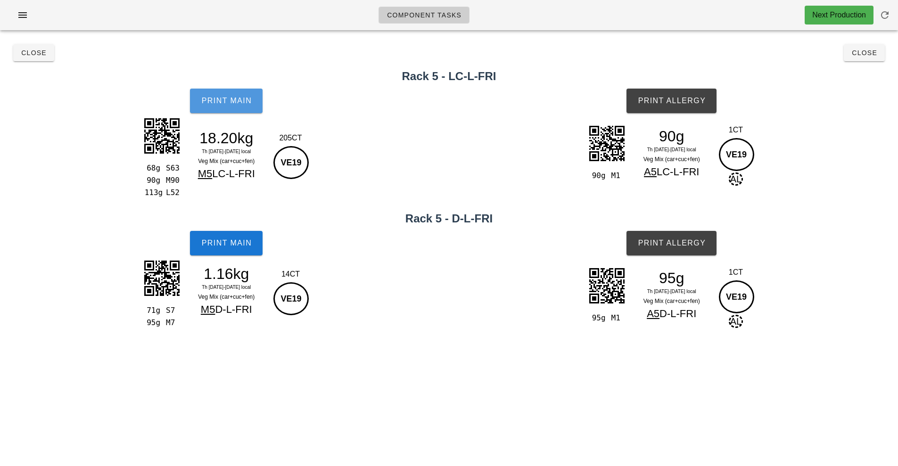
click at [234, 96] on button "Print Main" at bounding box center [226, 101] width 73 height 25
click at [244, 98] on span "Print Main" at bounding box center [226, 101] width 51 height 8
click at [224, 222] on h2 "Rack 5 - D-L-FRI" at bounding box center [449, 218] width 887 height 17
click at [231, 251] on button "Print Main" at bounding box center [226, 243] width 73 height 25
click at [670, 100] on span "Print Allergy" at bounding box center [671, 101] width 68 height 8
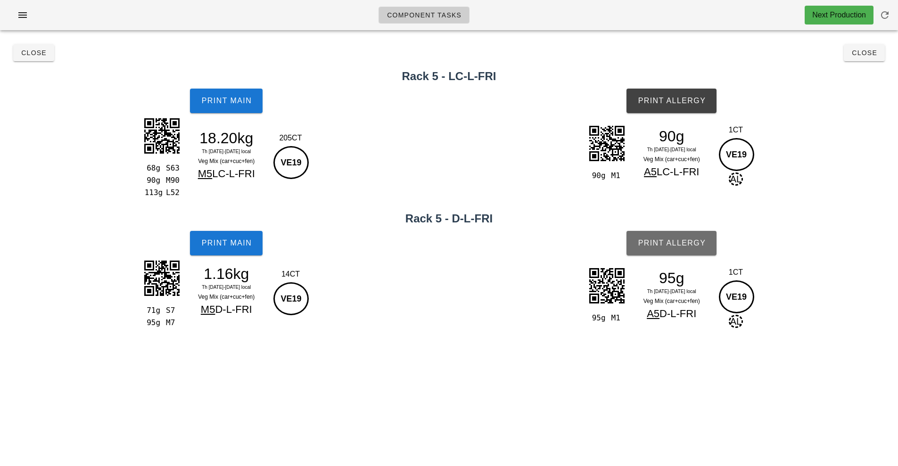
click at [670, 237] on button "Print Allergy" at bounding box center [672, 243] width 90 height 25
click at [29, 59] on button "Close" at bounding box center [33, 52] width 41 height 17
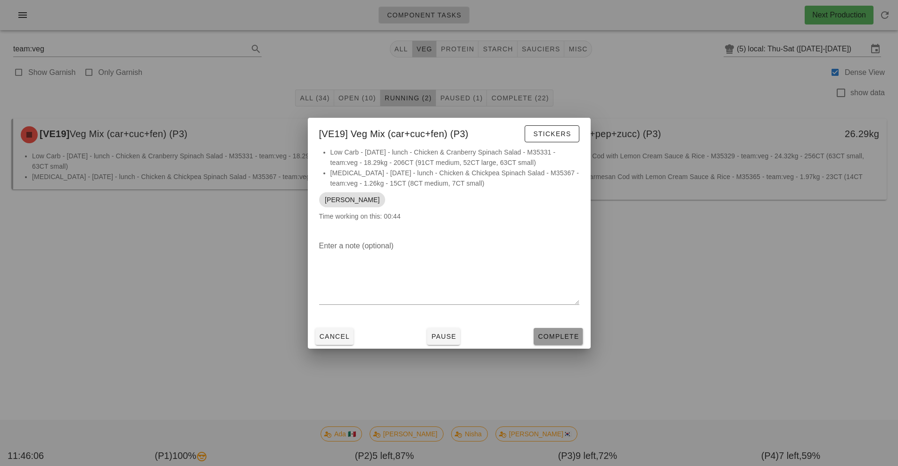
click at [541, 334] on span "Complete" at bounding box center [558, 337] width 41 height 8
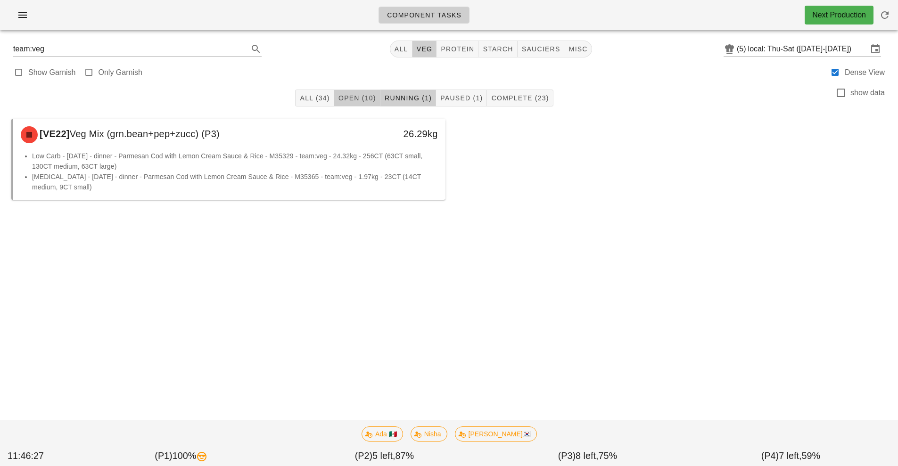
click at [360, 98] on span "Open (10)" at bounding box center [357, 98] width 38 height 8
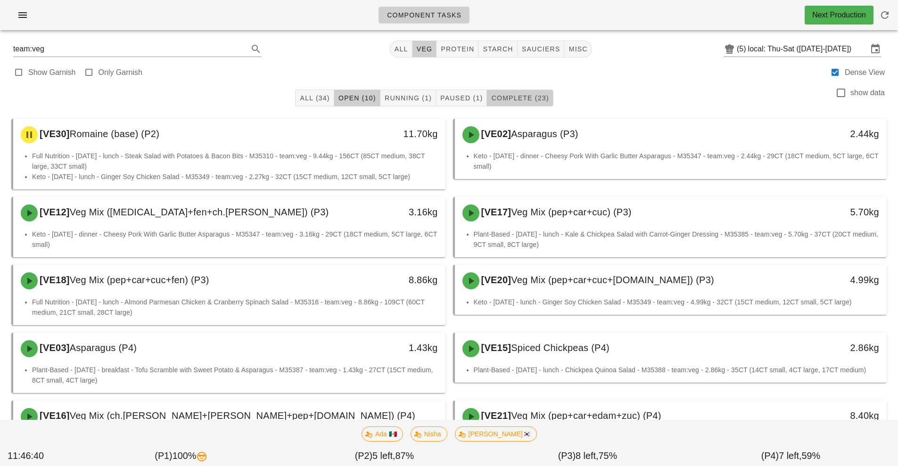
click at [529, 91] on button "Complete (23)" at bounding box center [520, 98] width 66 height 17
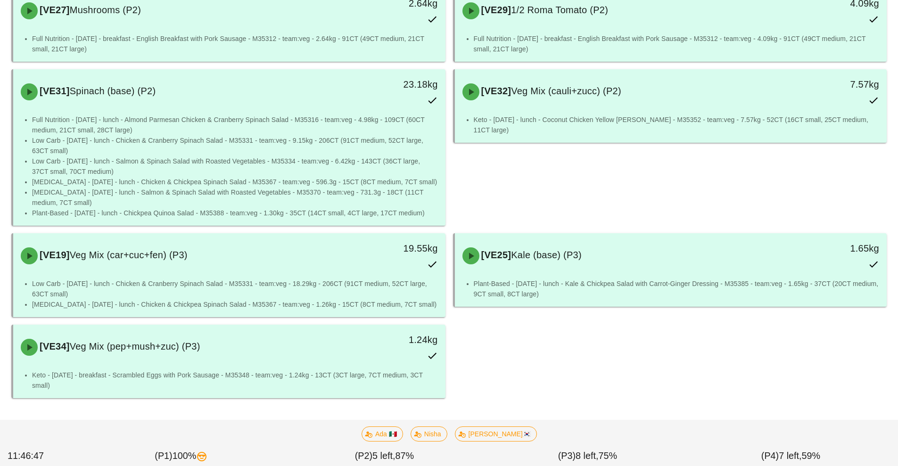
scroll to position [903, 0]
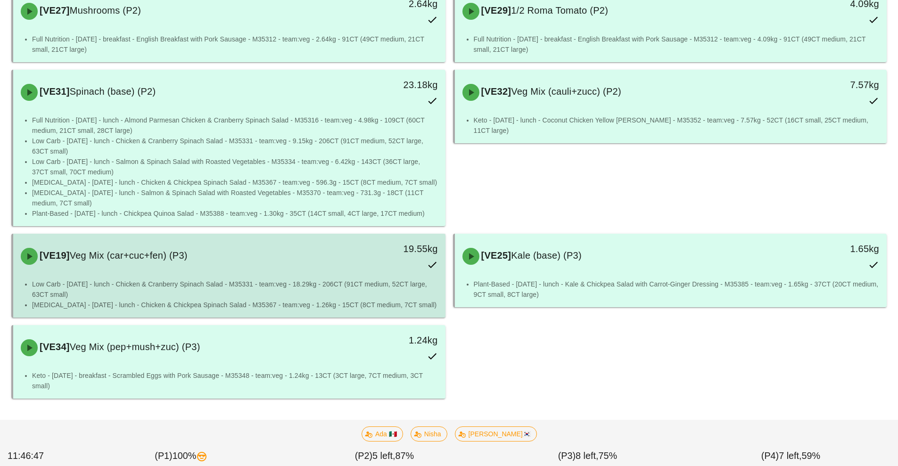
click at [321, 282] on li "Low Carb - [DATE] - lunch - Chicken & Cranberry Spinach Salad - M35331 - team:v…" at bounding box center [235, 289] width 406 height 21
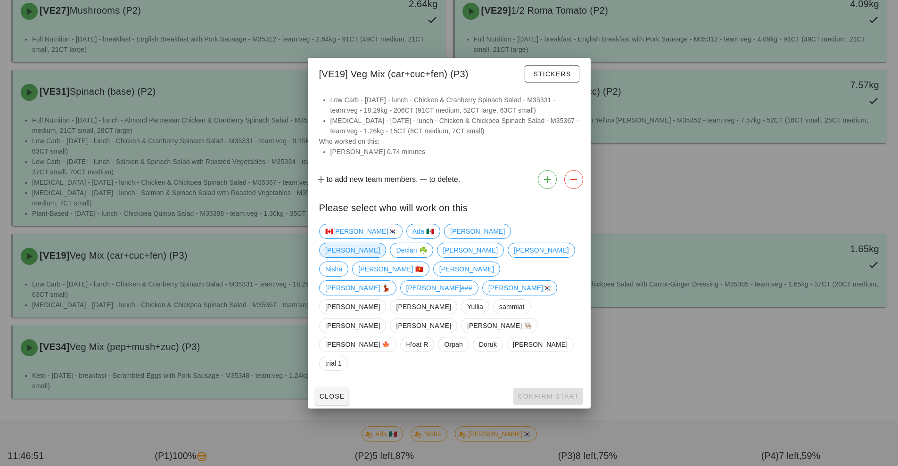
click at [380, 257] on span "[PERSON_NAME]" at bounding box center [352, 250] width 55 height 14
click at [535, 393] on span "Confirm Start" at bounding box center [548, 397] width 62 height 8
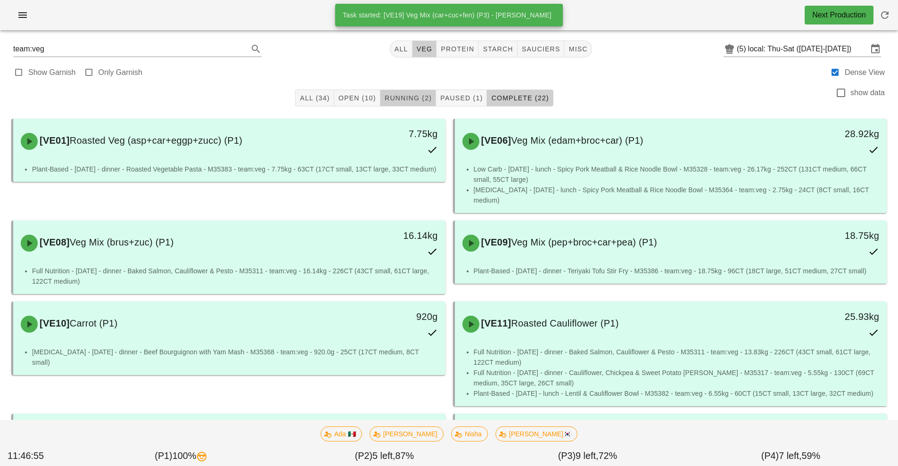
click at [408, 101] on span "Running (2)" at bounding box center [408, 98] width 48 height 8
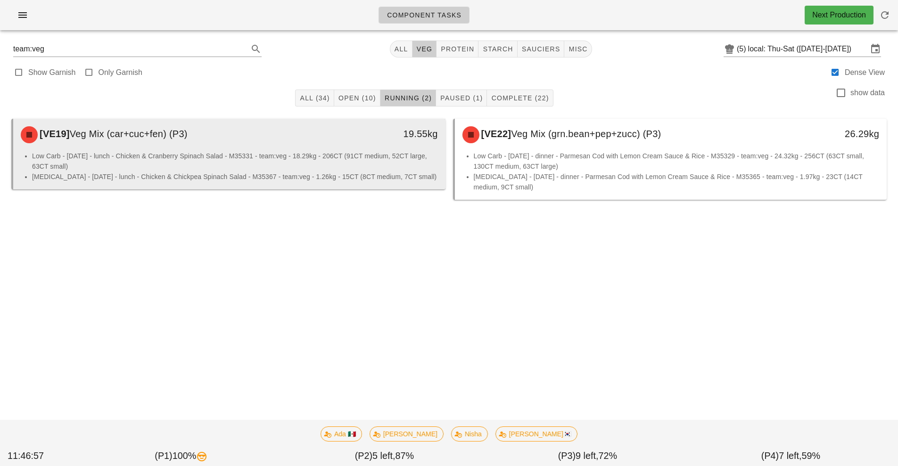
click at [342, 173] on li "[MEDICAL_DATA] - [DATE] - lunch - Chicken & Chickpea Spinach Salad - M35367 - t…" at bounding box center [235, 177] width 406 height 10
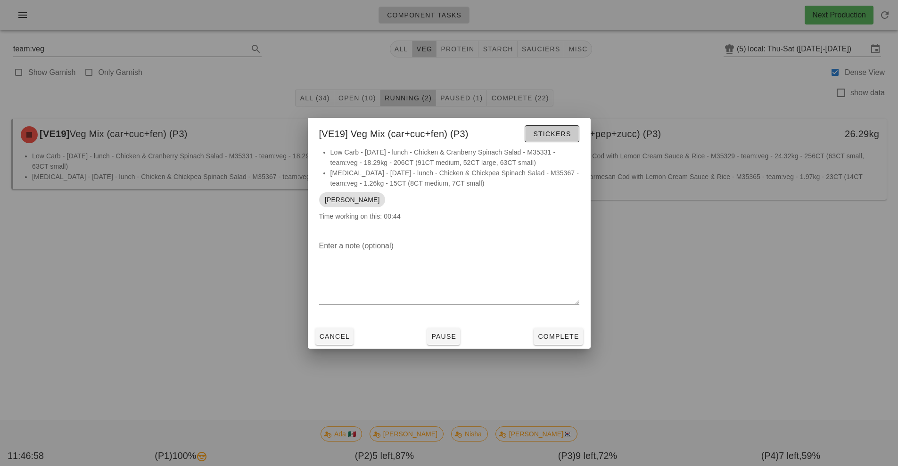
click at [543, 135] on span "Stickers" at bounding box center [552, 134] width 38 height 8
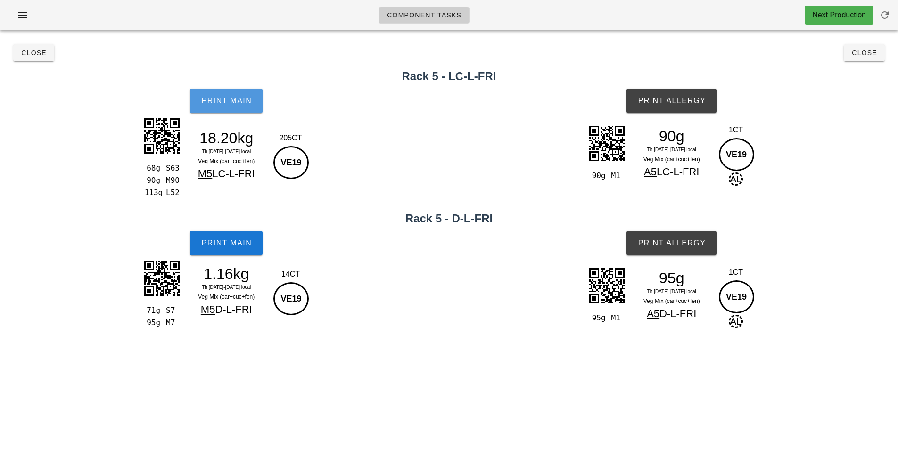
click at [222, 101] on span "Print Main" at bounding box center [226, 101] width 51 height 8
click at [29, 55] on span "Close" at bounding box center [34, 53] width 26 height 8
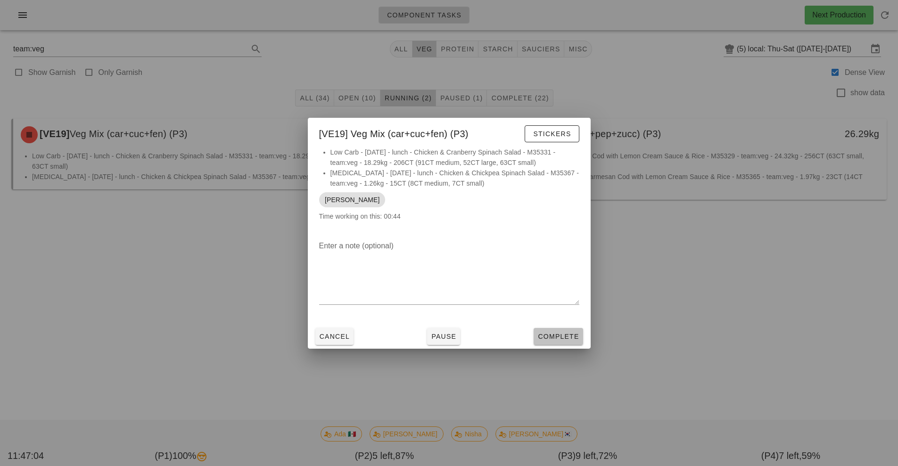
click at [555, 339] on span "Complete" at bounding box center [558, 337] width 41 height 8
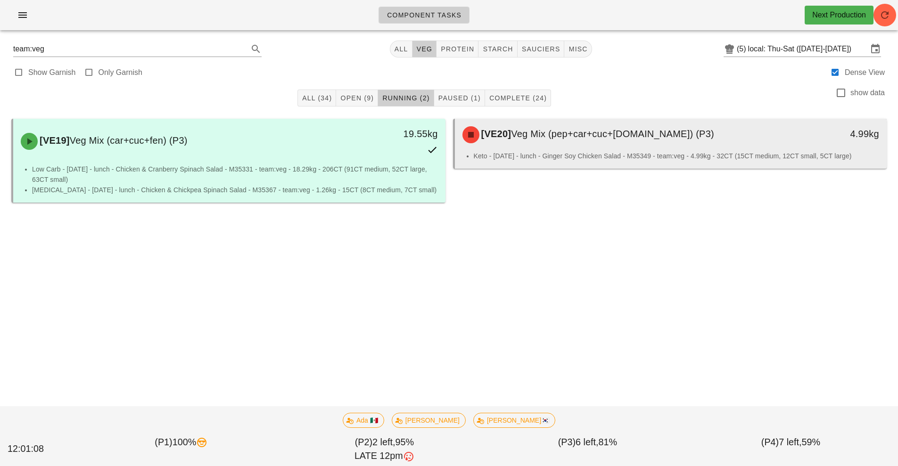
click at [611, 147] on div "[VE20] Veg Mix (pep+car+cuc+r.cab) (P3)" at bounding box center [617, 135] width 321 height 28
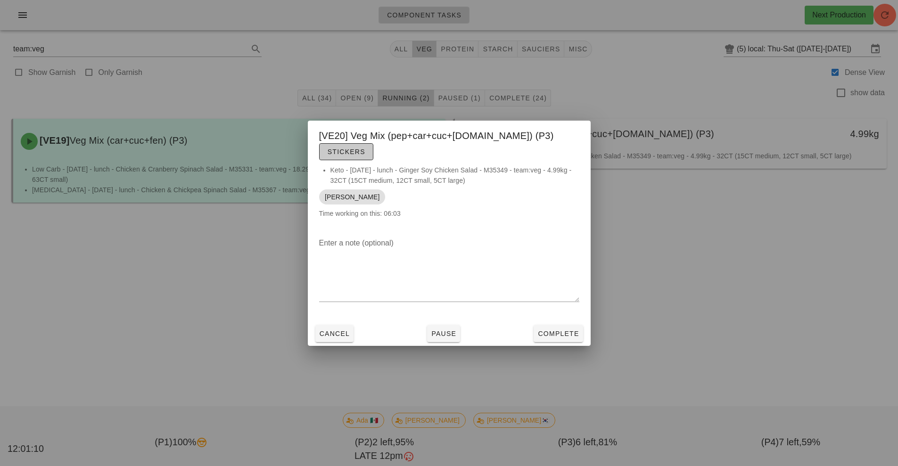
click at [365, 148] on span "Stickers" at bounding box center [346, 152] width 38 height 8
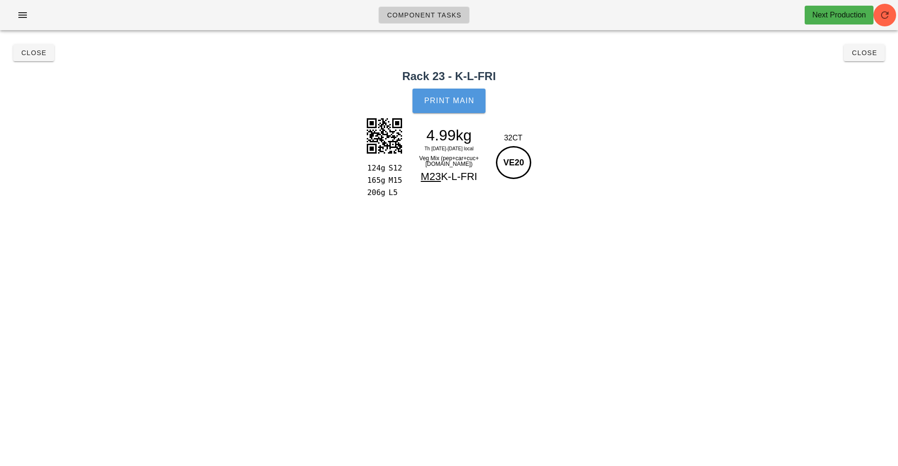
click at [460, 103] on span "Print Main" at bounding box center [449, 101] width 51 height 8
click at [27, 53] on span "Close" at bounding box center [34, 53] width 26 height 8
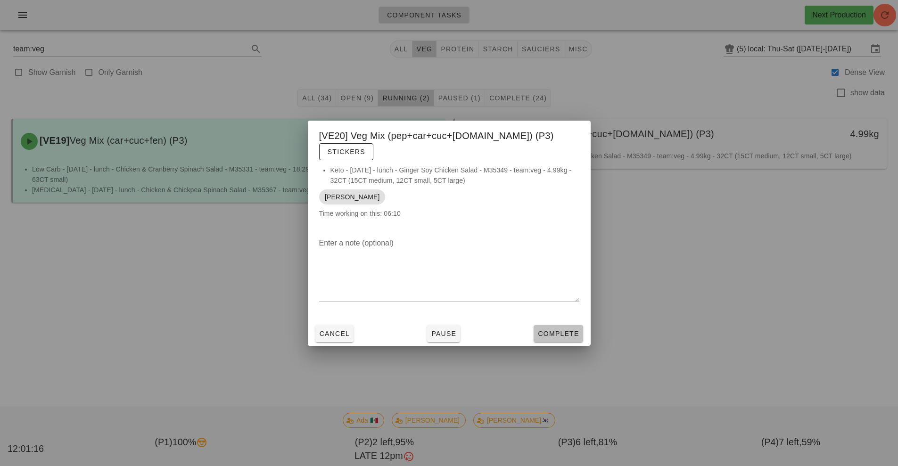
click at [570, 330] on span "Complete" at bounding box center [558, 334] width 41 height 8
